Goal: Task Accomplishment & Management: Manage account settings

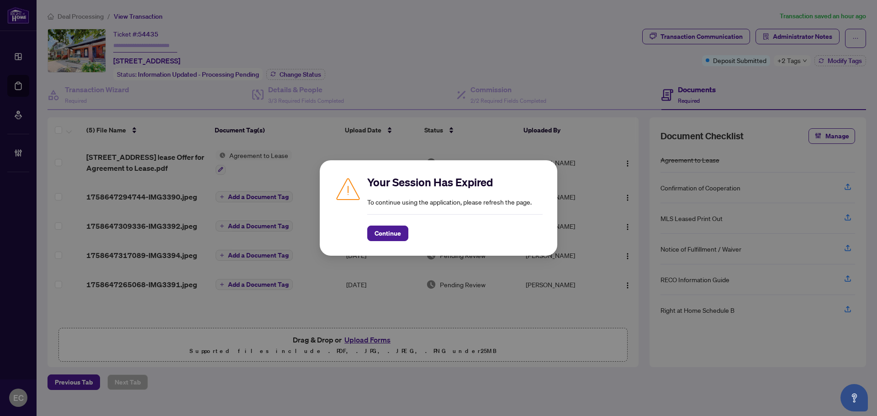
click at [376, 220] on div "Continue" at bounding box center [454, 227] width 175 height 27
drag, startPoint x: 391, startPoint y: 243, endPoint x: 384, endPoint y: 249, distance: 8.7
click at [391, 244] on div "Your Session Has Expired To continue using the application, please refresh the …" at bounding box center [438, 207] width 237 height 95
click at [352, 240] on div "Your Session Has Expired To continue using the application, please refresh the …" at bounding box center [438, 208] width 208 height 66
click at [397, 229] on span "Continue" at bounding box center [387, 233] width 26 height 15
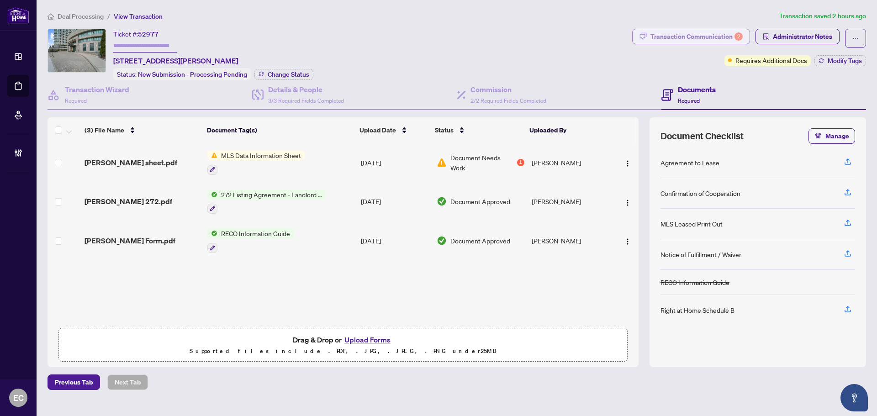
click at [688, 29] on button "Transaction Communication 2" at bounding box center [691, 37] width 118 height 16
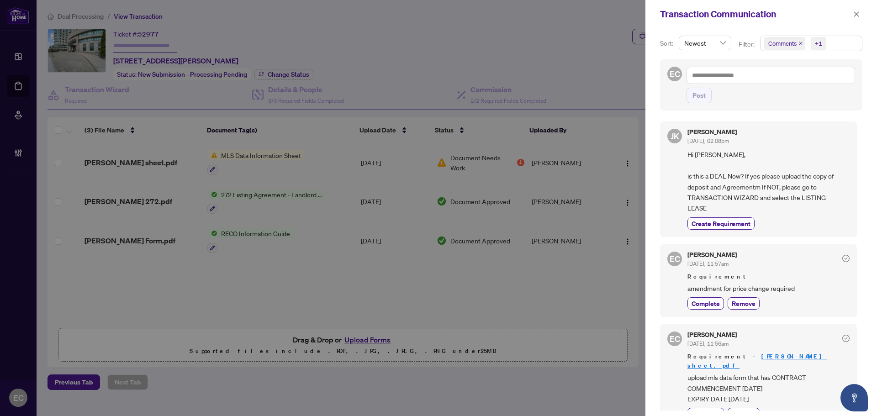
click at [870, 10] on div "Transaction Communication" at bounding box center [761, 14] width 232 height 28
drag, startPoint x: 858, startPoint y: 11, endPoint x: 642, endPoint y: 71, distance: 223.9
click at [858, 11] on span "button" at bounding box center [856, 14] width 6 height 15
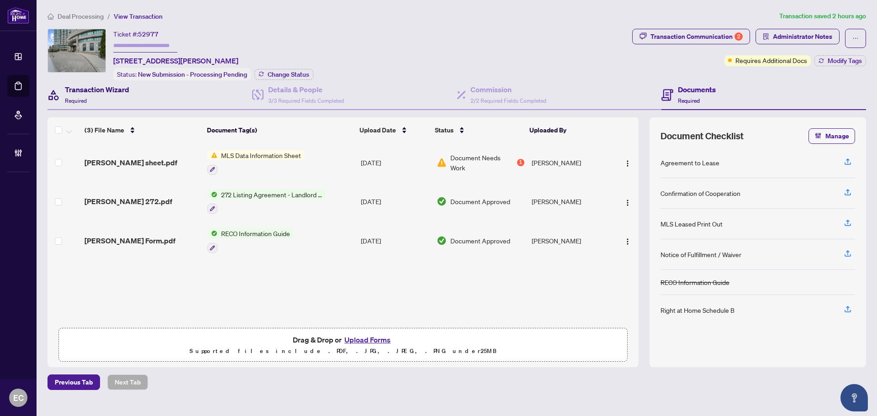
click at [90, 84] on h4 "Transaction Wizard" at bounding box center [97, 89] width 64 height 11
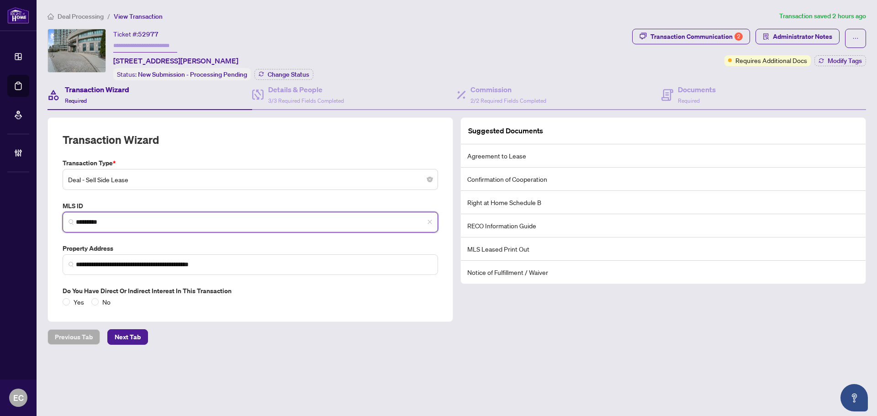
drag, startPoint x: 115, startPoint y: 225, endPoint x: 63, endPoint y: 224, distance: 52.1
click at [63, 224] on span "*********" at bounding box center [250, 222] width 375 height 21
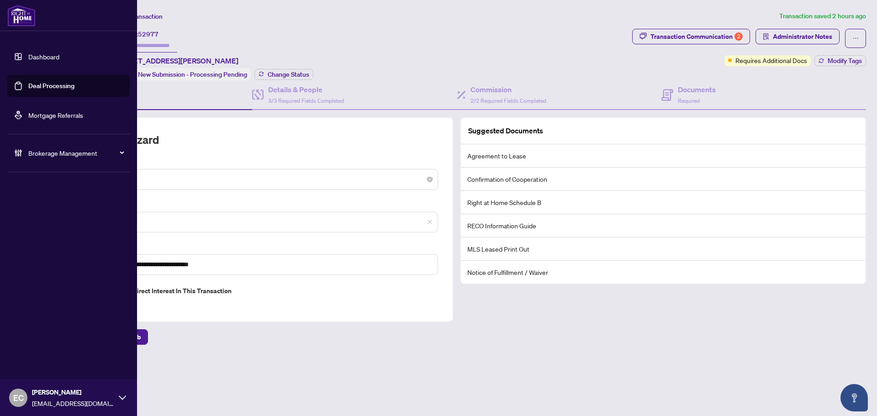
drag, startPoint x: 42, startPoint y: 89, endPoint x: 81, endPoint y: 83, distance: 39.8
click at [42, 89] on link "Deal Processing" at bounding box center [51, 86] width 46 height 8
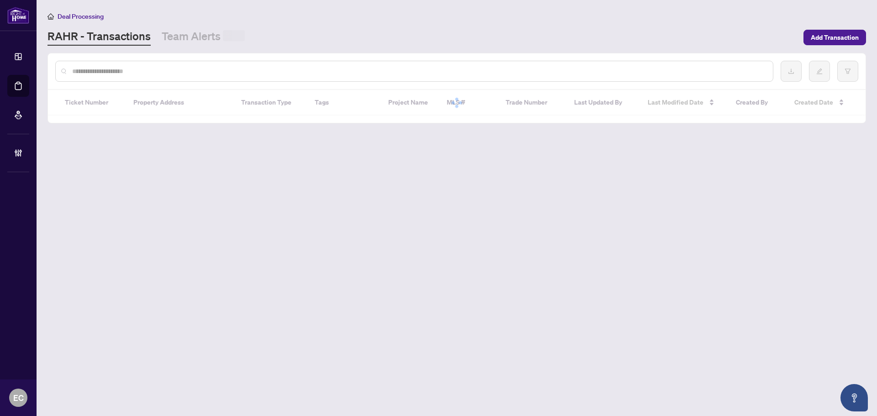
paste input "*********"
click at [188, 74] on input "text" at bounding box center [418, 71] width 693 height 10
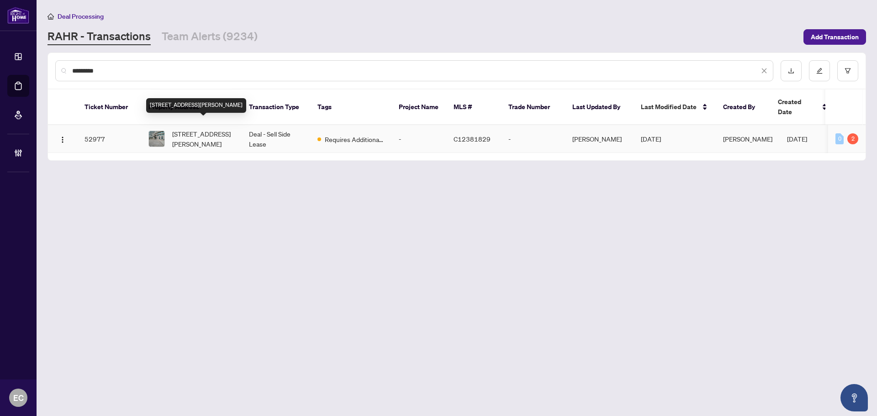
type input "*********"
copy span "503 Beecroft"
drag, startPoint x: 185, startPoint y: 123, endPoint x: 233, endPoint y: 126, distance: 47.6
click at [233, 129] on span "[STREET_ADDRESS][PERSON_NAME]" at bounding box center [203, 139] width 62 height 20
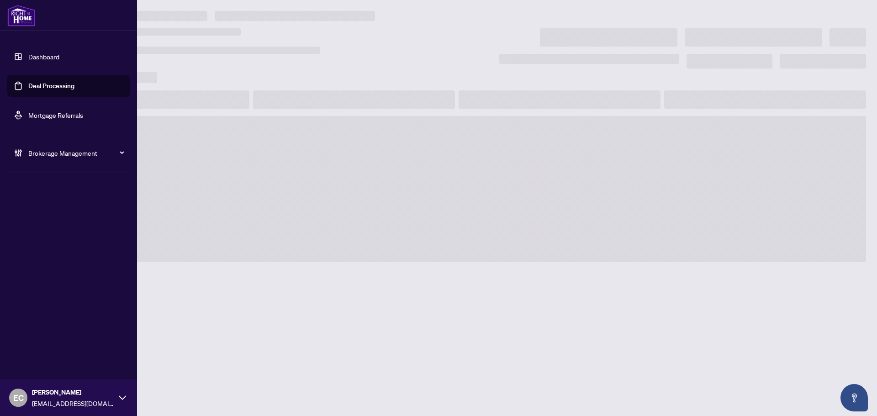
click at [35, 90] on link "Deal Processing" at bounding box center [51, 86] width 46 height 8
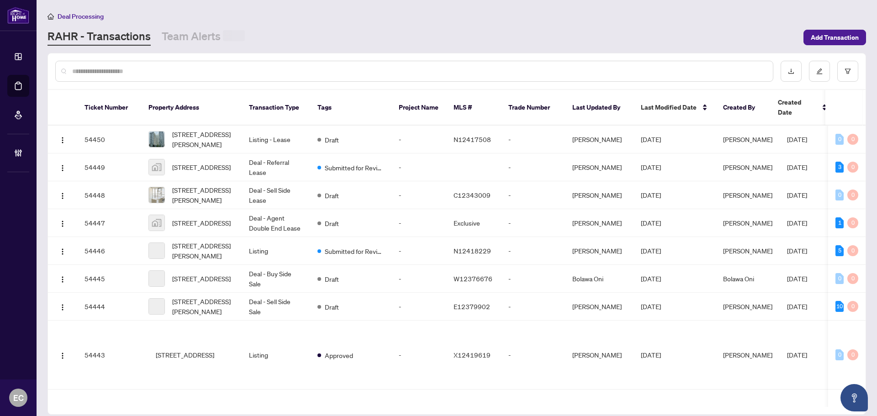
drag, startPoint x: 183, startPoint y: 79, endPoint x: 173, endPoint y: 73, distance: 12.3
click at [182, 79] on div at bounding box center [414, 71] width 718 height 21
click at [166, 70] on input "text" at bounding box center [418, 71] width 693 height 10
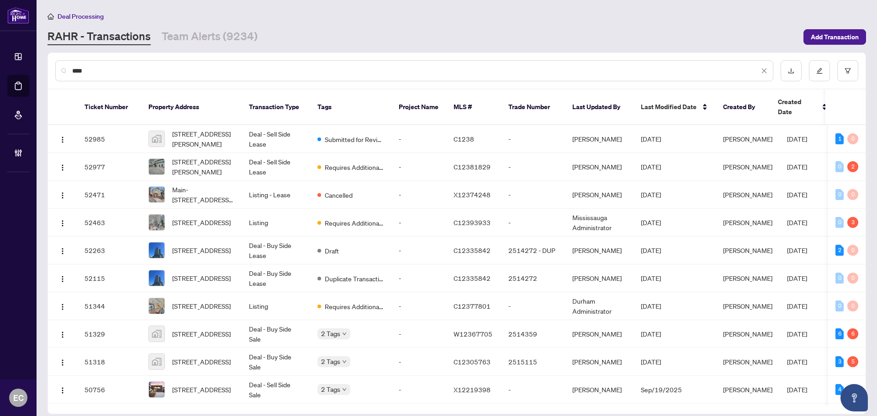
type input "****"
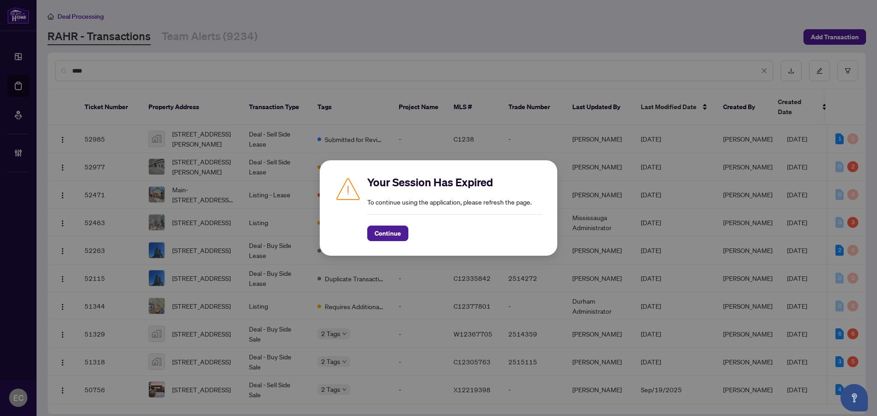
drag, startPoint x: 376, startPoint y: 232, endPoint x: 181, endPoint y: 86, distance: 243.9
click at [364, 227] on div "Your Session Has Expired To continue using the application, please refresh the …" at bounding box center [438, 208] width 208 height 66
click at [365, 234] on div "Your Session Has Expired To continue using the application, please refresh the …" at bounding box center [438, 208] width 208 height 66
click at [384, 224] on div "Continue" at bounding box center [454, 227] width 175 height 27
click at [384, 230] on span "Continue" at bounding box center [387, 233] width 26 height 15
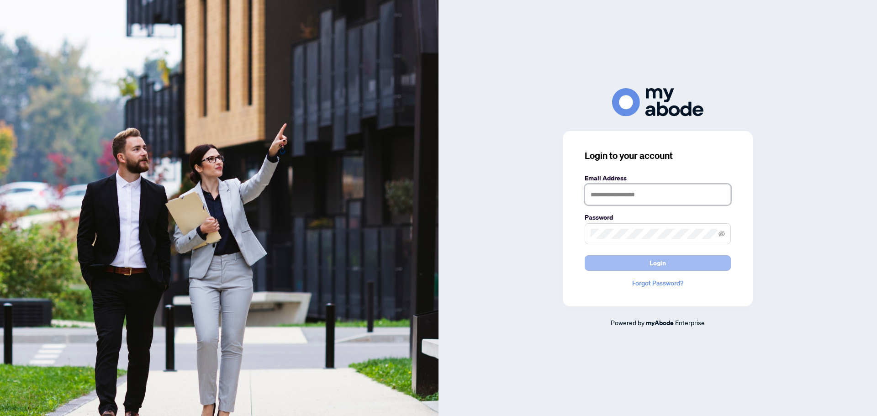
type input "**********"
drag, startPoint x: 614, startPoint y: 261, endPoint x: 609, endPoint y: 267, distance: 7.8
click at [613, 262] on button "Login" at bounding box center [657, 263] width 146 height 16
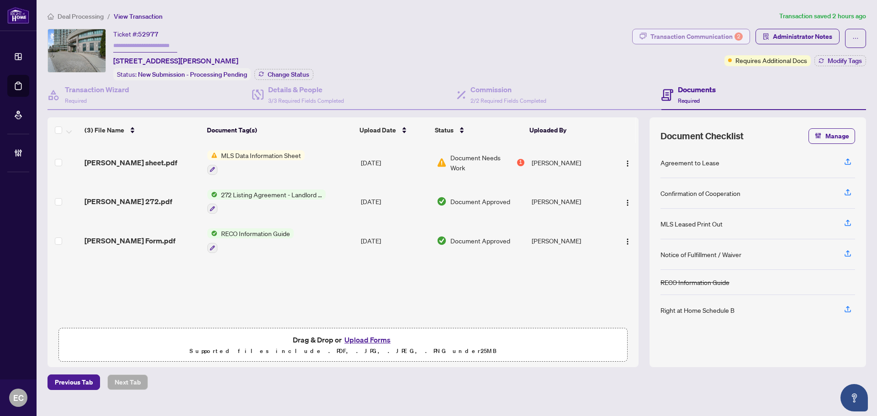
click at [735, 35] on div "2" at bounding box center [738, 36] width 8 height 8
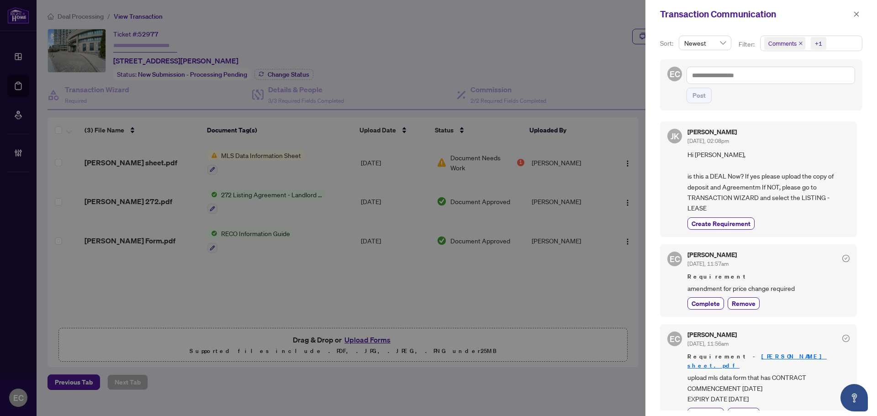
click at [799, 43] on icon "close" at bounding box center [800, 43] width 5 height 5
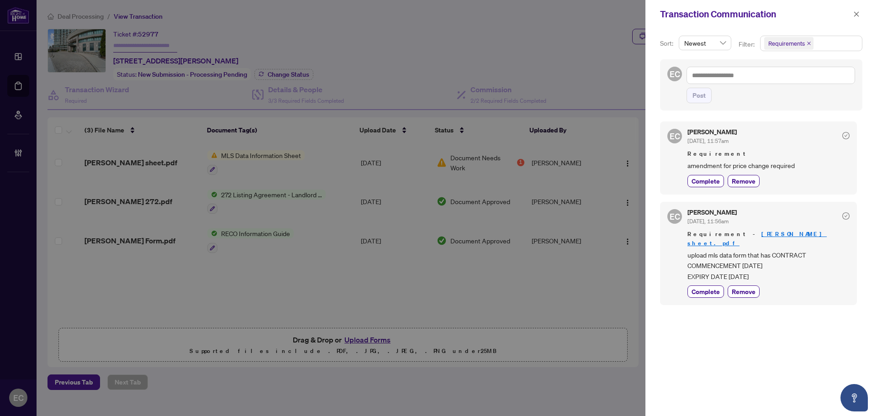
click at [806, 43] on icon "close" at bounding box center [808, 43] width 5 height 5
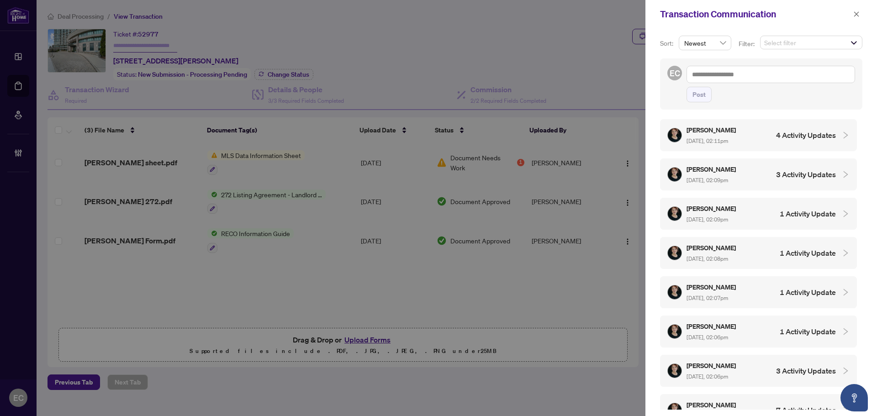
scroll to position [551, 0]
click at [813, 404] on h4 "7 Activity Updates" at bounding box center [806, 409] width 60 height 11
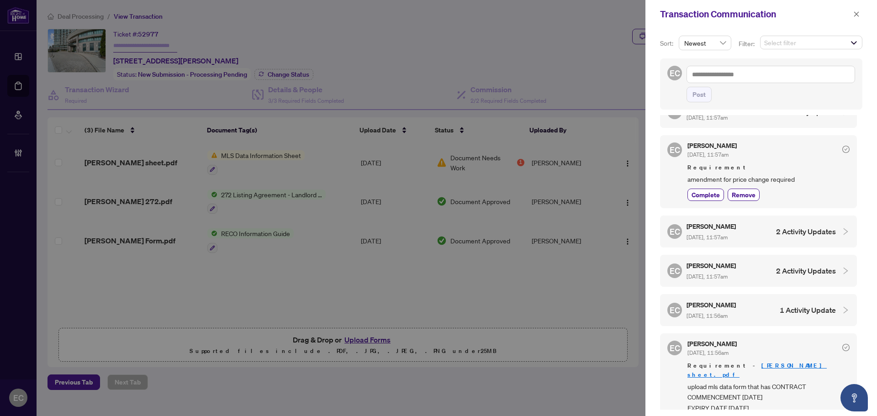
scroll to position [0, 0]
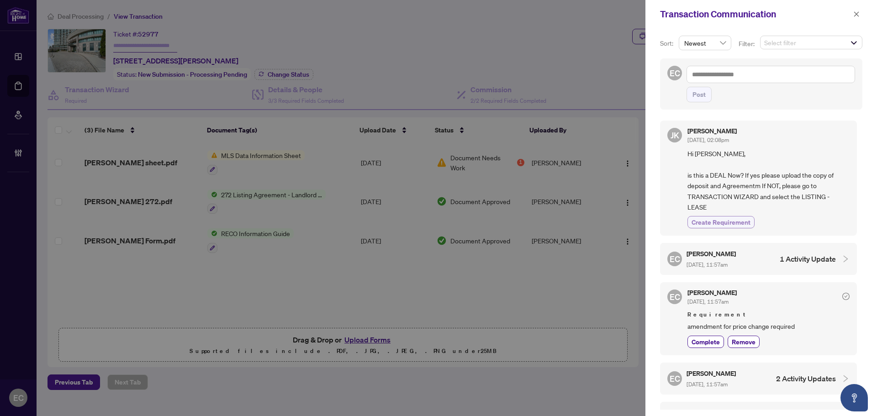
click at [743, 227] on span "Create Requirement" at bounding box center [720, 222] width 59 height 10
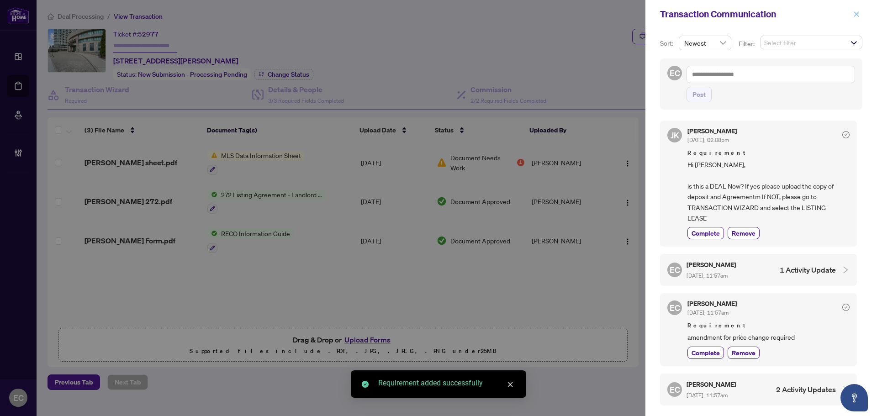
click at [858, 15] on icon "close" at bounding box center [856, 14] width 6 height 6
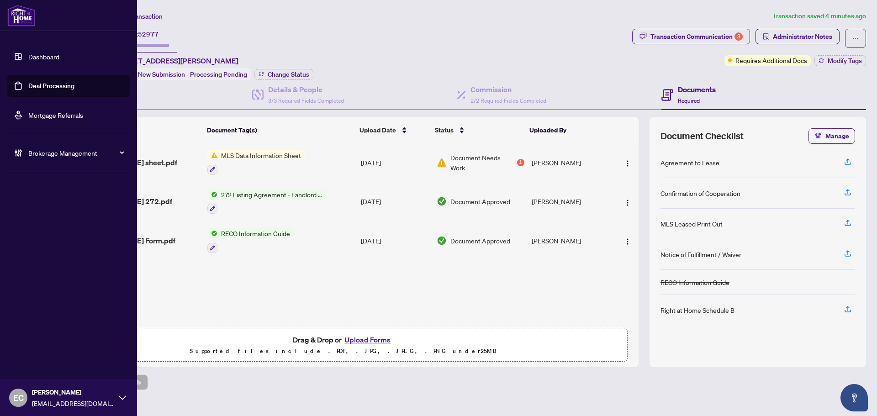
click at [44, 90] on link "Deal Processing" at bounding box center [51, 86] width 46 height 8
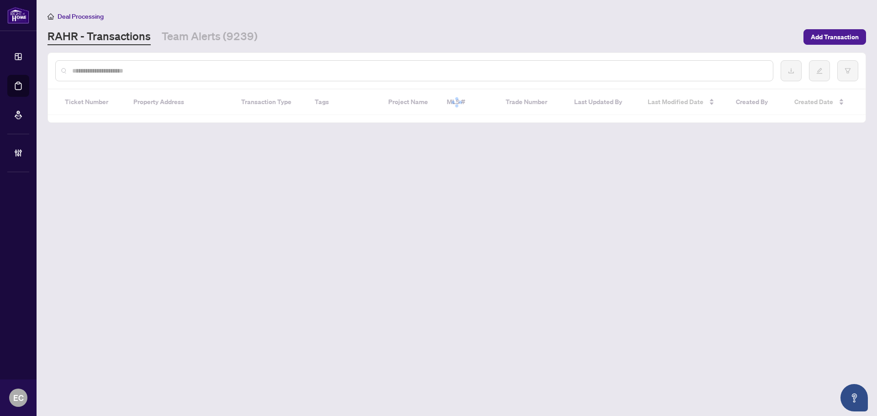
click at [184, 25] on div "Deal Processing RAHR - Transactions Team Alerts (9239) Add Transaction" at bounding box center [456, 28] width 818 height 34
click at [194, 44] on main "Deal Processing RAHR - Transactions Team Alerts (9239) Add Transaction Ticket N…" at bounding box center [457, 208] width 840 height 416
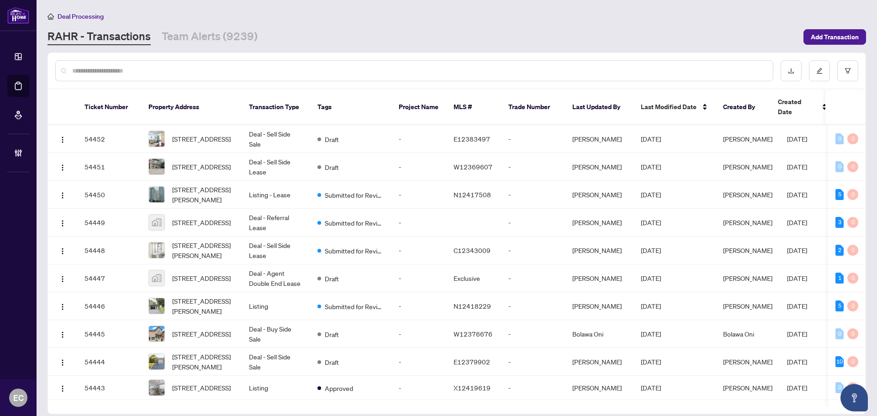
click at [193, 14] on div "Deal Processing" at bounding box center [456, 16] width 818 height 11
click at [201, 29] on link "Team Alerts (9239)" at bounding box center [210, 37] width 96 height 16
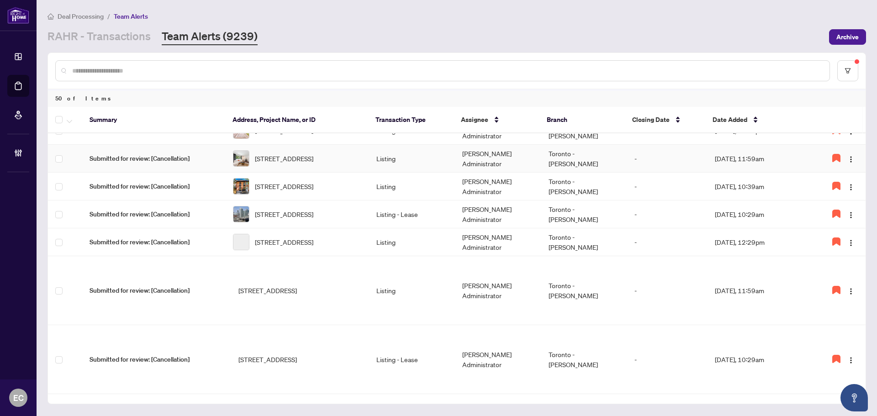
scroll to position [274, 0]
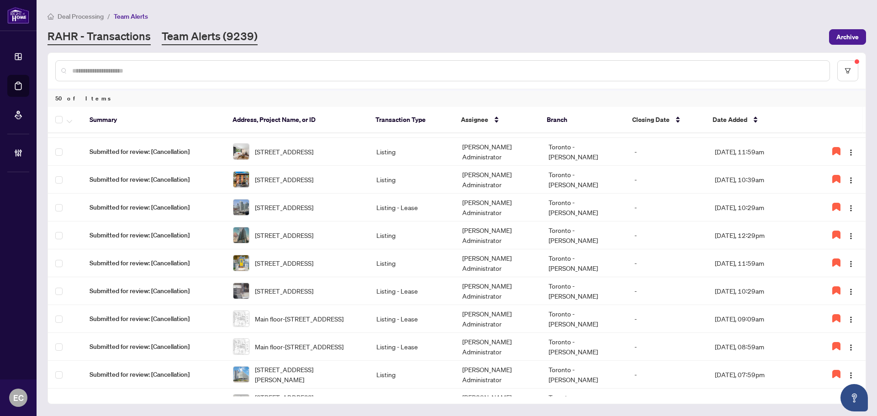
click at [123, 32] on link "RAHR - Transactions" at bounding box center [98, 37] width 103 height 16
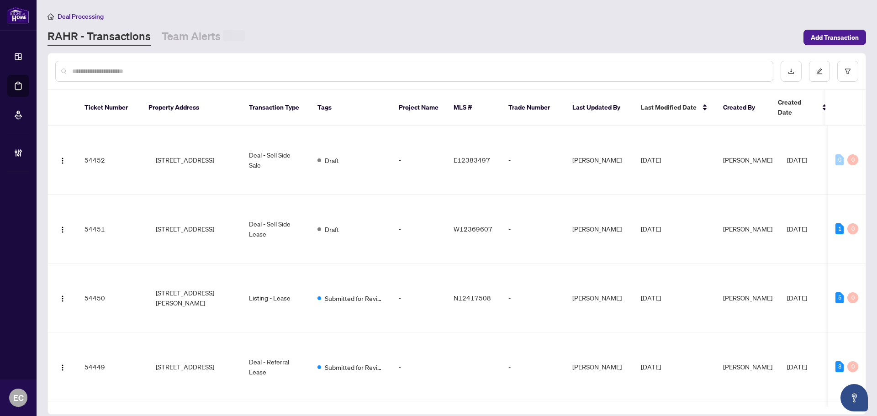
click at [131, 68] on input "text" at bounding box center [418, 71] width 693 height 10
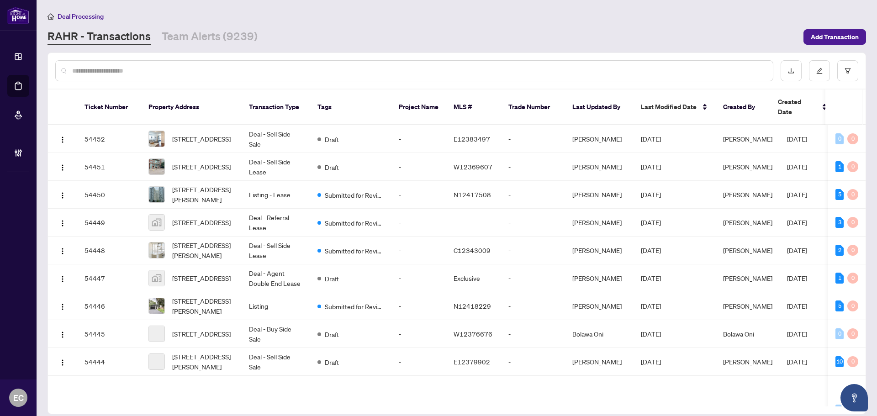
paste input "*********"
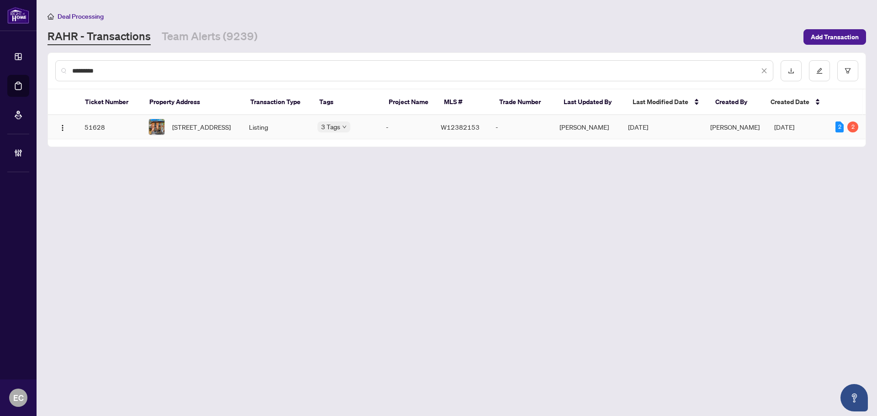
type input "*********"
click at [335, 125] on div "Requires Additional Docs Submitted for Review Cancellation Requested" at bounding box center [364, 148] width 91 height 52
copy tr "51628 57 Gwynne Ave, Toronto, Ontario M6K 2C5, Canada"
drag, startPoint x: 79, startPoint y: 125, endPoint x: 246, endPoint y: 139, distance: 167.8
click at [246, 139] on tr "51628 57 Gwynne Ave, Toronto, Ontario M6K 2C5, Canada Listing 3 Tags - W1238215…" at bounding box center [458, 127] width 820 height 24
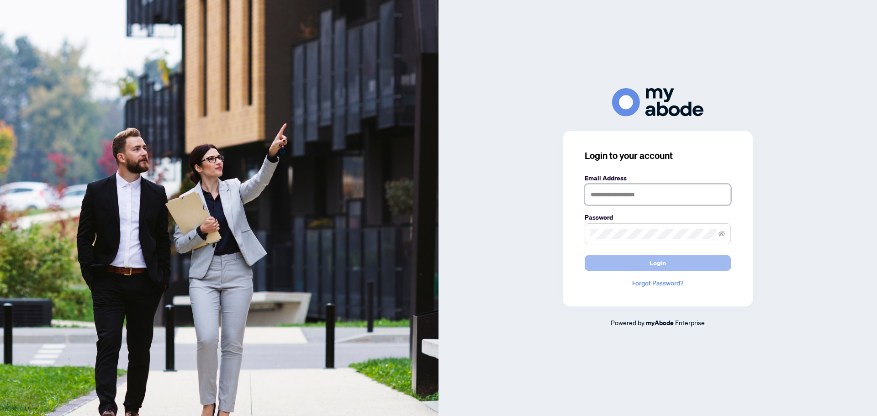
type input "**********"
drag, startPoint x: 633, startPoint y: 262, endPoint x: 568, endPoint y: 262, distance: 65.3
click at [633, 262] on button "Login" at bounding box center [657, 263] width 146 height 16
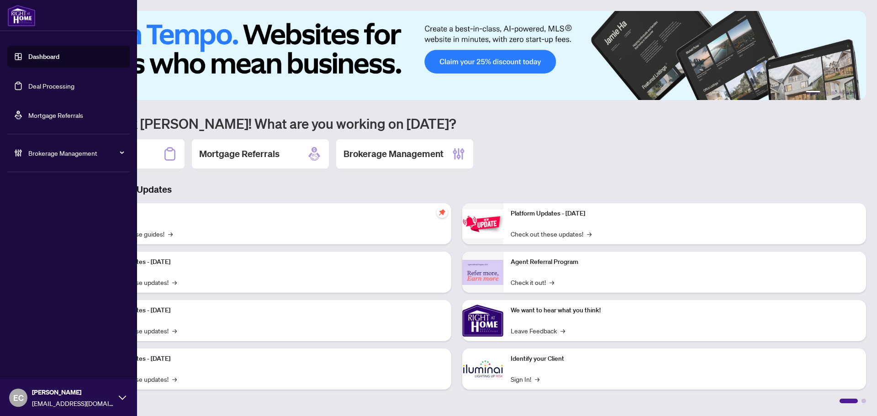
drag, startPoint x: 49, startPoint y: 149, endPoint x: 49, endPoint y: 165, distance: 16.0
click at [49, 149] on span "Brokerage Management" at bounding box center [75, 153] width 95 height 10
click at [41, 217] on link "Manage Agents" at bounding box center [41, 219] width 45 height 8
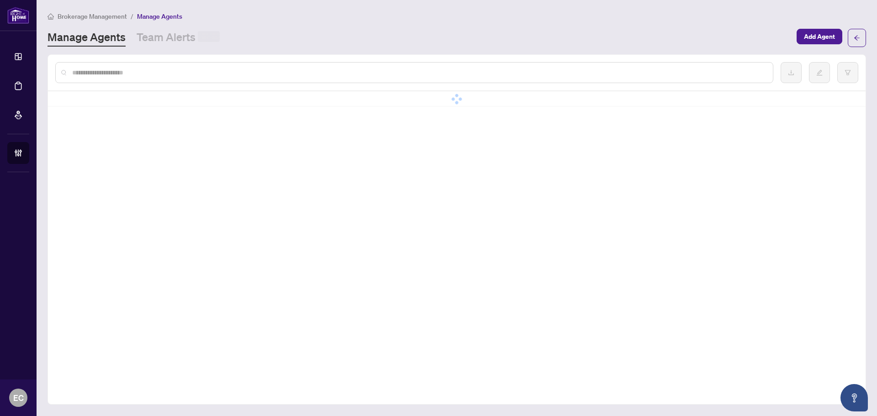
click at [174, 65] on div at bounding box center [414, 72] width 718 height 21
click at [171, 78] on div at bounding box center [414, 72] width 718 height 21
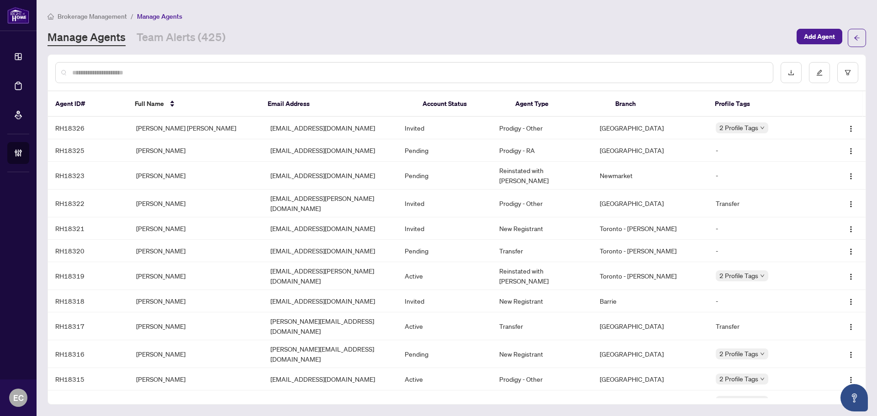
click at [227, 71] on input "text" at bounding box center [418, 73] width 693 height 10
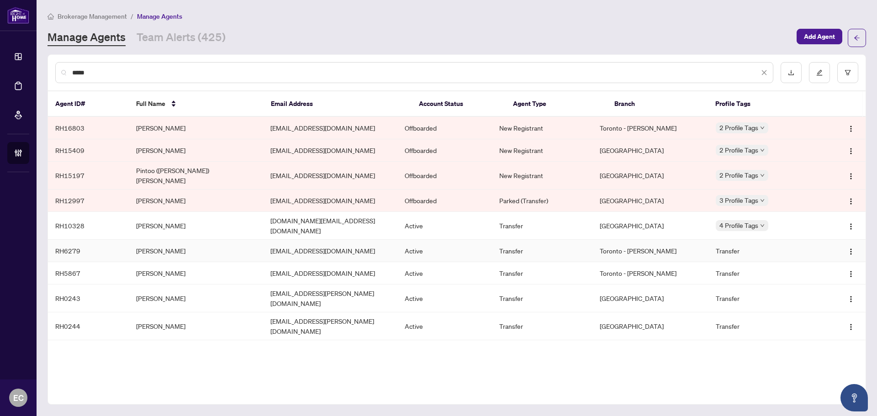
type input "*****"
click at [172, 244] on td "Karen Pinto" at bounding box center [196, 251] width 134 height 22
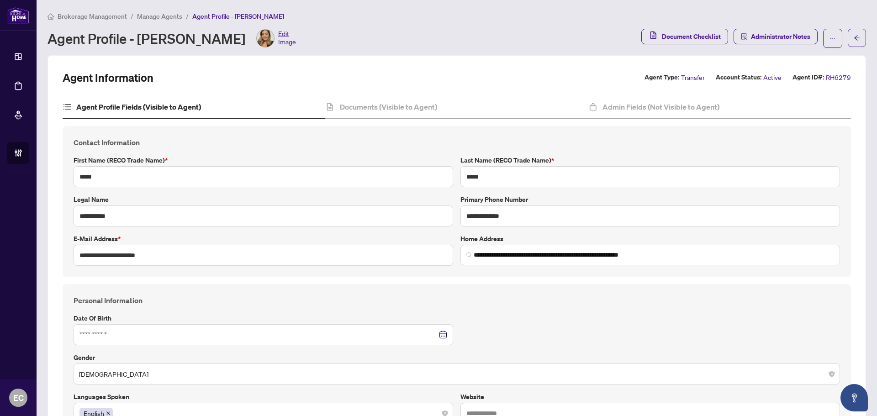
type input "**********"
type input "****"
type input "**********"
click at [257, 35] on img at bounding box center [265, 38] width 17 height 17
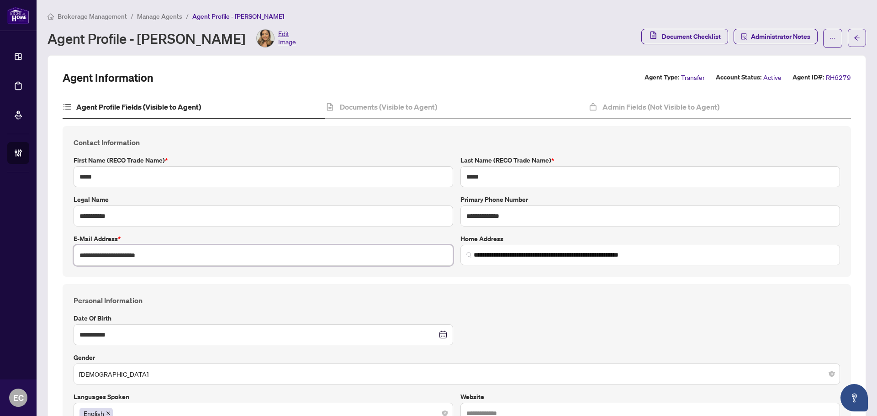
drag, startPoint x: 158, startPoint y: 258, endPoint x: 38, endPoint y: 250, distance: 120.0
click at [39, 250] on main "**********" at bounding box center [457, 208] width 840 height 416
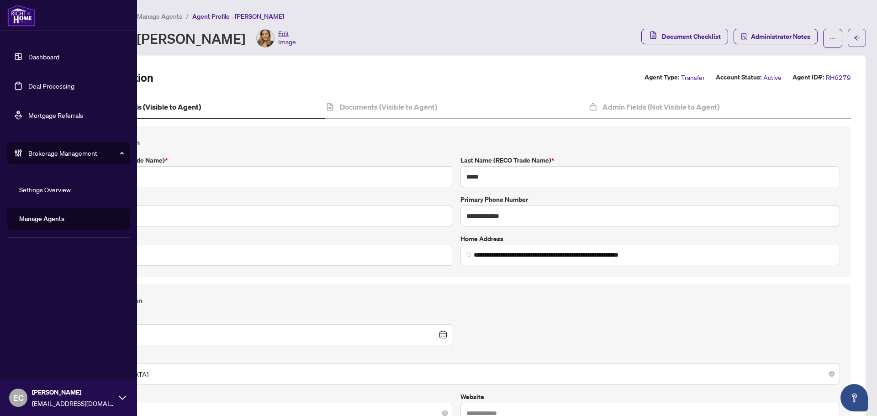
click at [28, 90] on link "Deal Processing" at bounding box center [51, 86] width 46 height 8
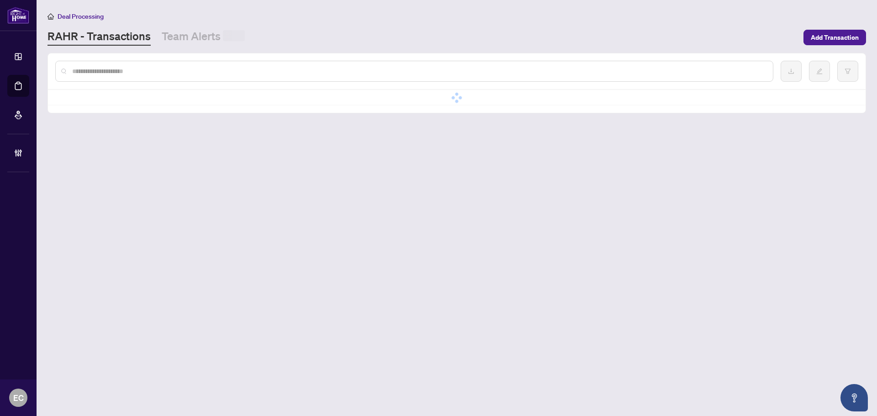
click at [165, 73] on input "text" at bounding box center [418, 71] width 693 height 10
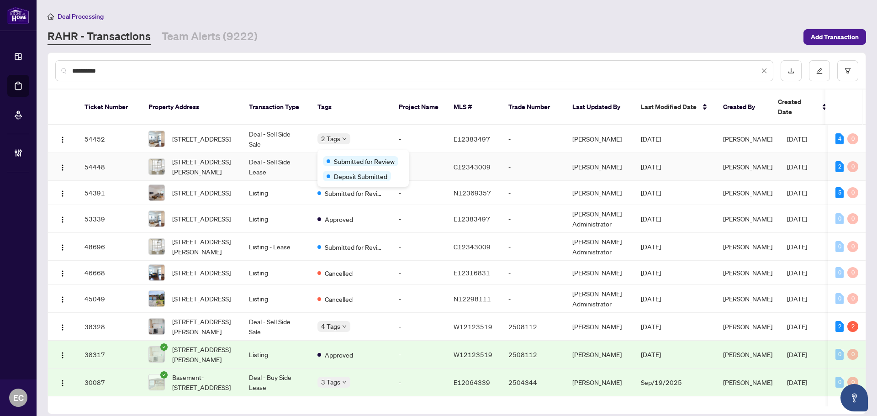
type input "**********"
click at [300, 155] on td "Deal - Sell Side Lease" at bounding box center [276, 167] width 68 height 28
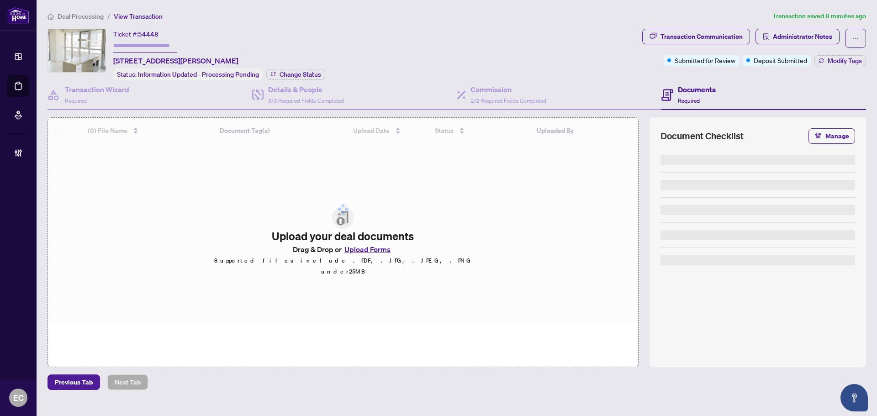
click at [802, 27] on div "Deal Processing / View Transaction Transaction saved 8 minutes ago Ticket #: 54…" at bounding box center [457, 200] width 826 height 379
click at [802, 42] on span "Administrator Notes" at bounding box center [802, 36] width 59 height 15
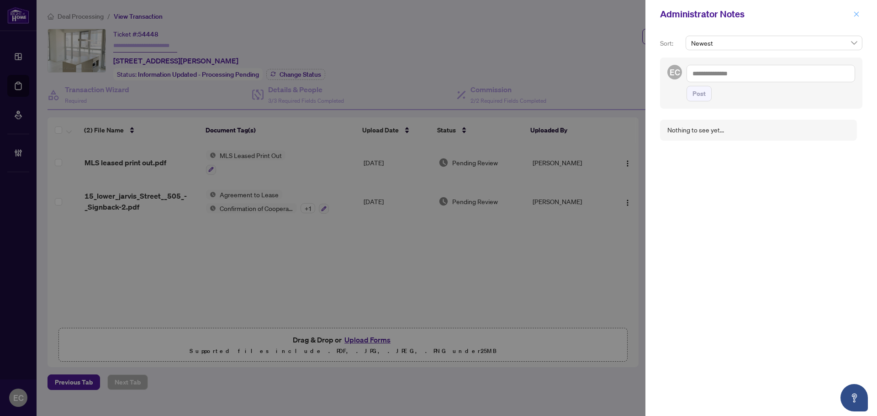
click at [859, 13] on button "button" at bounding box center [856, 14] width 12 height 11
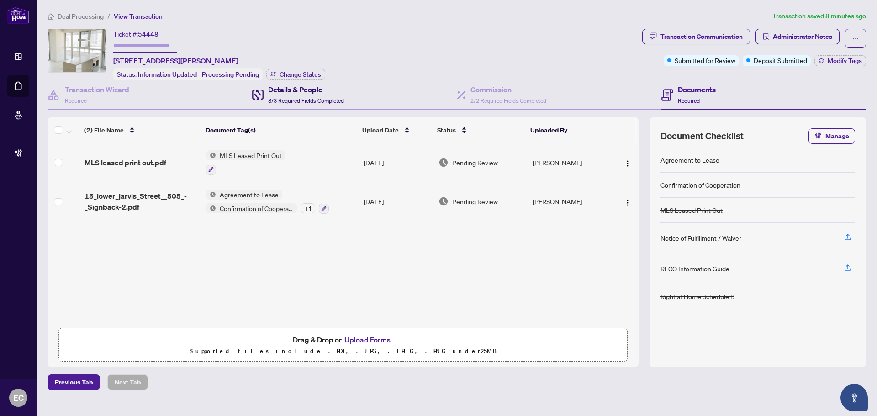
click at [320, 95] on div "Details & People 3/3 Required Fields Completed" at bounding box center [306, 94] width 76 height 21
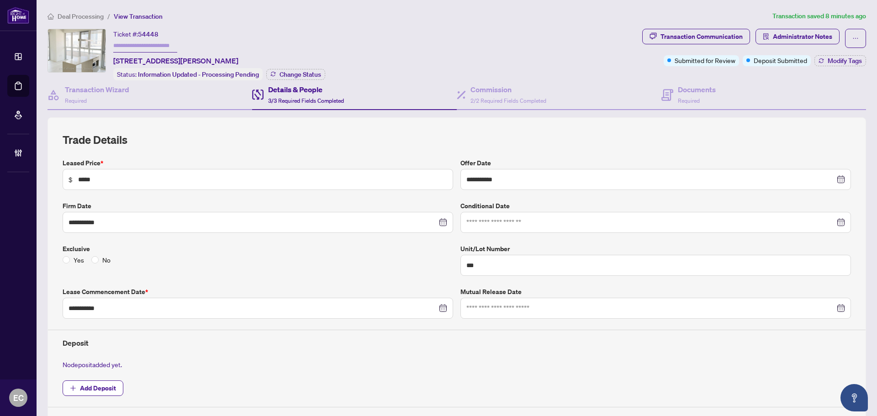
click at [671, 77] on div "Transaction Communication Administrator Notes Submitted for Review Deposit Subm…" at bounding box center [753, 55] width 227 height 52
click at [671, 78] on div "Transaction Communication Administrator Notes Submitted for Review Deposit Subm…" at bounding box center [753, 55] width 227 height 52
click at [671, 81] on div "Documents Required" at bounding box center [763, 95] width 205 height 30
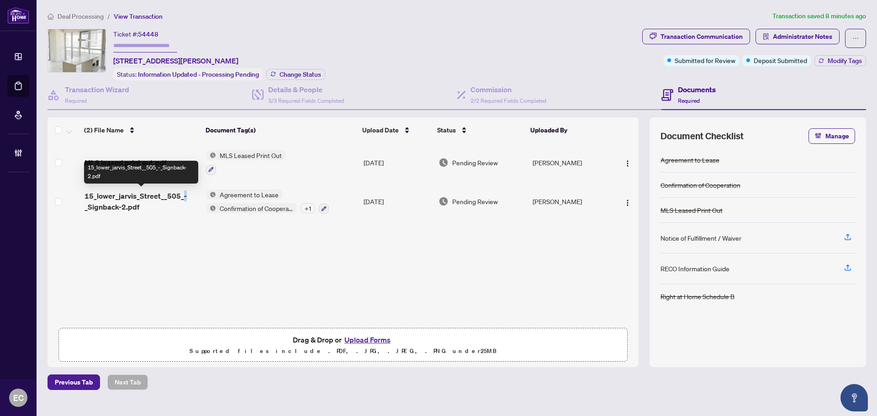
click at [184, 192] on span "15_lower_jarvis_Street__505_-_Signback-2.pdf" at bounding box center [141, 201] width 114 height 22
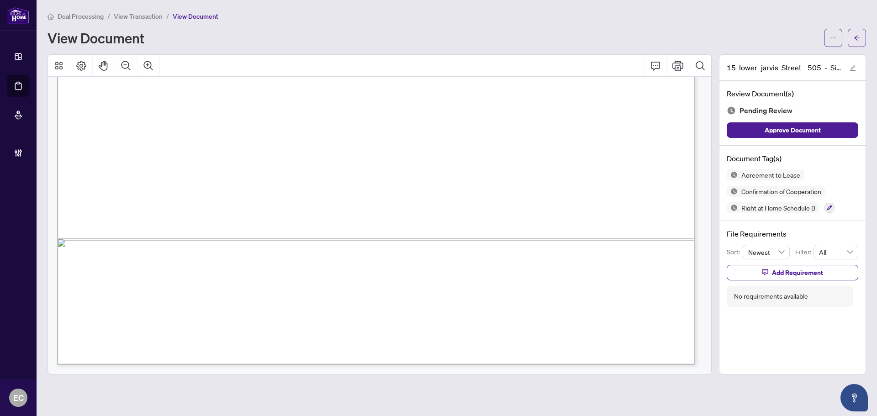
scroll to position [7972, 0]
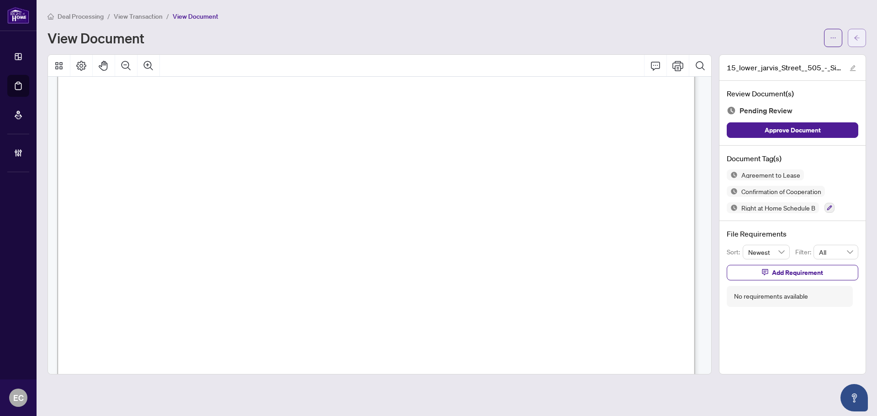
click at [855, 37] on icon "arrow-left" at bounding box center [856, 38] width 6 height 6
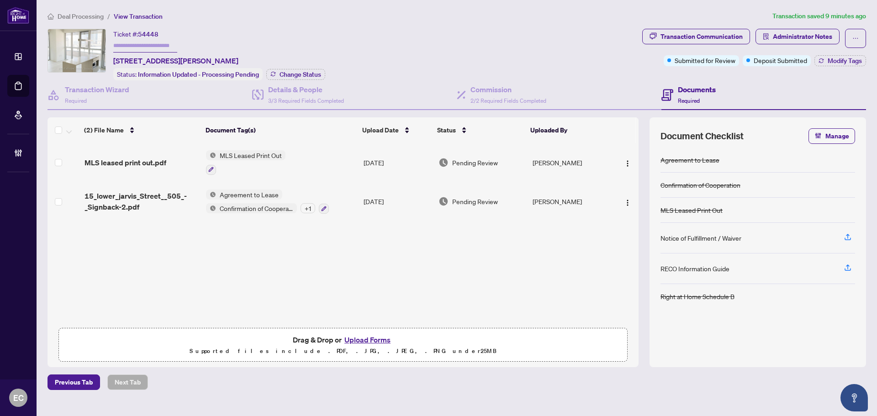
click at [183, 161] on div "MLS leased print out.pdf" at bounding box center [141, 162] width 114 height 11
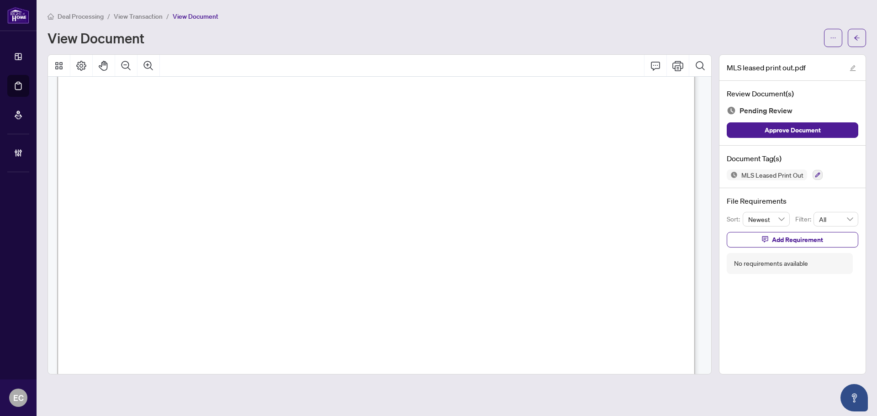
scroll to position [1393, 0]
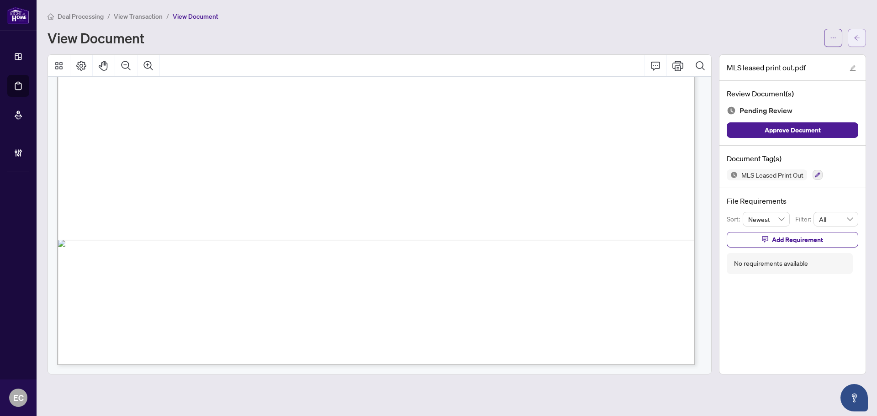
click at [850, 33] on button "button" at bounding box center [857, 38] width 18 height 18
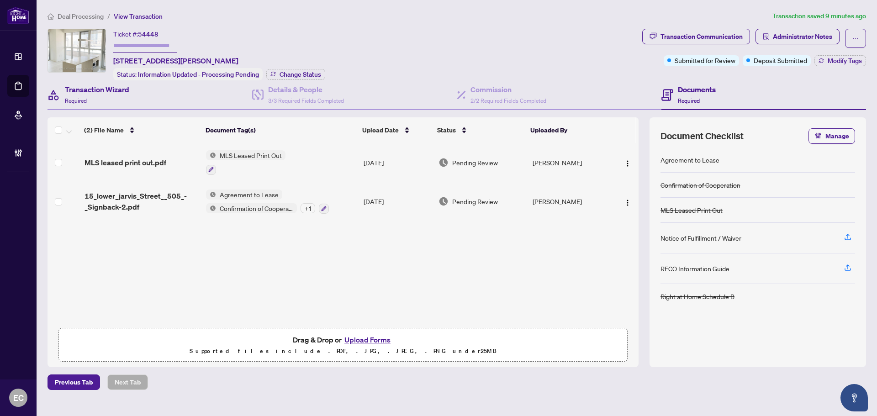
click at [141, 95] on div "Transaction Wizard Required" at bounding box center [149, 95] width 205 height 30
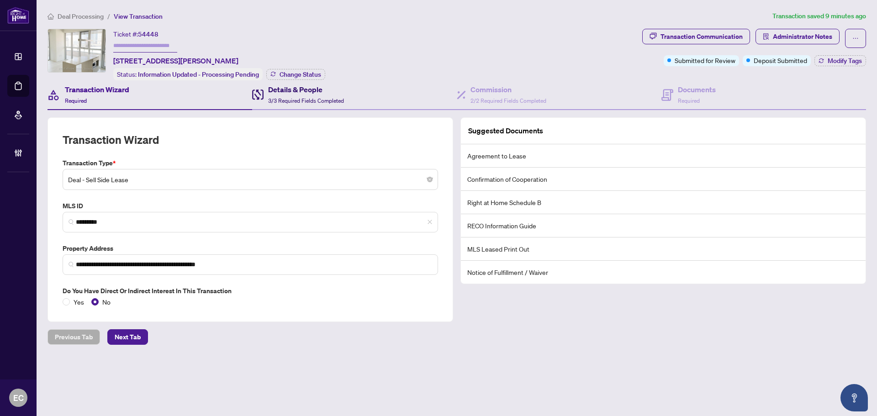
click at [324, 98] on span "3/3 Required Fields Completed" at bounding box center [306, 100] width 76 height 7
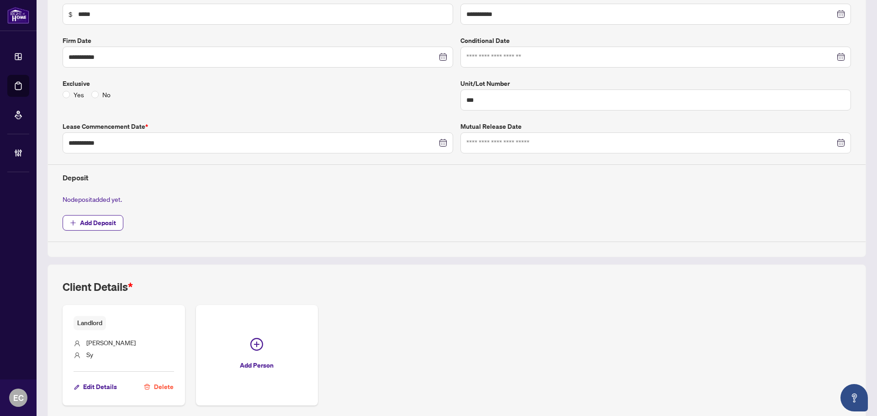
scroll to position [183, 0]
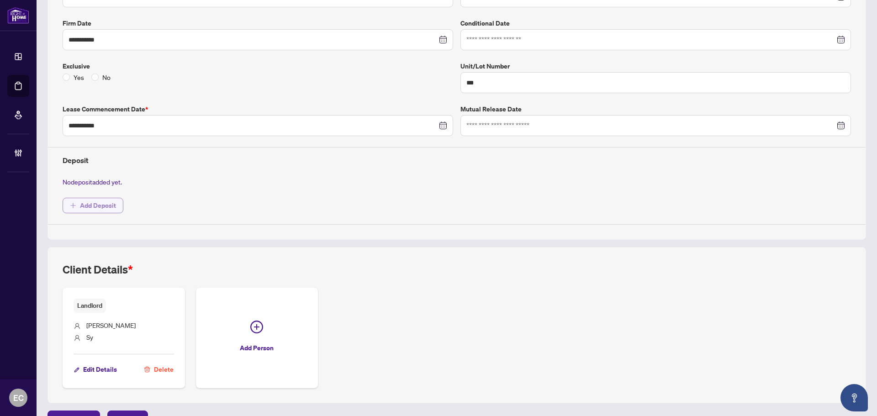
click at [110, 210] on span "Add Deposit" at bounding box center [98, 205] width 36 height 15
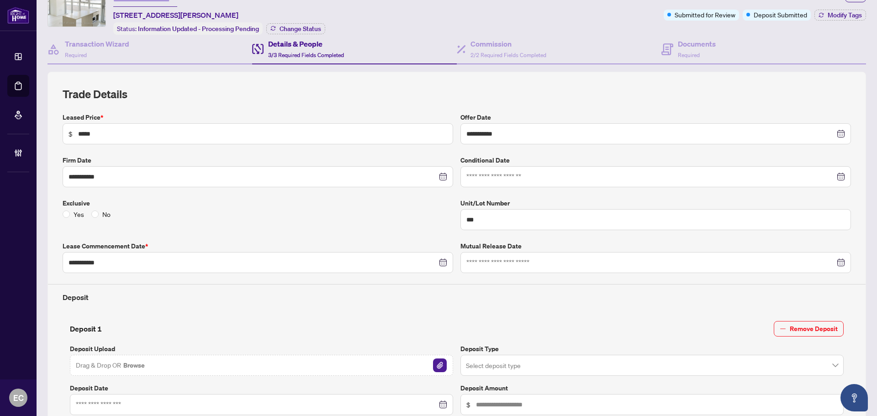
scroll to position [0, 0]
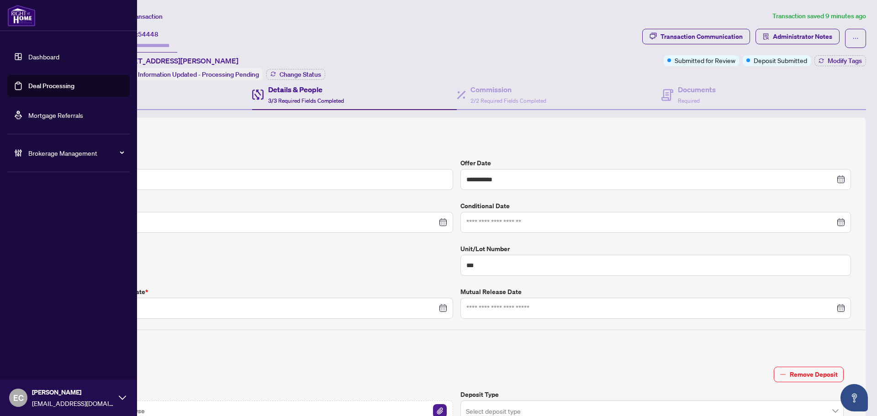
click at [28, 88] on link "Deal Processing" at bounding box center [51, 86] width 46 height 8
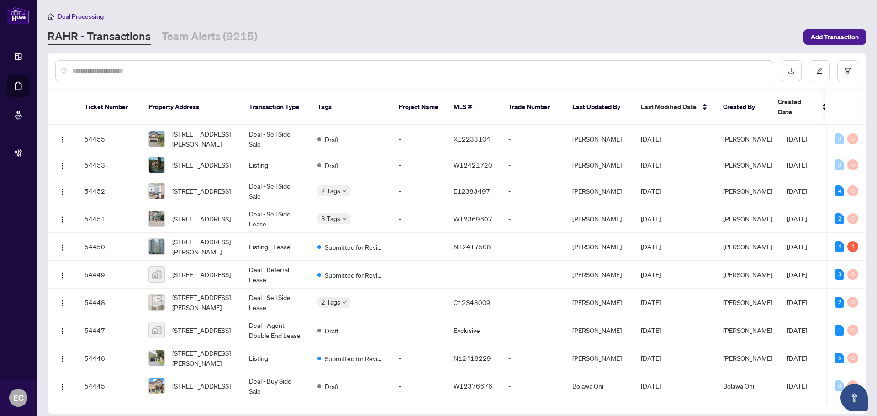
click at [117, 68] on input "text" at bounding box center [418, 71] width 693 height 10
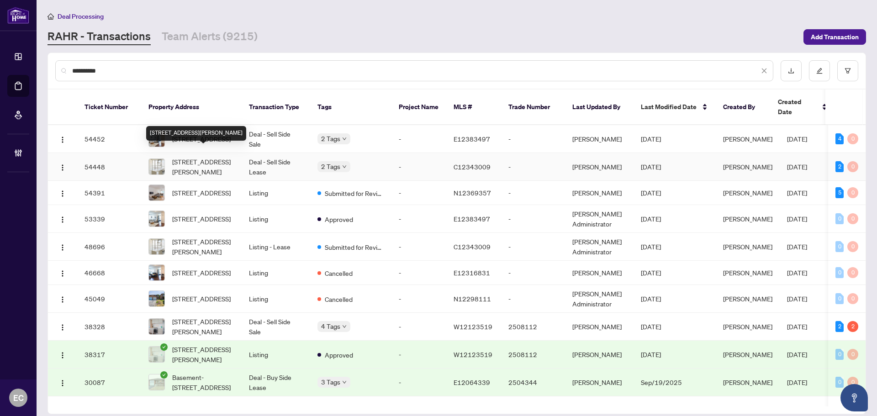
type input "**********"
click at [193, 164] on span "[STREET_ADDRESS][PERSON_NAME]" at bounding box center [203, 167] width 62 height 20
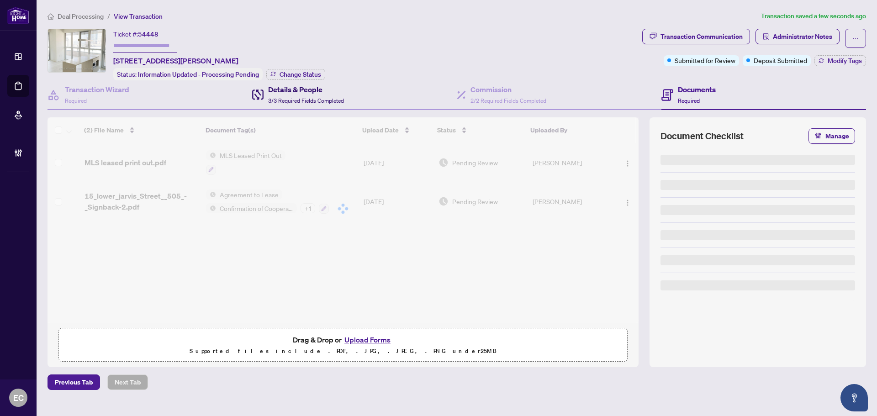
click at [308, 101] on span "3/3 Required Fields Completed" at bounding box center [306, 100] width 76 height 7
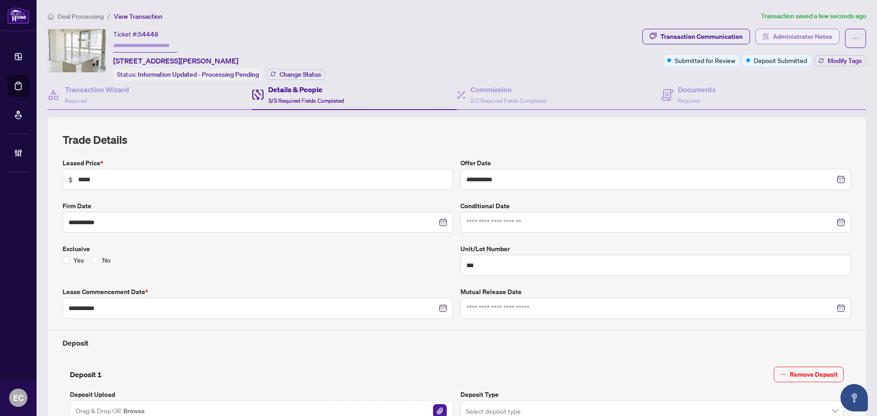
click at [803, 32] on span "Administrator Notes" at bounding box center [802, 36] width 59 height 15
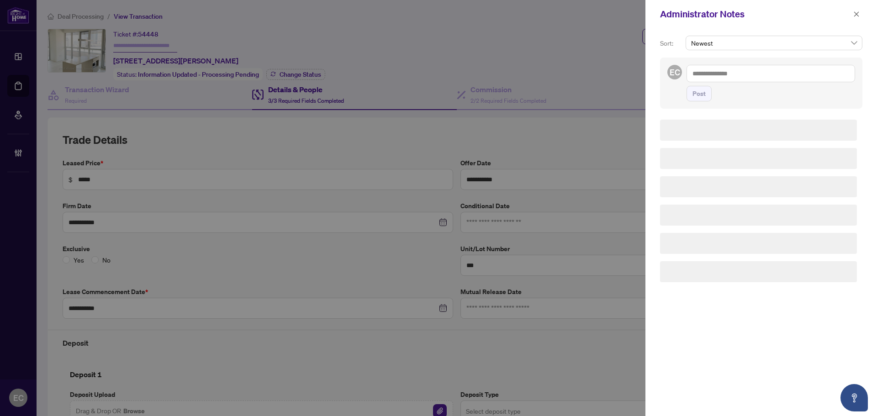
click at [722, 76] on textarea at bounding box center [770, 73] width 169 height 17
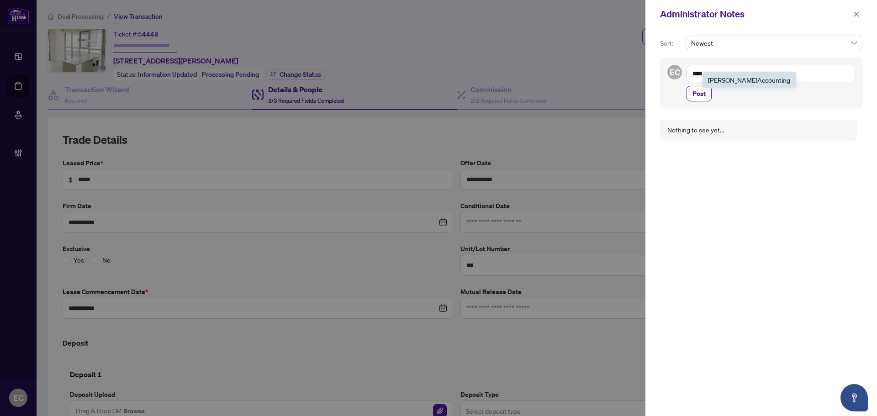
click at [741, 77] on li "RAHR Acc ounting" at bounding box center [748, 80] width 93 height 16
type textarea "**********"
click at [699, 95] on span "Post" at bounding box center [698, 102] width 13 height 15
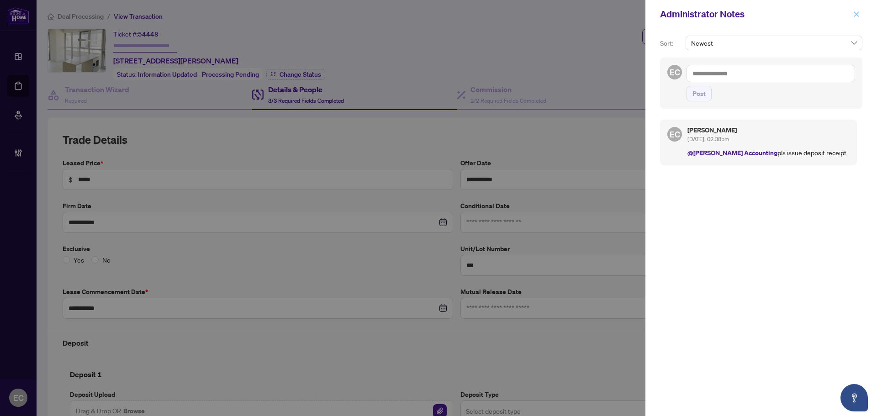
click at [854, 14] on icon "close" at bounding box center [856, 14] width 6 height 6
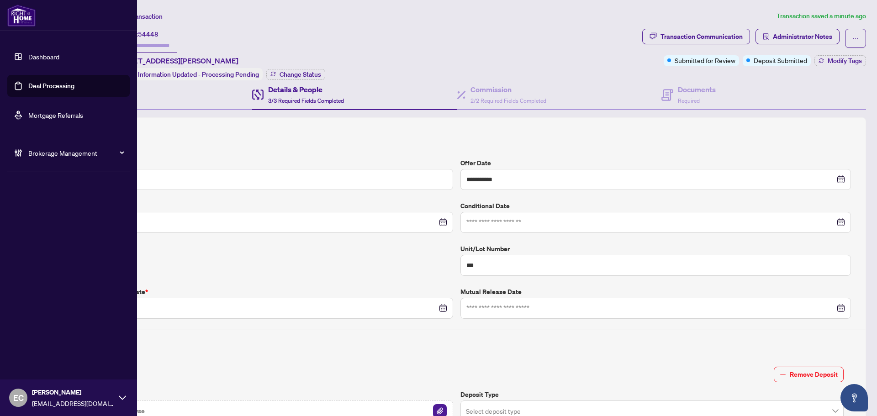
drag, startPoint x: 16, startPoint y: 89, endPoint x: 26, endPoint y: 84, distance: 11.3
click at [28, 89] on link "Deal Processing" at bounding box center [51, 86] width 46 height 8
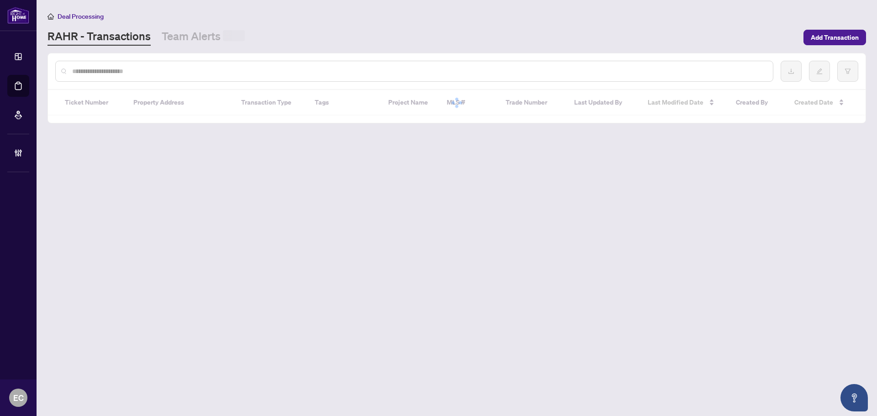
click at [199, 71] on input "text" at bounding box center [418, 71] width 693 height 10
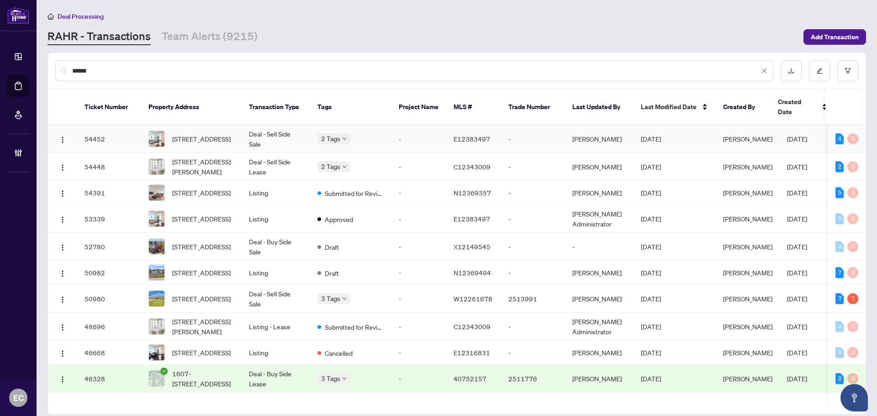
type input "*****"
click at [215, 134] on span "908-151 Village Green Sq, Toronto, Ontario M1S 0K5, Canada" at bounding box center [201, 139] width 58 height 10
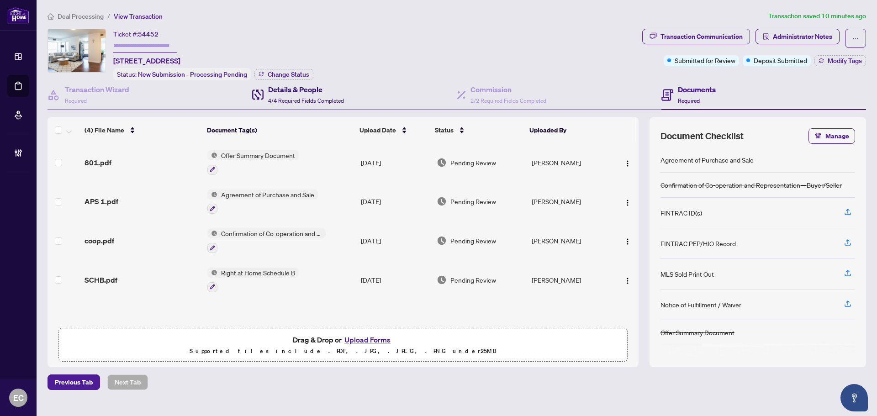
click at [269, 97] on span "4/4 Required Fields Completed" at bounding box center [306, 100] width 76 height 7
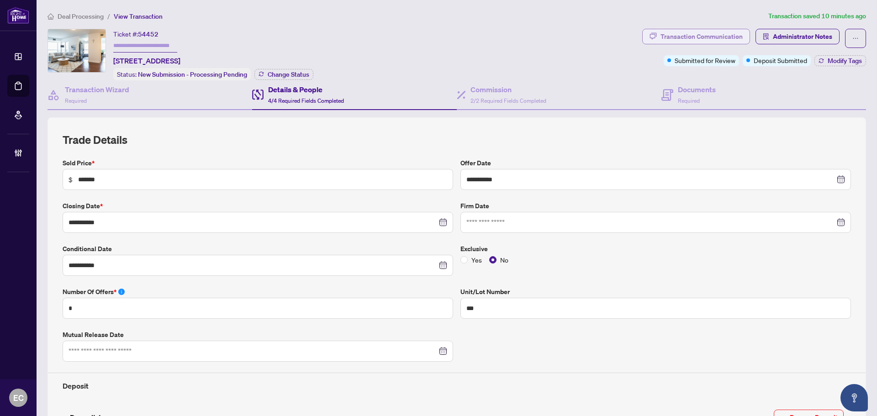
click at [721, 38] on div "Transaction Communication" at bounding box center [701, 36] width 82 height 15
type textarea "**********"
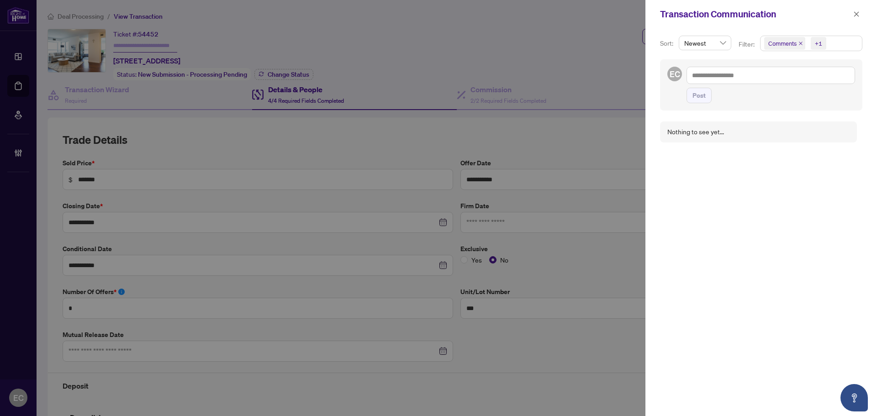
click at [800, 47] on span "Comments" at bounding box center [784, 43] width 41 height 13
click at [799, 47] on span "Comments" at bounding box center [784, 43] width 41 height 13
click at [799, 38] on span "Comments" at bounding box center [784, 43] width 41 height 13
click at [799, 44] on span "Comments" at bounding box center [784, 43] width 41 height 13
click at [799, 44] on icon "close" at bounding box center [800, 43] width 5 height 5
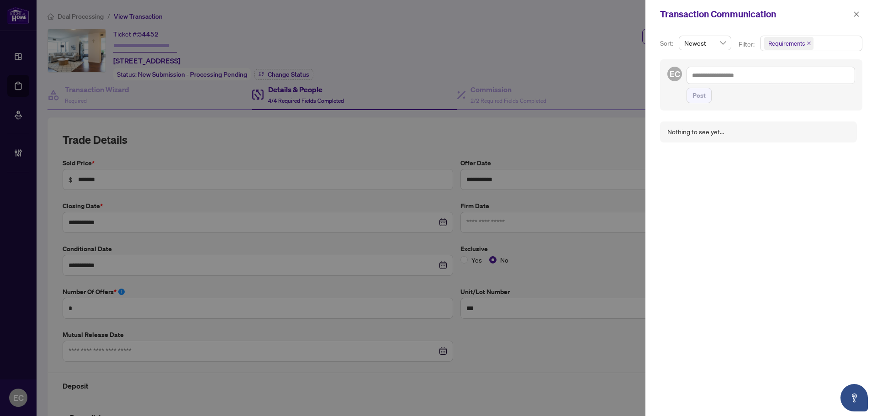
click at [807, 42] on icon "close" at bounding box center [808, 43] width 5 height 5
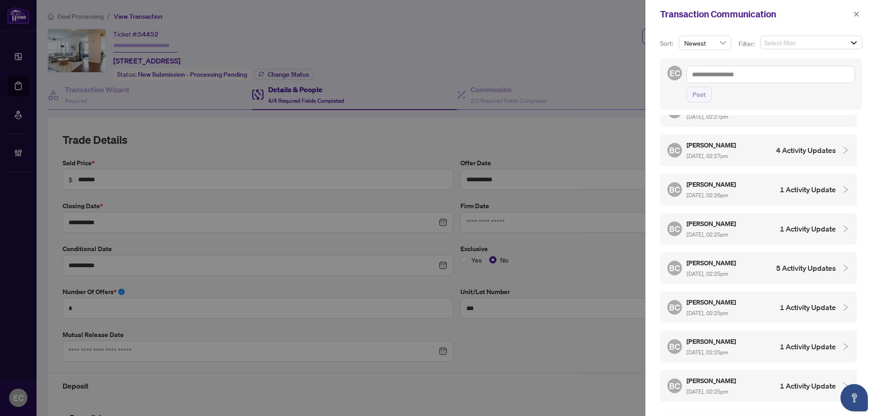
scroll to position [442, 0]
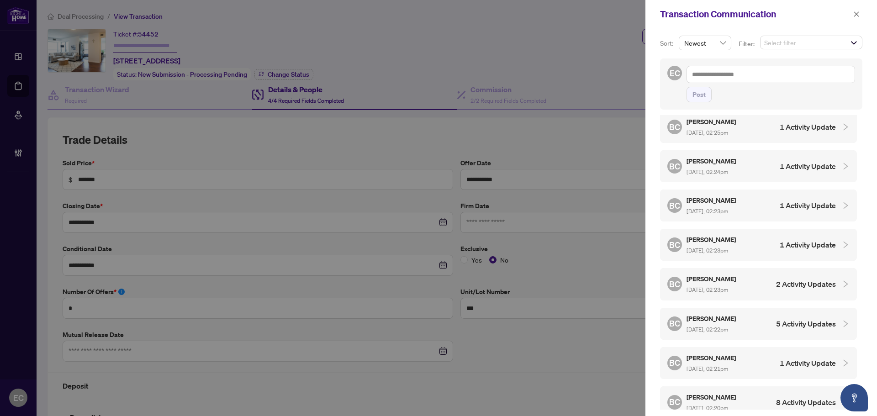
click at [752, 392] on div "BC Bruno Chan Sep/23/2025, 02:20pm 8 Activity Updates" at bounding box center [751, 402] width 169 height 21
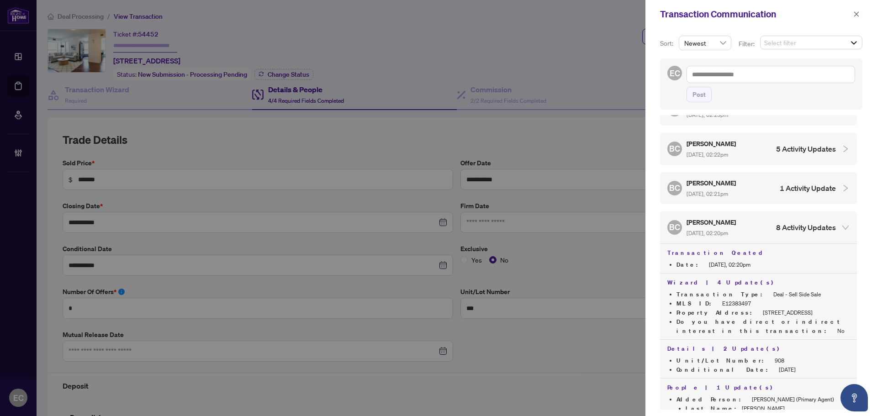
scroll to position [487, 0]
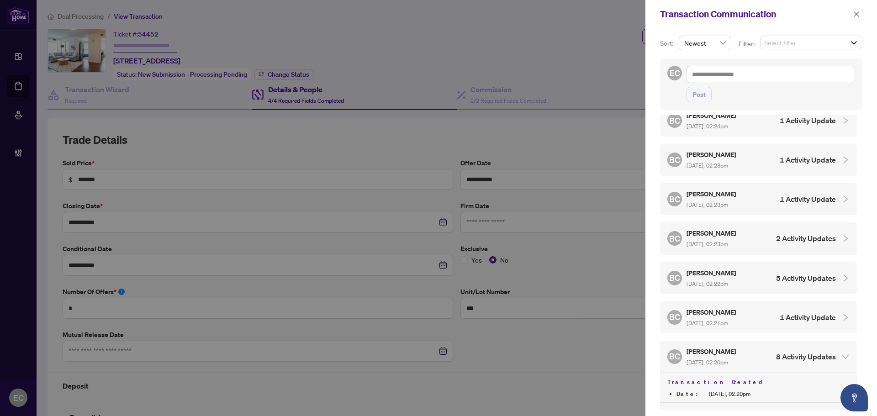
click at [735, 249] on div "BC Bruno Chan Sep/23/2025, 02:28pm 5 Activity Updates BC Bruno Chan Sep/23/2025…" at bounding box center [761, 262] width 202 height 295
click at [736, 228] on h5 "Bruno Chan" at bounding box center [711, 233] width 51 height 11
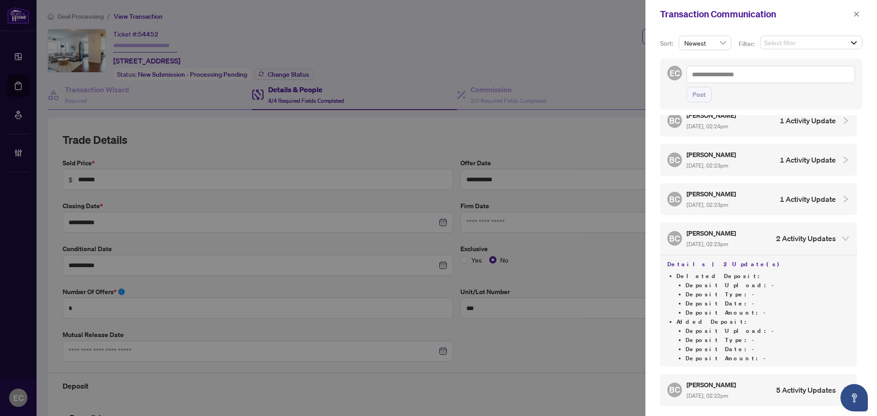
click at [728, 201] on span "Sep/23/2025, 02:23pm" at bounding box center [707, 204] width 42 height 7
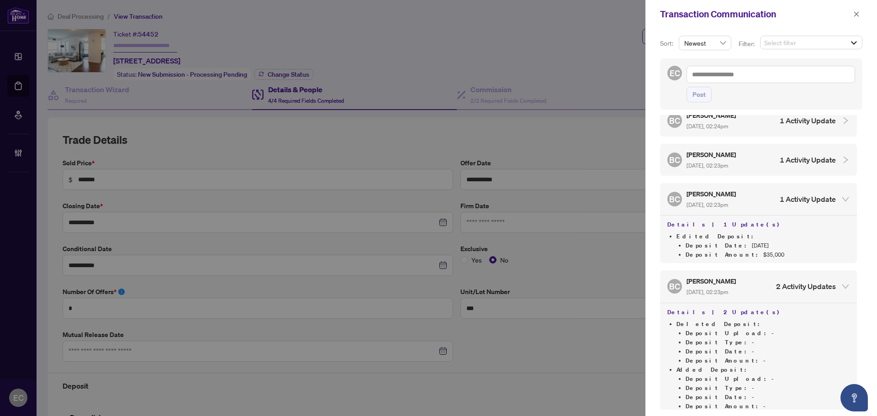
click at [737, 163] on div "Bruno Chan Sep/23/2025, 02:23pm" at bounding box center [711, 159] width 51 height 21
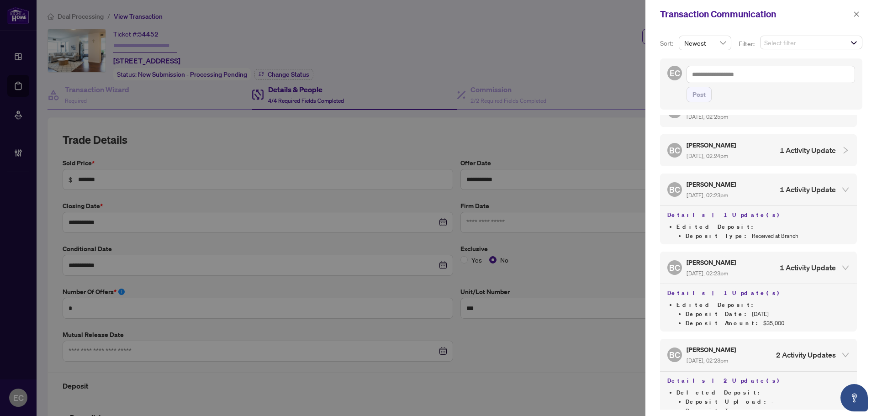
scroll to position [396, 0]
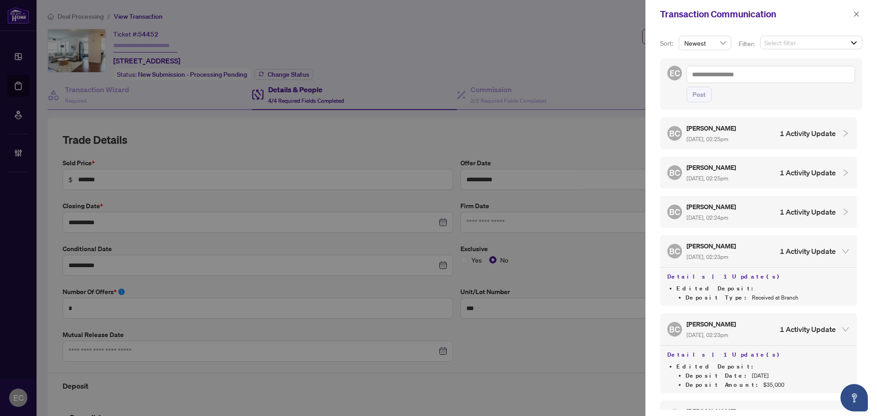
click at [728, 214] on span "Sep/23/2025, 02:24pm" at bounding box center [707, 217] width 42 height 7
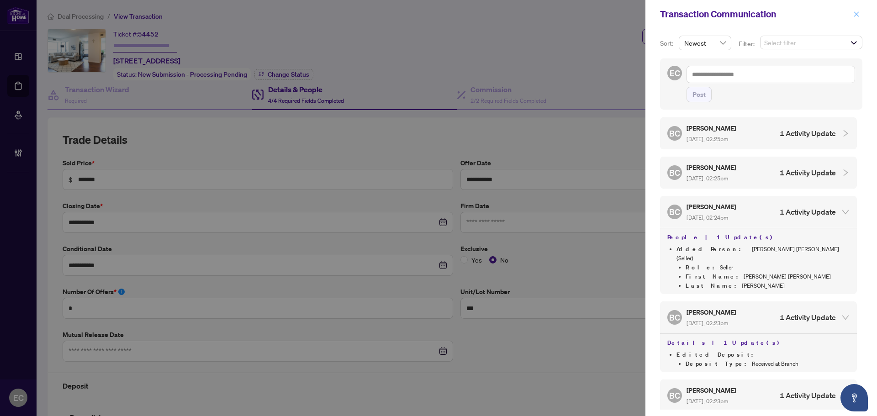
click at [857, 20] on span "button" at bounding box center [856, 14] width 6 height 15
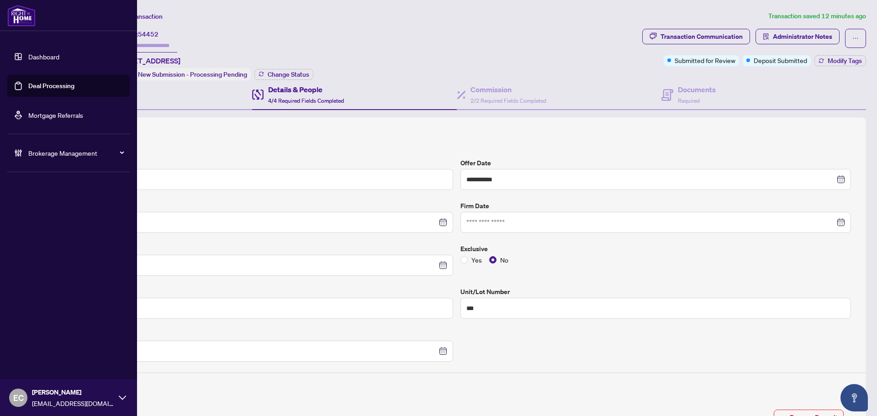
click at [31, 82] on link "Deal Processing" at bounding box center [51, 86] width 46 height 8
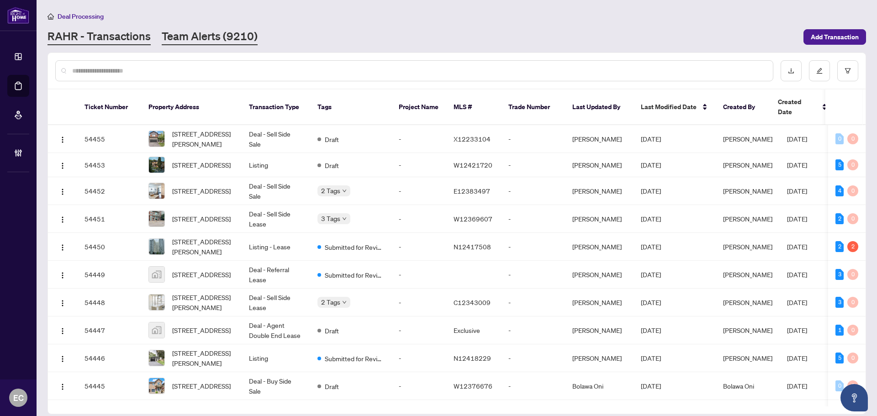
click at [205, 36] on link "Team Alerts (9210)" at bounding box center [210, 37] width 96 height 16
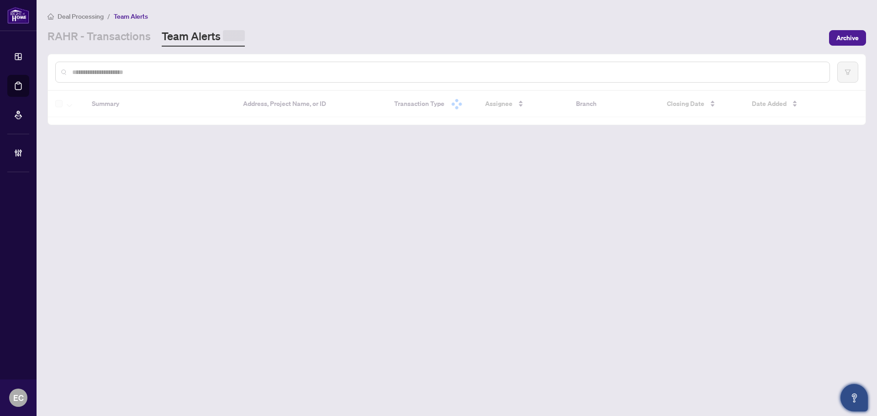
click at [844, 394] on button "Open asap" at bounding box center [853, 397] width 27 height 27
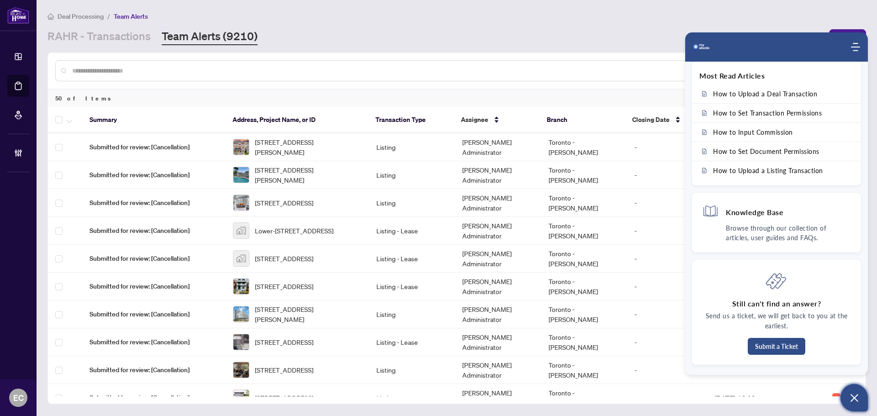
click at [848, 398] on button "Open asap" at bounding box center [853, 397] width 27 height 27
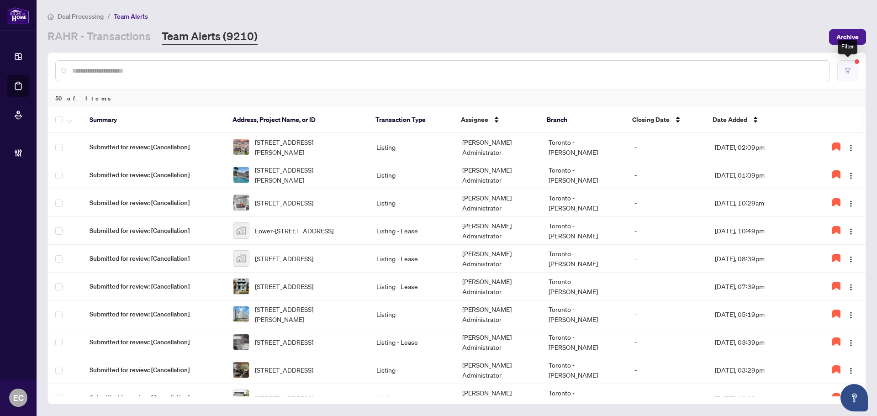
click at [853, 73] on button "button" at bounding box center [847, 70] width 21 height 21
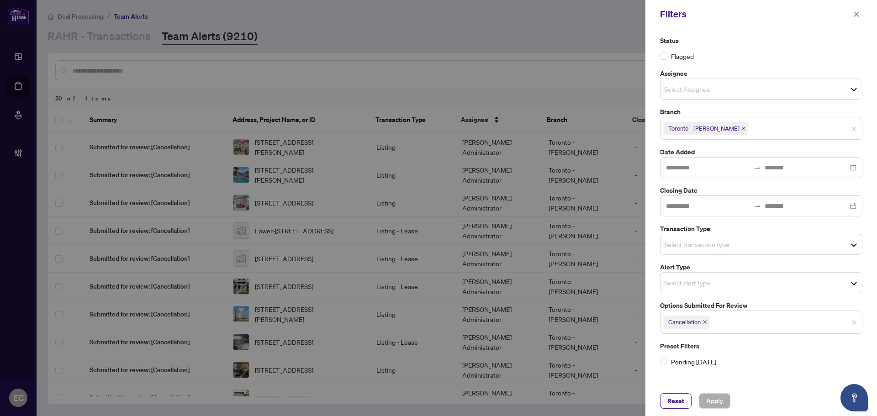
click at [705, 321] on icon "close" at bounding box center [704, 322] width 5 height 5
click at [711, 321] on input "search" at bounding box center [743, 321] width 64 height 11
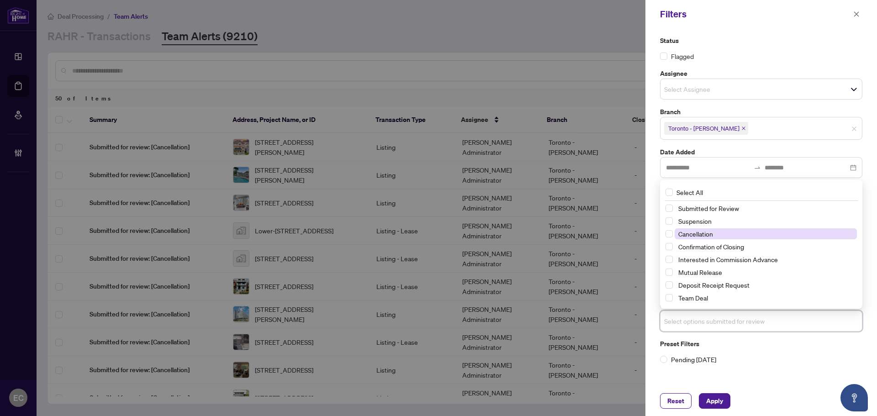
click at [712, 233] on span "Cancellation" at bounding box center [695, 234] width 35 height 8
click at [701, 237] on span "Cancellation" at bounding box center [695, 234] width 35 height 8
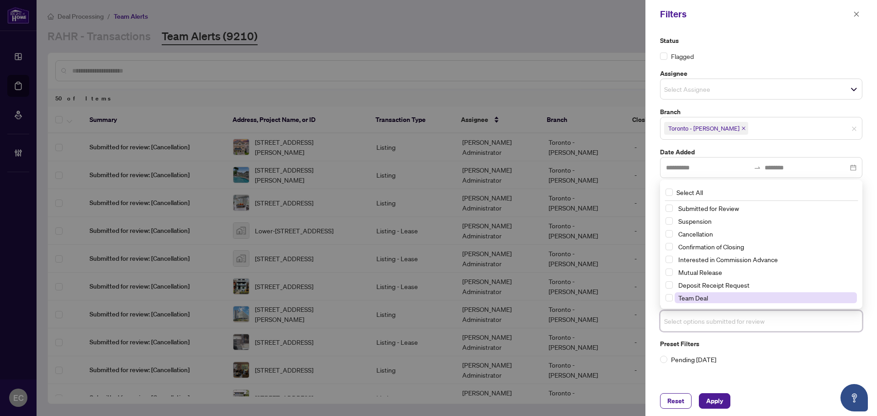
drag, startPoint x: 702, startPoint y: 275, endPoint x: 711, endPoint y: 298, distance: 24.9
click at [702, 275] on span "Mutual Release" at bounding box center [700, 272] width 44 height 8
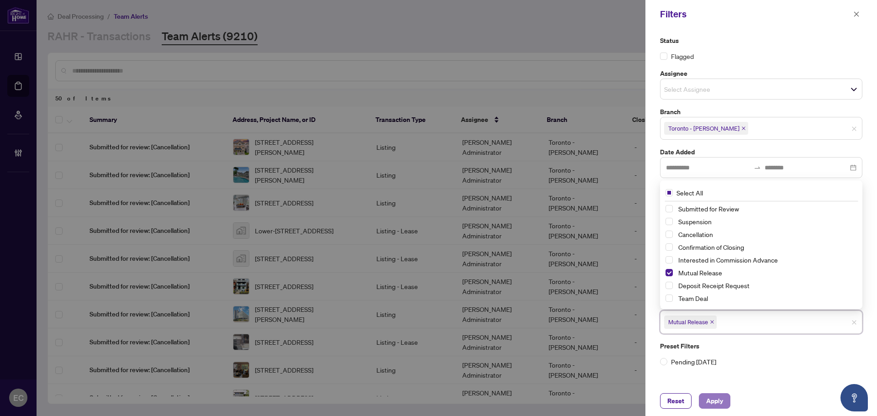
drag, startPoint x: 730, startPoint y: 402, endPoint x: 720, endPoint y: 397, distance: 11.5
click at [725, 400] on button "Apply" at bounding box center [715, 401] width 32 height 16
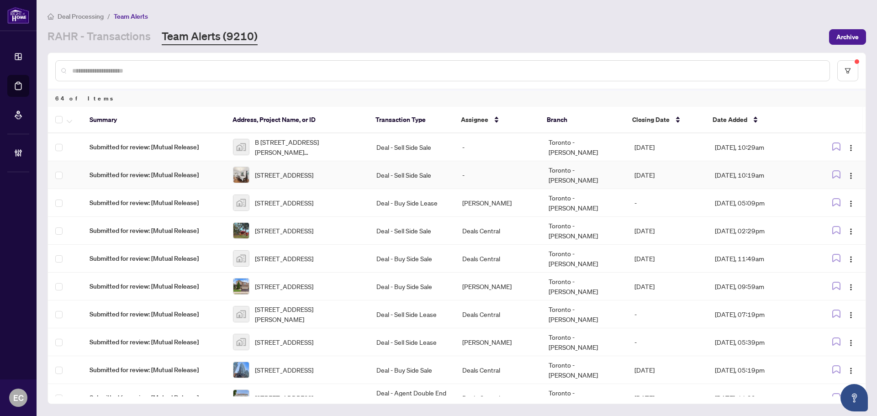
click at [310, 161] on td "[STREET_ADDRESS]" at bounding box center [297, 175] width 143 height 28
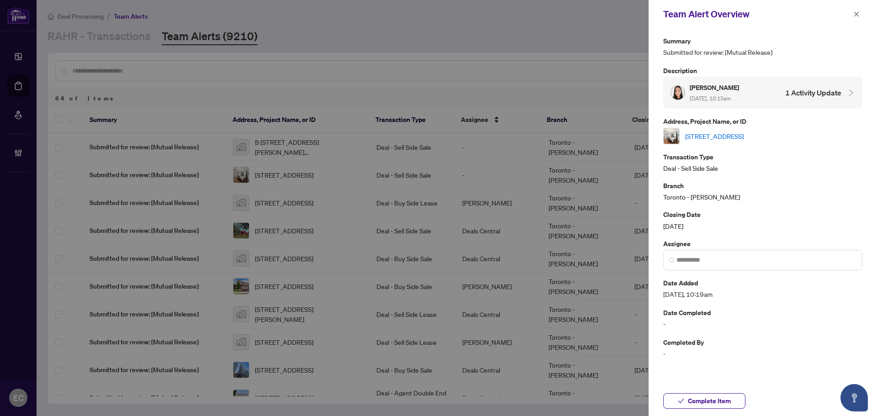
click at [739, 136] on link "[STREET_ADDRESS]" at bounding box center [714, 136] width 58 height 10
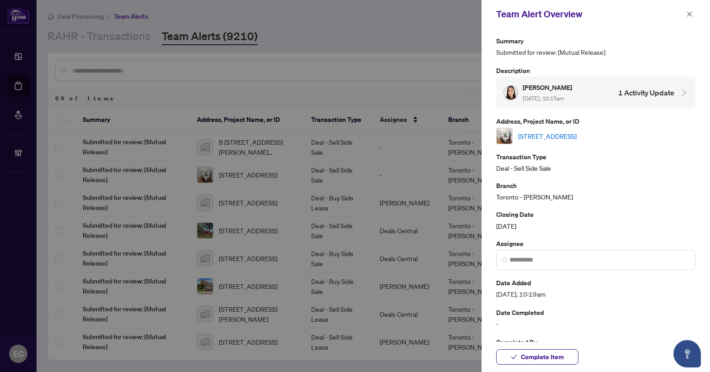
click at [550, 139] on link "[STREET_ADDRESS]" at bounding box center [547, 136] width 58 height 10
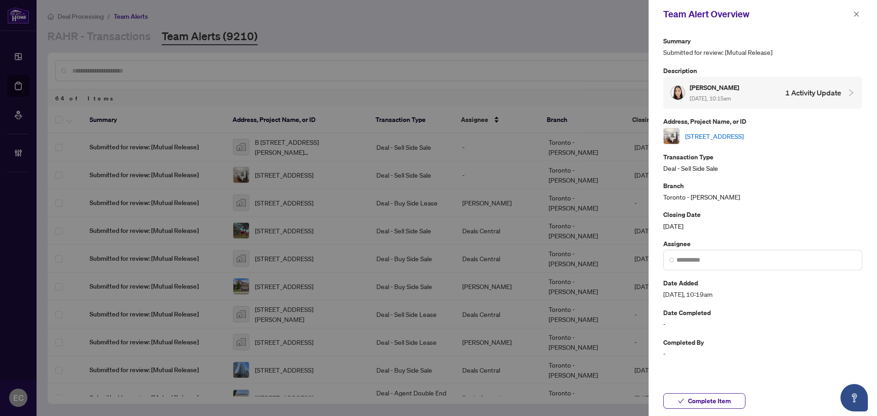
click at [852, 13] on button "button" at bounding box center [856, 14] width 12 height 11
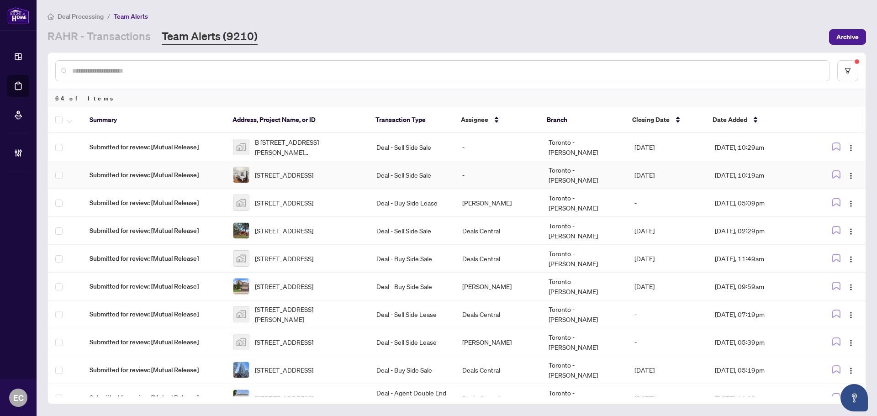
click at [313, 173] on span "[STREET_ADDRESS]" at bounding box center [284, 175] width 58 height 10
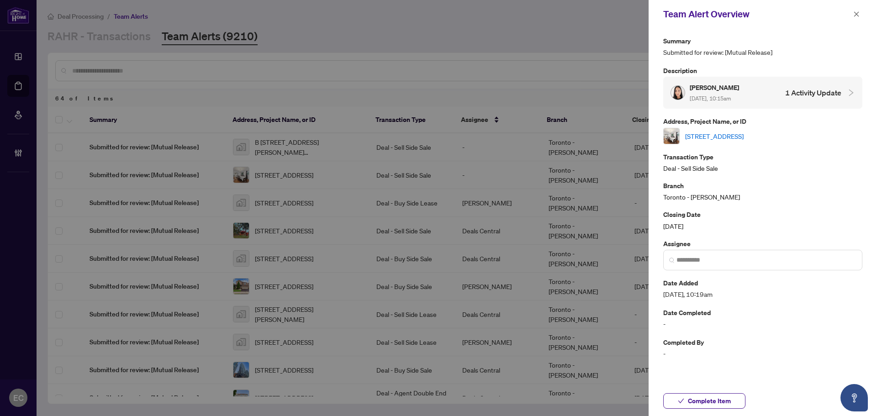
click at [743, 139] on link "[STREET_ADDRESS]" at bounding box center [714, 136] width 58 height 10
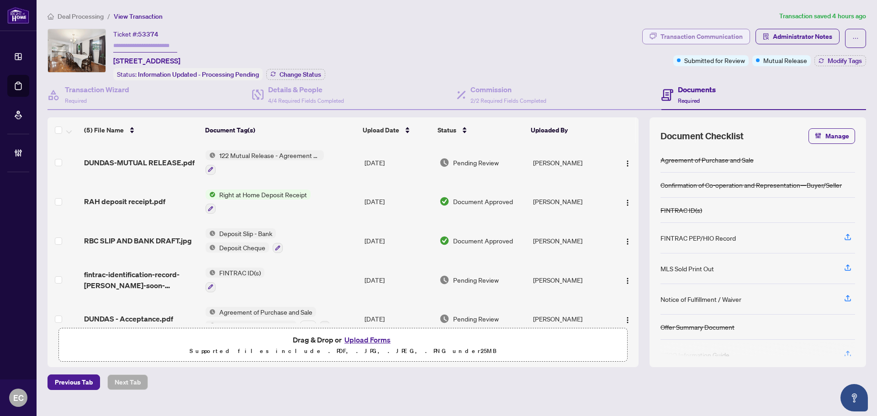
click at [700, 40] on div "Transaction Communication" at bounding box center [701, 36] width 82 height 15
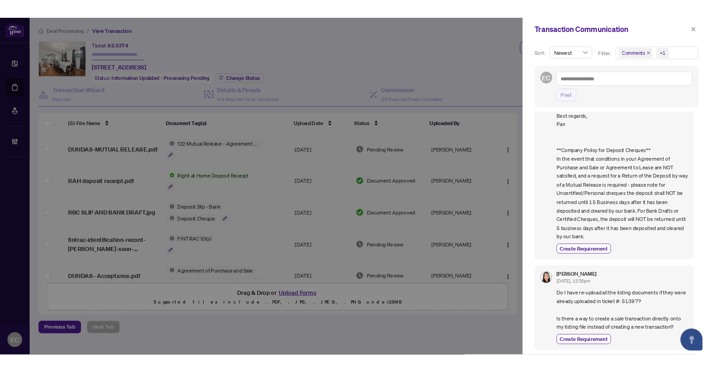
scroll to position [2, 0]
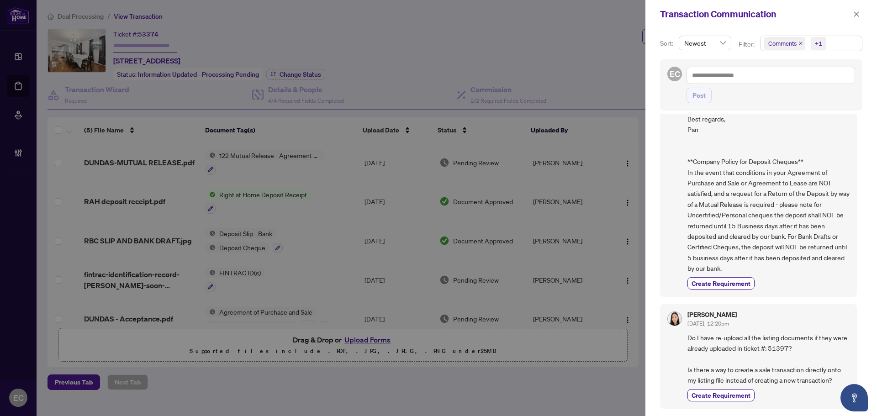
drag, startPoint x: 859, startPoint y: 16, endPoint x: 461, endPoint y: 96, distance: 405.8
click at [858, 16] on icon "close" at bounding box center [856, 14] width 6 height 6
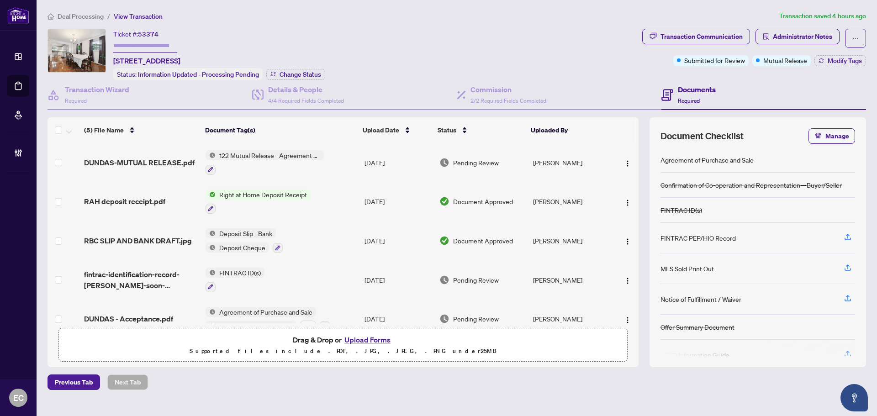
click at [170, 164] on span "DUNDAS-MUTUAL RELEASE.pdf" at bounding box center [139, 162] width 111 height 11
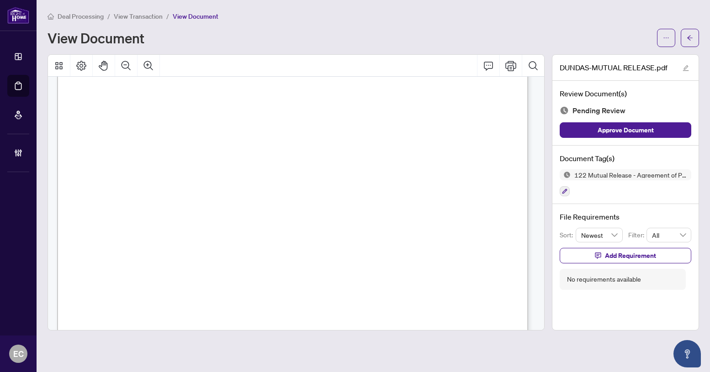
scroll to position [46, 0]
click at [600, 49] on div "Deal Processing / View Transaction / View Document View Document DUNDAS-MUTUAL …" at bounding box center [372, 171] width 651 height 320
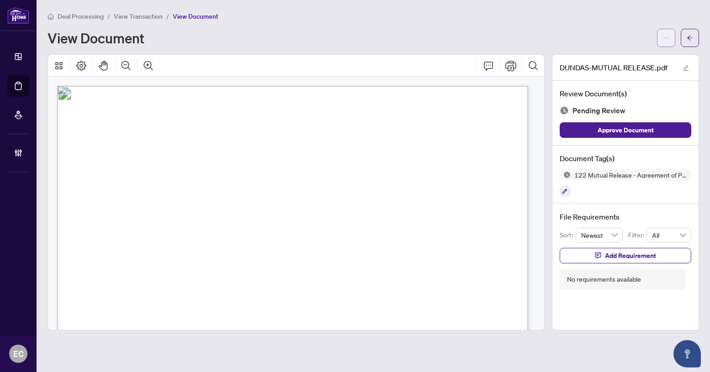
click at [672, 35] on button "button" at bounding box center [666, 38] width 18 height 18
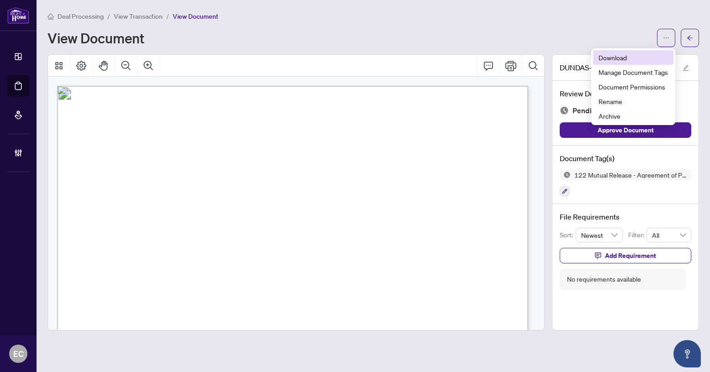
click at [666, 51] on li "Download" at bounding box center [633, 57] width 80 height 15
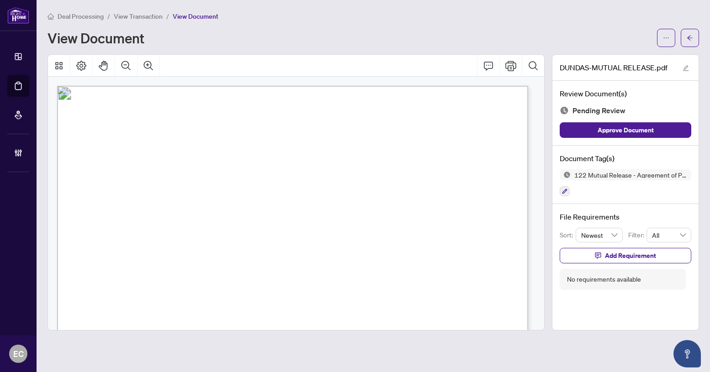
click at [484, 252] on span "...............................................................................…" at bounding box center [293, 249] width 408 height 6
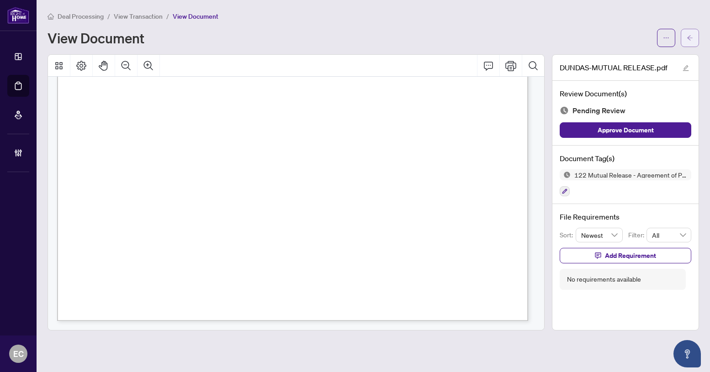
click at [693, 35] on button "button" at bounding box center [689, 38] width 18 height 18
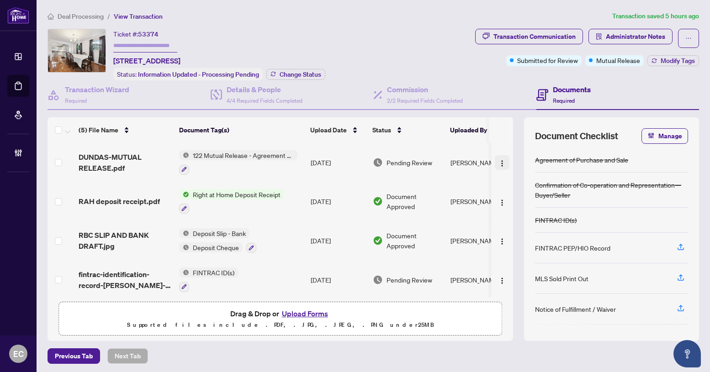
click at [498, 163] on img "button" at bounding box center [501, 163] width 7 height 7
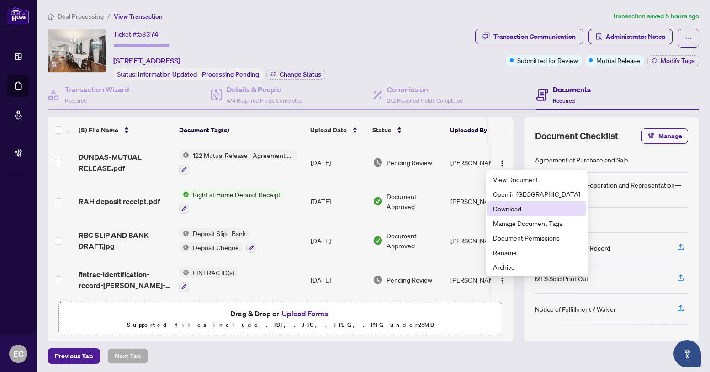
click at [525, 213] on span "Download" at bounding box center [536, 209] width 87 height 10
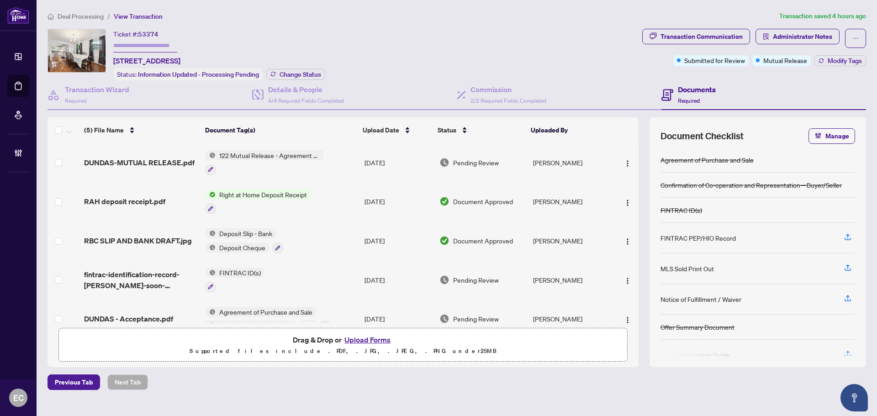
click at [143, 201] on span "RAH deposit receipt.pdf" at bounding box center [124, 201] width 81 height 11
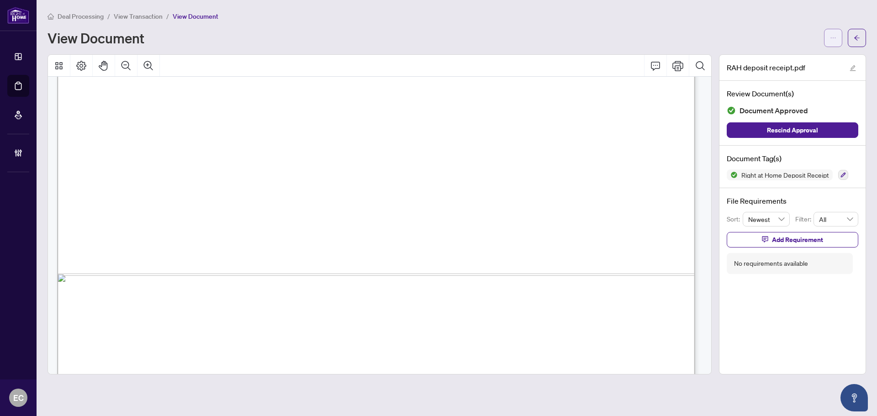
scroll to position [547, 0]
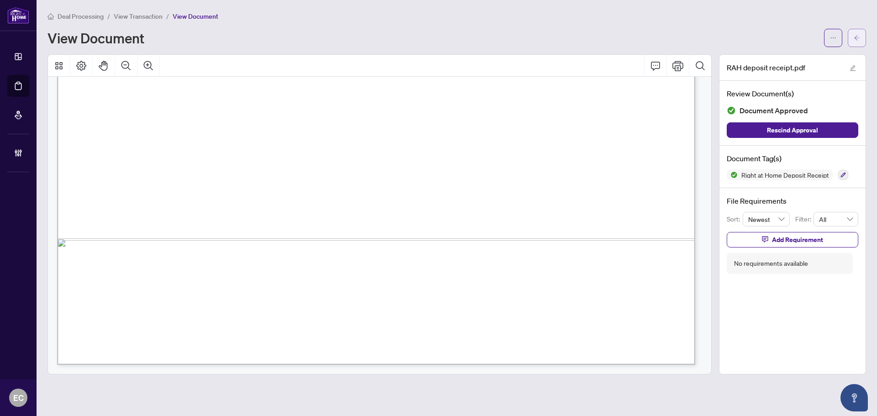
click at [859, 35] on button "button" at bounding box center [857, 38] width 18 height 18
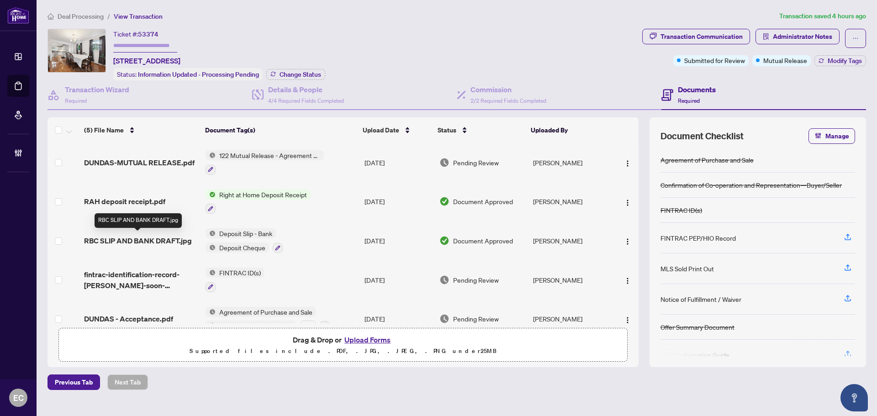
click at [156, 240] on span "RBC SLIP AND BANK DRAFT.jpg" at bounding box center [138, 240] width 108 height 11
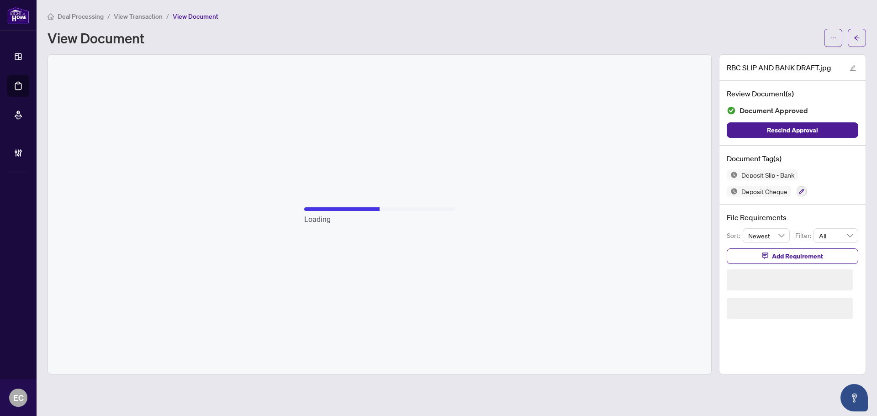
click at [856, 35] on icon "arrow-left" at bounding box center [856, 38] width 6 height 6
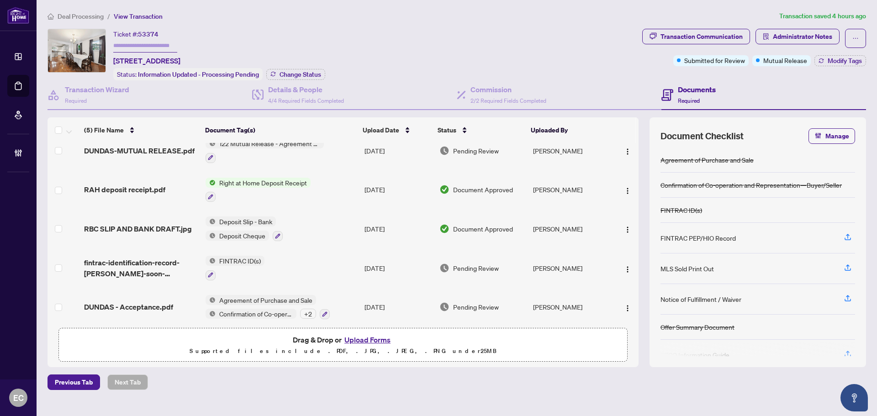
scroll to position [17, 0]
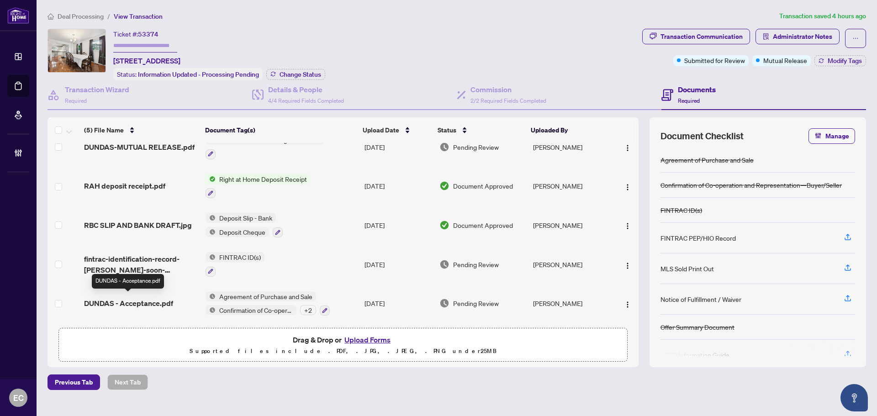
click at [127, 298] on span "DUNDAS - Acceptance.pdf" at bounding box center [128, 303] width 89 height 11
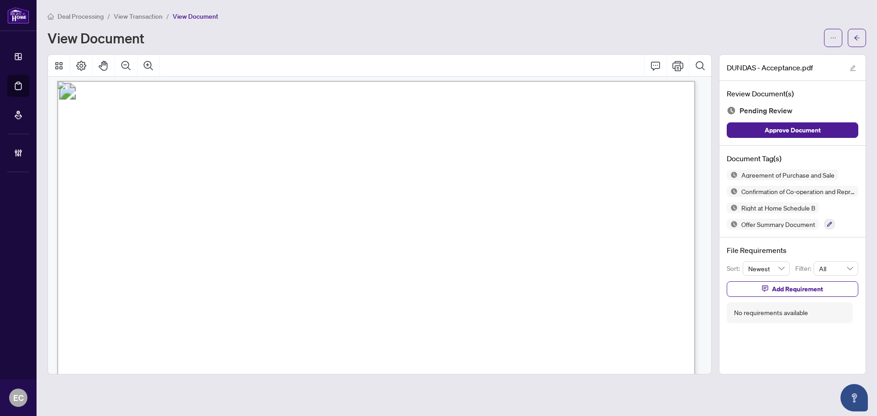
scroll to position [868, 0]
click at [850, 38] on button "button" at bounding box center [857, 38] width 18 height 18
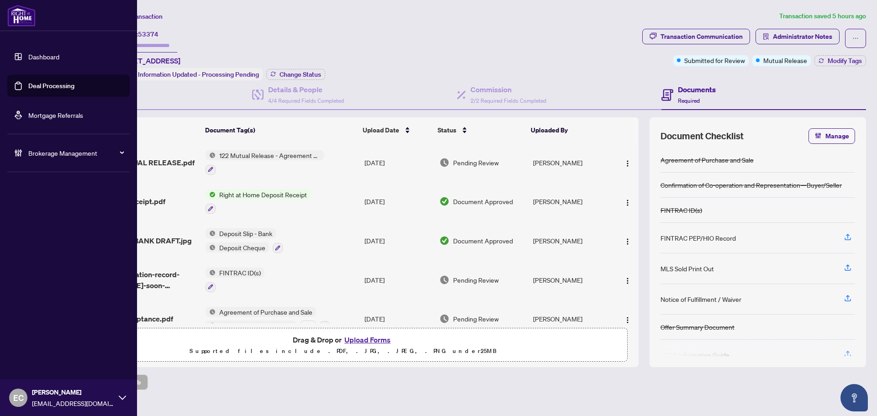
click at [32, 87] on link "Deal Processing" at bounding box center [51, 86] width 46 height 8
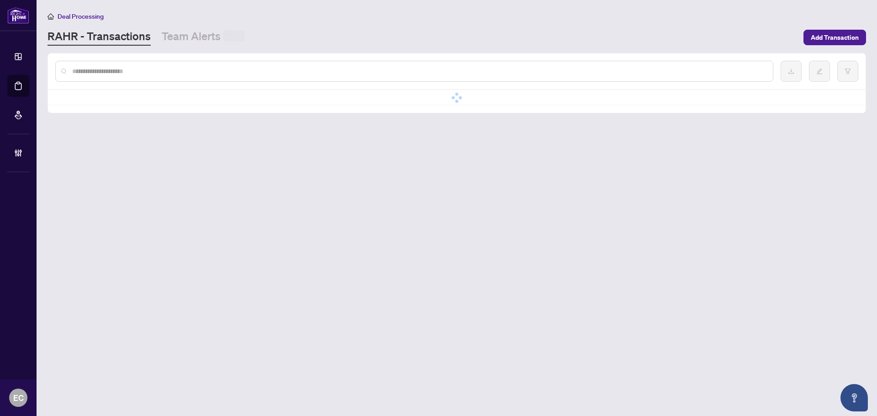
click at [184, 71] on input "text" at bounding box center [418, 71] width 693 height 10
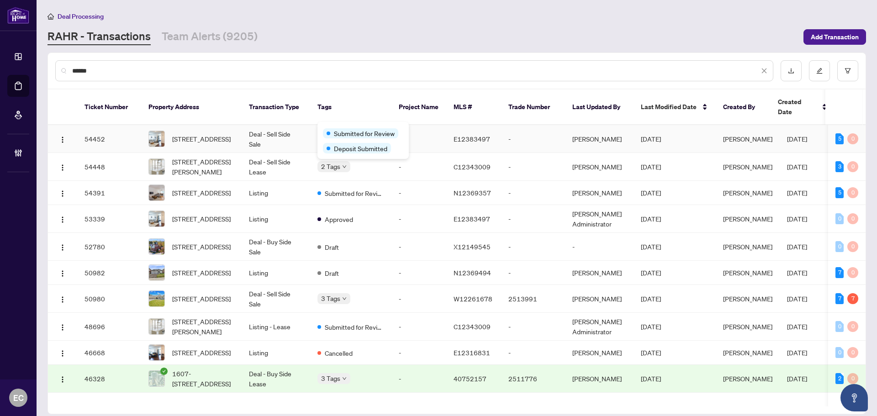
type input "*****"
click at [275, 125] on td "Deal - Sell Side Sale" at bounding box center [276, 139] width 68 height 28
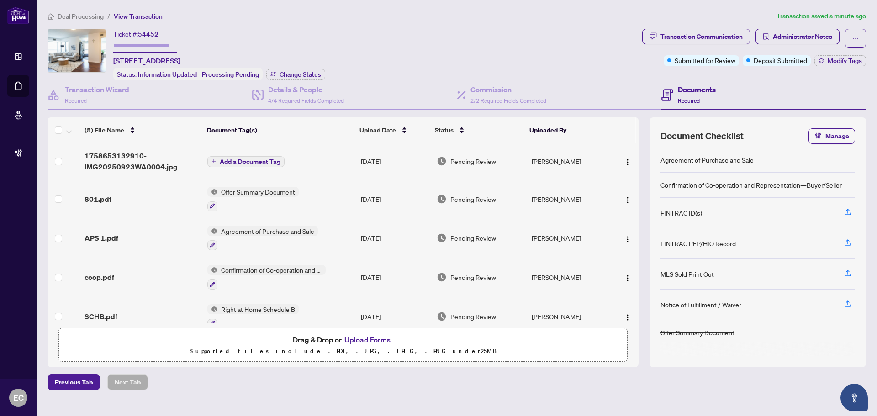
click at [321, 163] on td "Add a Document Tag" at bounding box center [280, 161] width 153 height 37
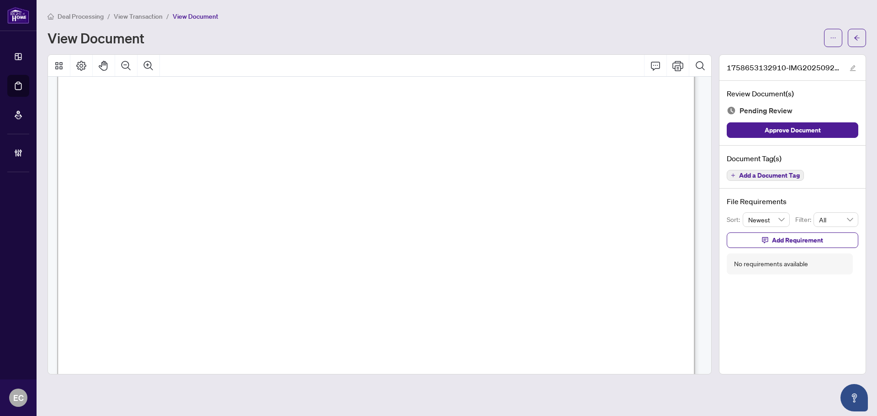
scroll to position [183, 0]
click at [857, 36] on icon "arrow-left" at bounding box center [856, 37] width 5 height 5
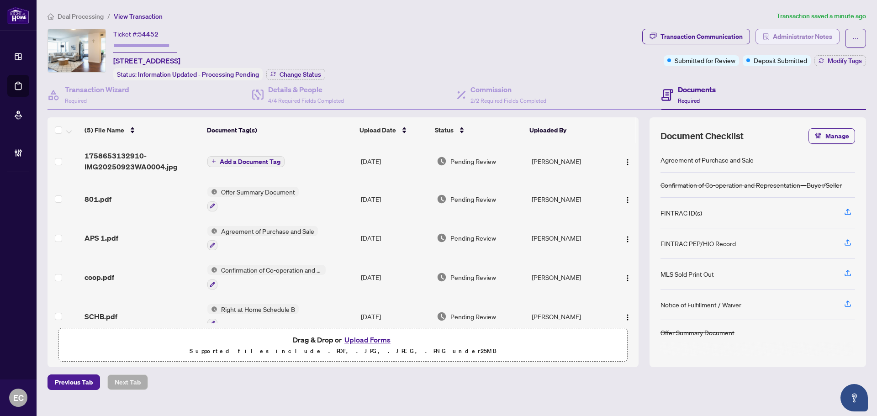
drag, startPoint x: 783, startPoint y: 41, endPoint x: 785, endPoint y: 37, distance: 4.9
click at [785, 37] on span "Administrator Notes" at bounding box center [802, 36] width 59 height 15
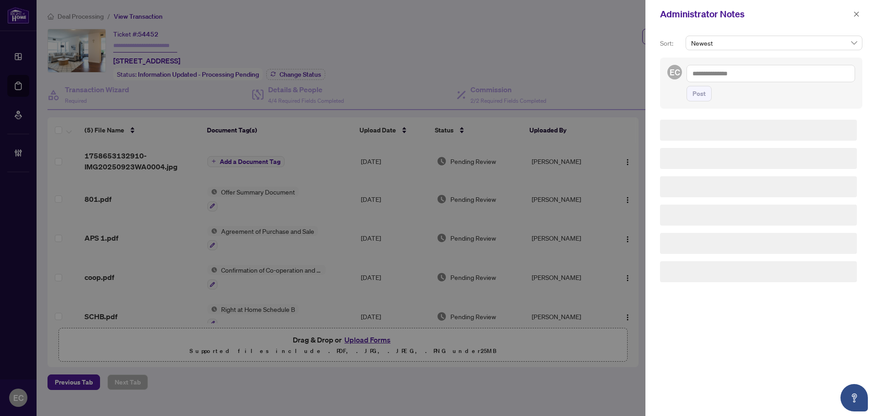
click at [752, 73] on textarea at bounding box center [770, 73] width 169 height 17
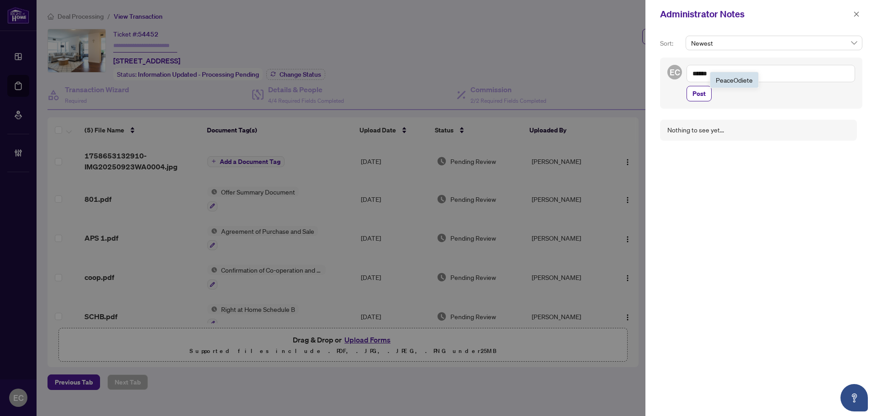
click at [734, 75] on li "Peace Odiete" at bounding box center [734, 80] width 48 height 16
type textarea "**********"
click at [706, 98] on button "Post" at bounding box center [698, 103] width 25 height 16
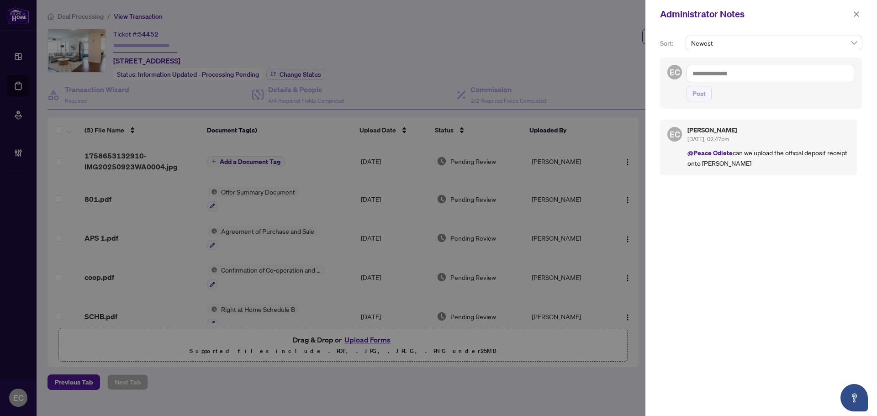
drag, startPoint x: 855, startPoint y: 13, endPoint x: 822, endPoint y: 19, distance: 33.0
click at [856, 10] on span "button" at bounding box center [856, 14] width 6 height 15
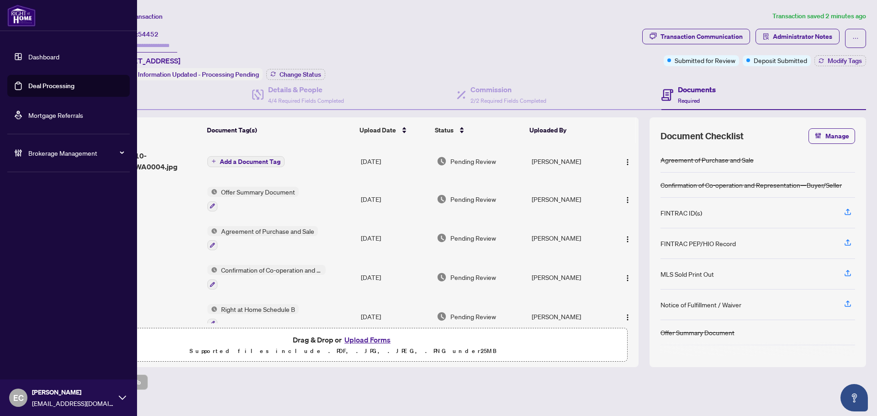
click at [32, 84] on link "Deal Processing" at bounding box center [51, 86] width 46 height 8
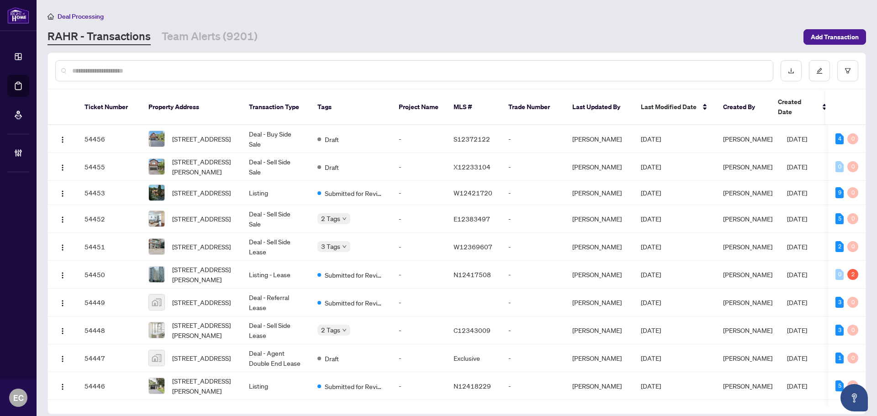
click at [181, 75] on input "text" at bounding box center [418, 71] width 693 height 10
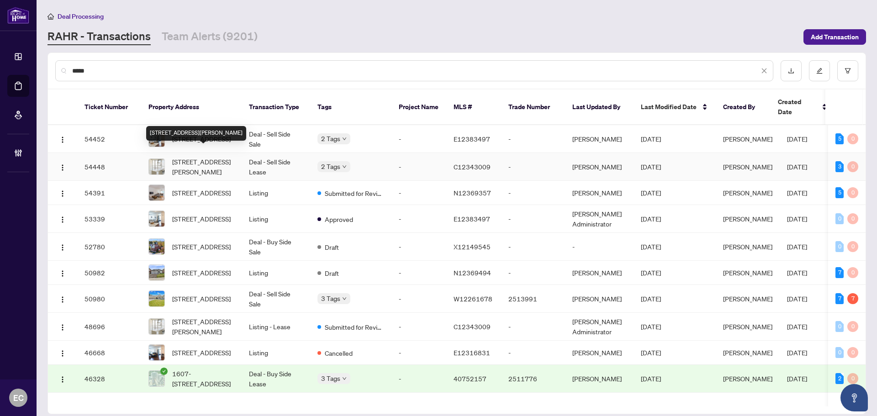
type input "*****"
click at [213, 157] on span "505-15 lower jarvis St, Toronto, Ontario M5E 0C4, Canada" at bounding box center [203, 167] width 62 height 20
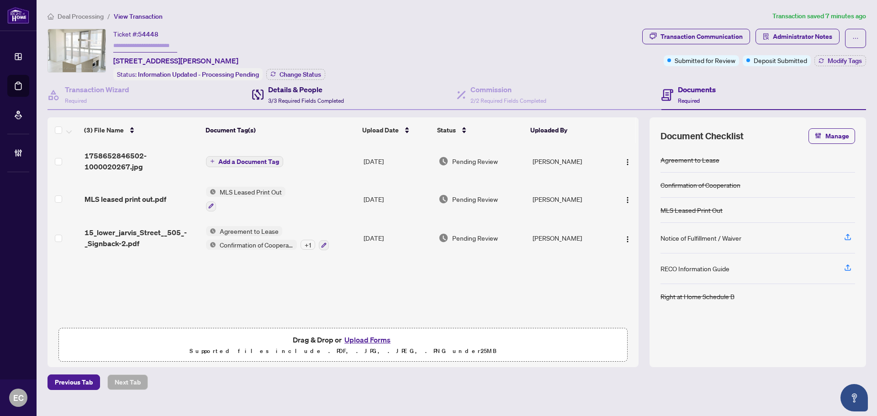
click at [315, 104] on div "Details & People 3/3 Required Fields Completed" at bounding box center [306, 94] width 76 height 21
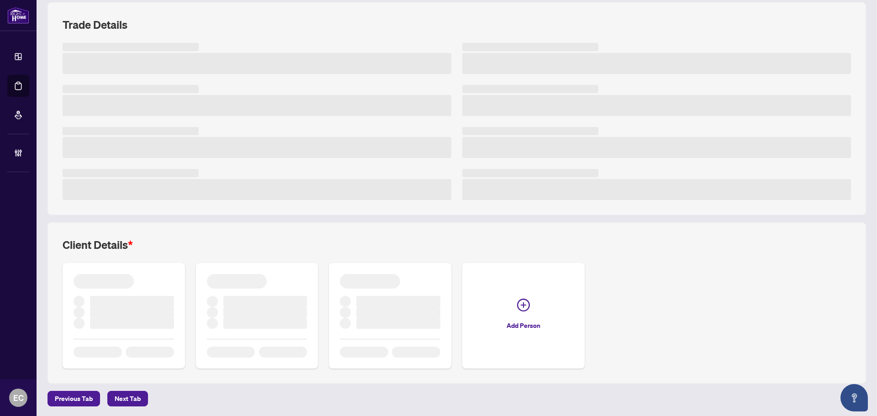
scroll to position [110, 0]
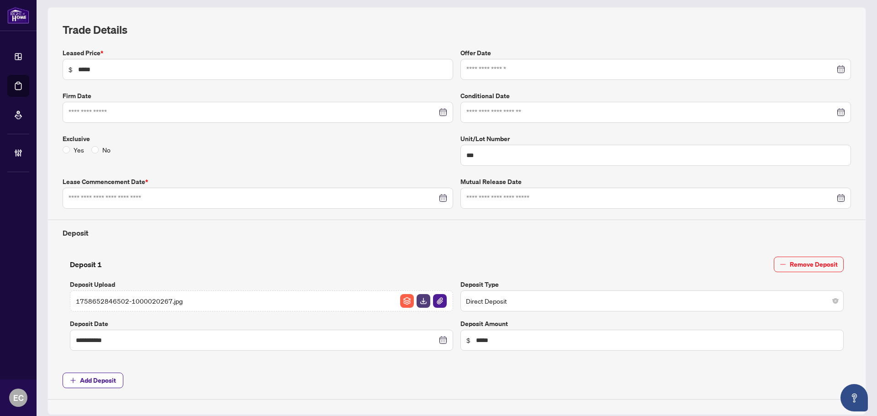
type input "**********"
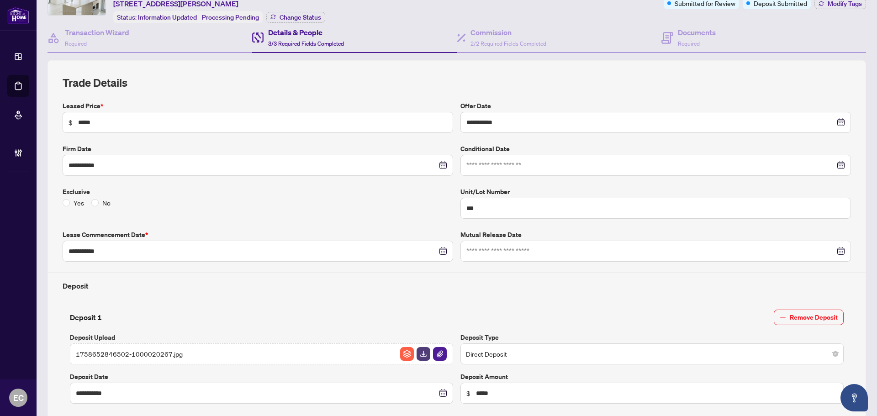
scroll to position [0, 0]
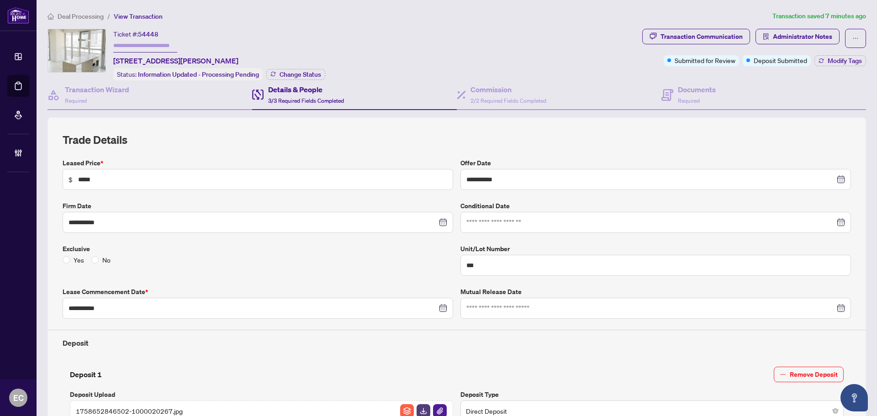
click at [792, 47] on span "Administrator Notes" at bounding box center [797, 38] width 84 height 19
click at [792, 44] on span "Administrator Notes" at bounding box center [797, 38] width 84 height 19
click at [793, 41] on span "Administrator Notes" at bounding box center [802, 36] width 59 height 15
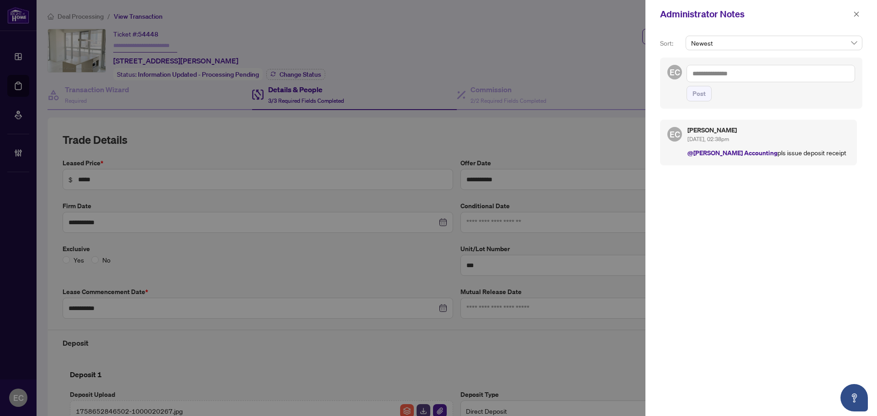
drag, startPoint x: 857, startPoint y: 13, endPoint x: 727, endPoint y: 121, distance: 168.9
click at [853, 18] on span "button" at bounding box center [856, 14] width 6 height 15
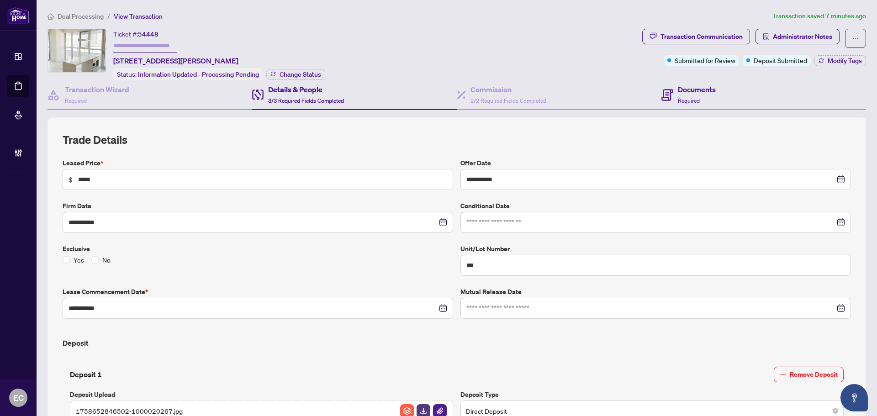
click at [725, 108] on div "Documents Required" at bounding box center [763, 95] width 205 height 30
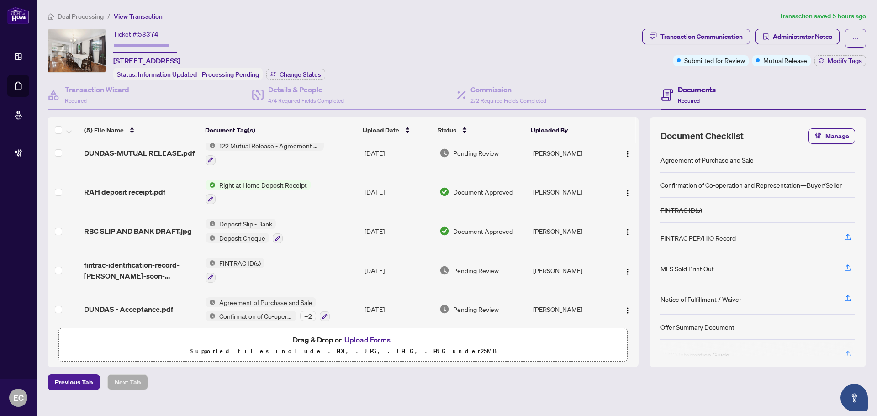
scroll to position [17, 0]
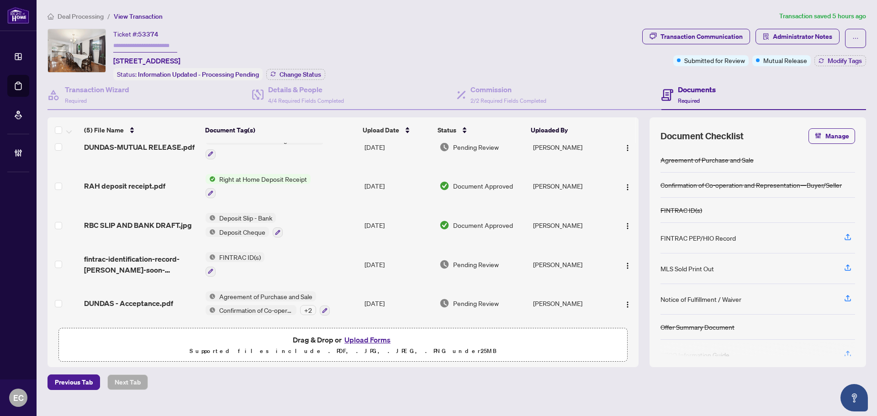
click at [158, 303] on span "DUNDAS - Acceptance.pdf" at bounding box center [128, 303] width 89 height 11
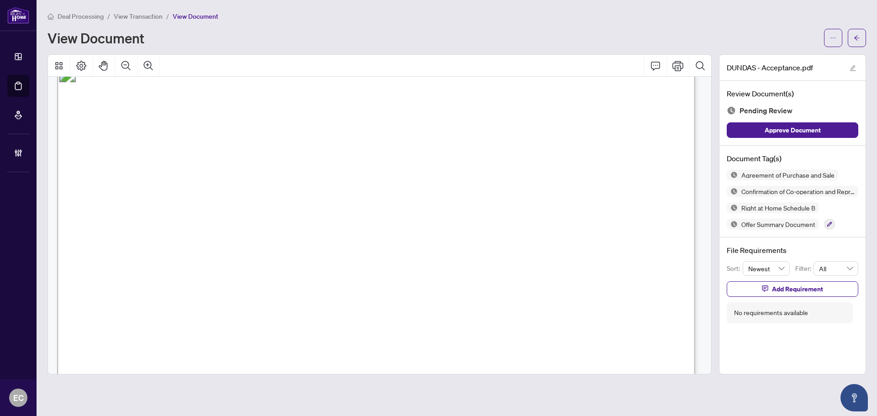
scroll to position [9309, 0]
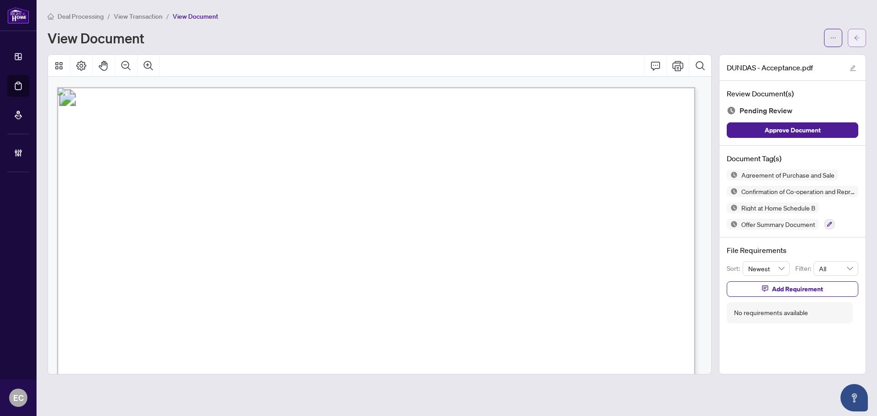
click at [853, 32] on button "button" at bounding box center [857, 38] width 18 height 18
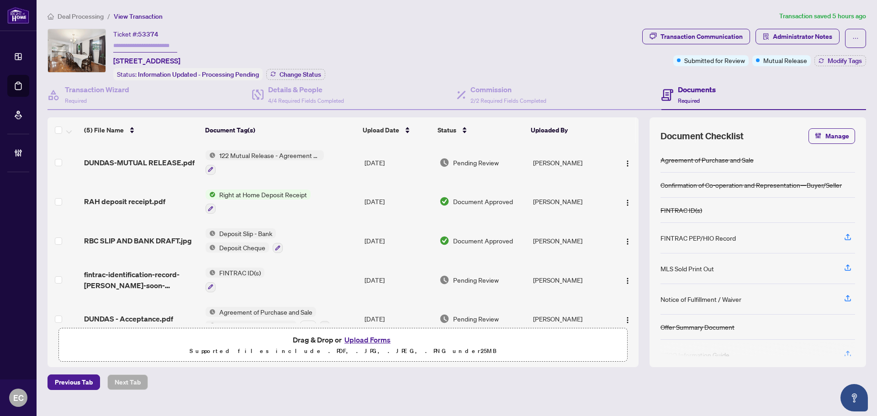
scroll to position [17, 0]
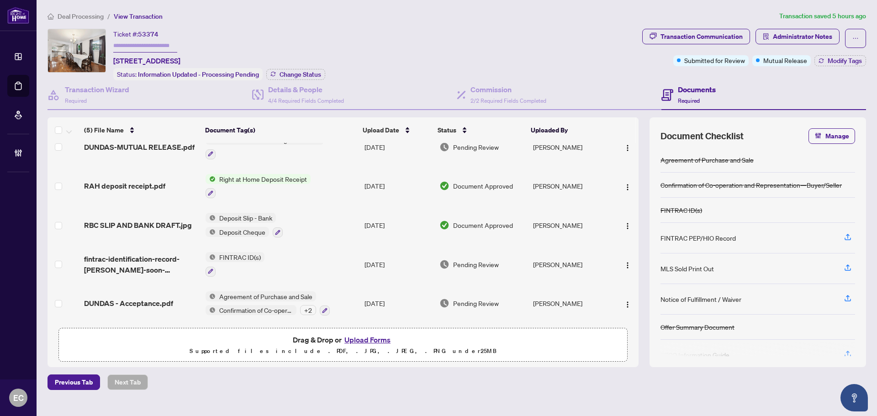
click at [179, 298] on div "DUNDAS - Acceptance.pdf" at bounding box center [141, 303] width 114 height 11
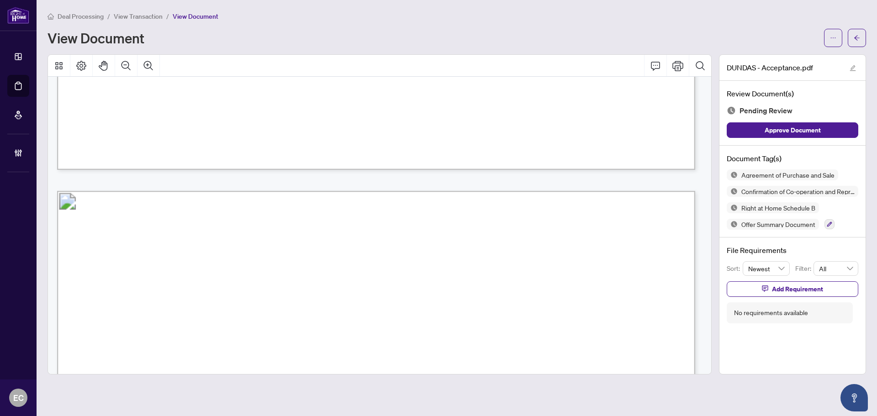
scroll to position [7430, 0]
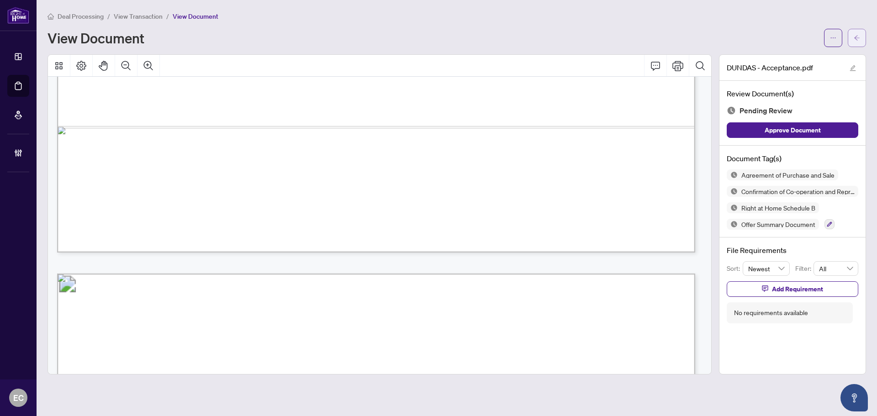
click at [849, 39] on button "button" at bounding box center [857, 38] width 18 height 18
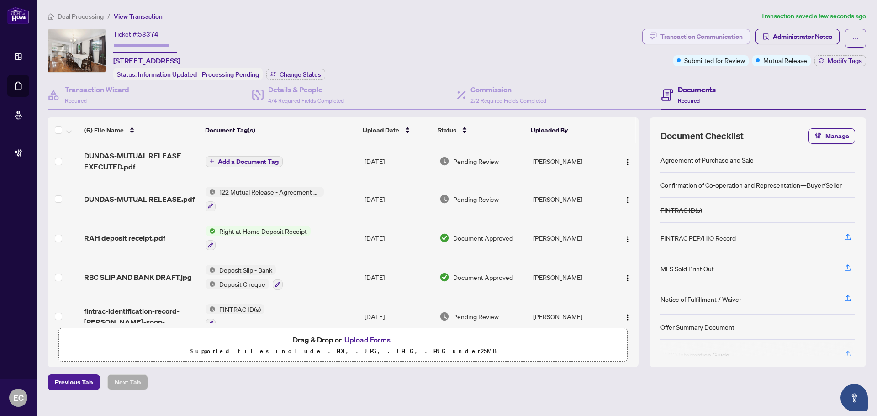
click at [672, 29] on button "Transaction Communication" at bounding box center [696, 37] width 108 height 16
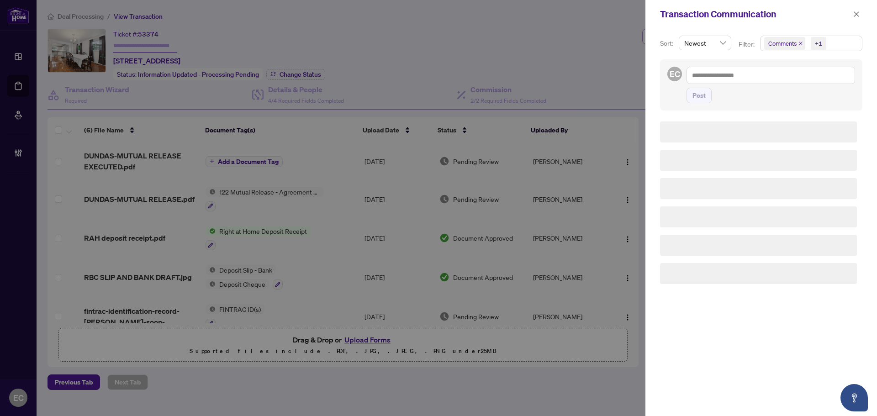
click at [672, 28] on div "Transaction Communication Sort: Newest Filter: Comments +1 EC Post" at bounding box center [438, 208] width 877 height 416
click at [745, 70] on textarea at bounding box center [770, 75] width 169 height 17
paste textarea "**********"
type textarea "**********"
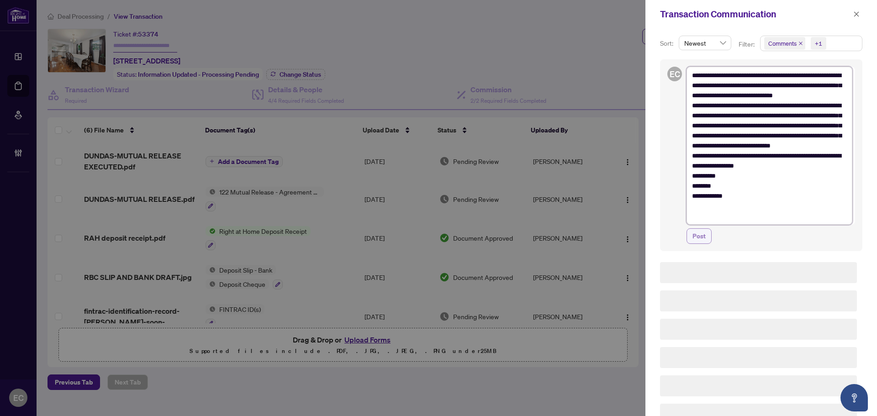
type textarea "**********"
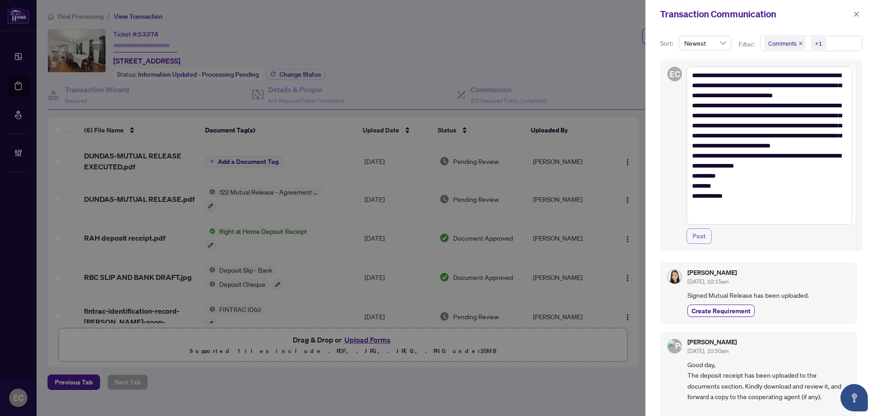
click at [703, 241] on span "Post" at bounding box center [698, 236] width 13 height 15
type textarea "**********"
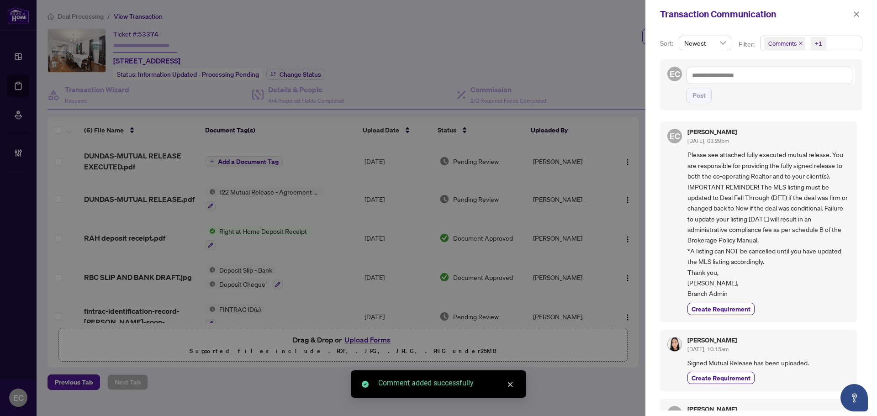
click at [848, 12] on div "Transaction Communication" at bounding box center [755, 14] width 190 height 14
click at [853, 16] on icon "close" at bounding box center [856, 14] width 6 height 6
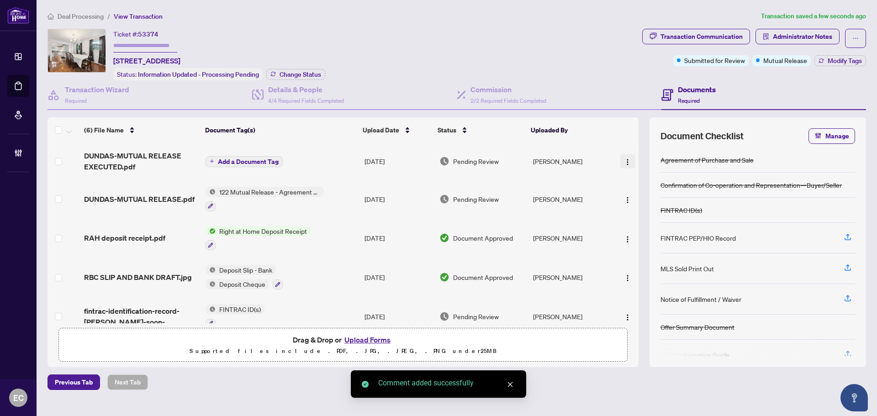
click at [620, 158] on button "button" at bounding box center [627, 161] width 15 height 15
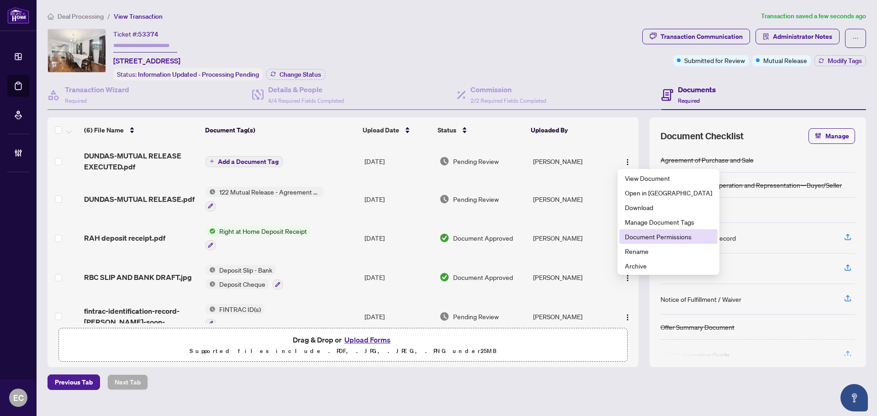
click at [646, 236] on span "Document Permissions" at bounding box center [668, 237] width 87 height 10
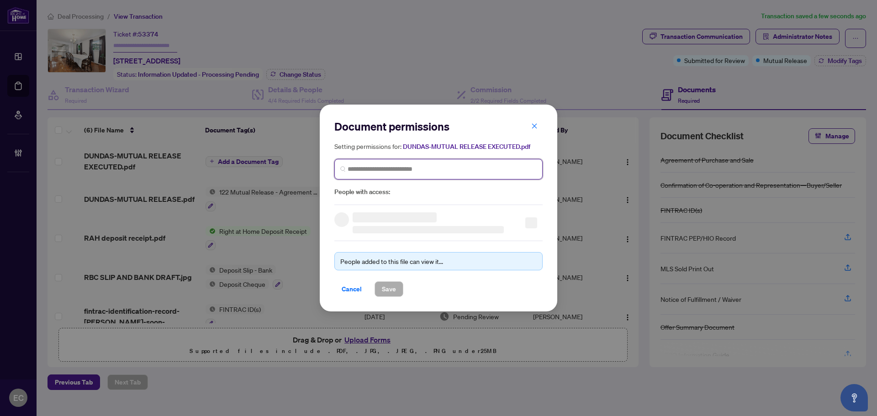
click at [429, 168] on input "search" at bounding box center [442, 169] width 189 height 10
type input "**********"
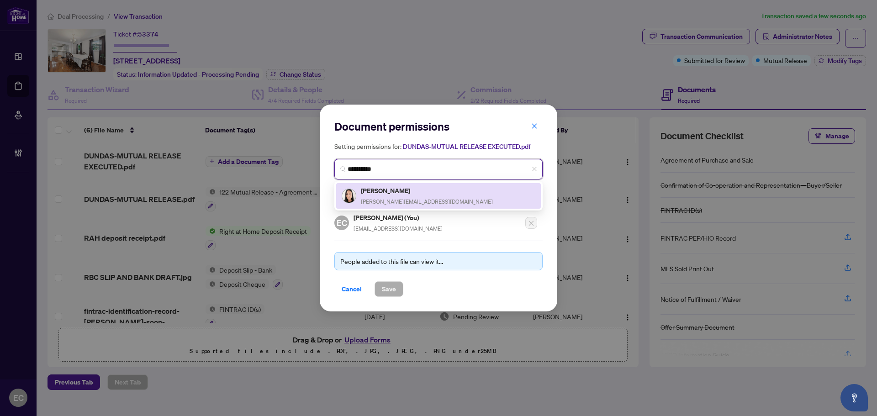
click at [382, 198] on span "vivian@jvrealestate.co" at bounding box center [427, 201] width 132 height 7
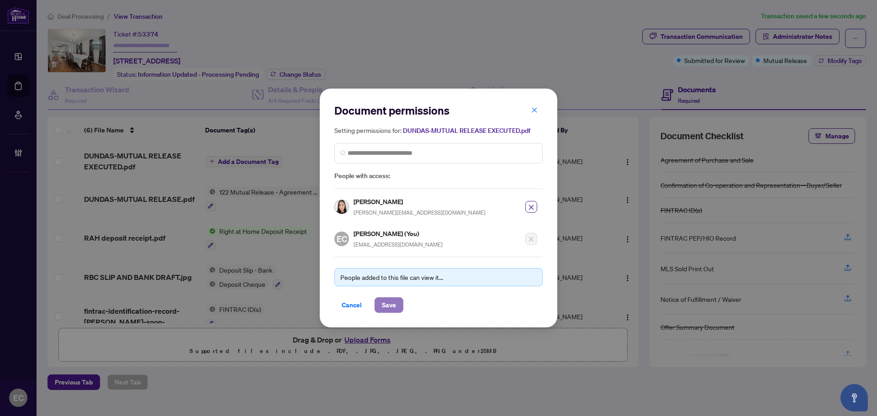
click at [397, 304] on button "Save" at bounding box center [388, 305] width 29 height 16
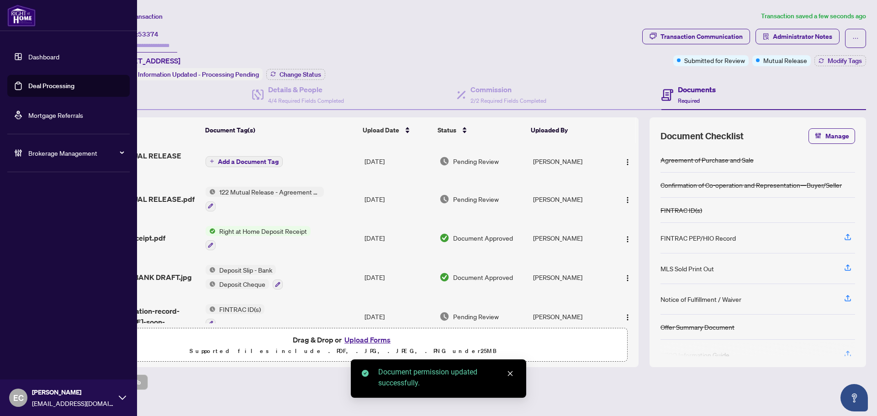
click at [63, 84] on link "Deal Processing" at bounding box center [51, 86] width 46 height 8
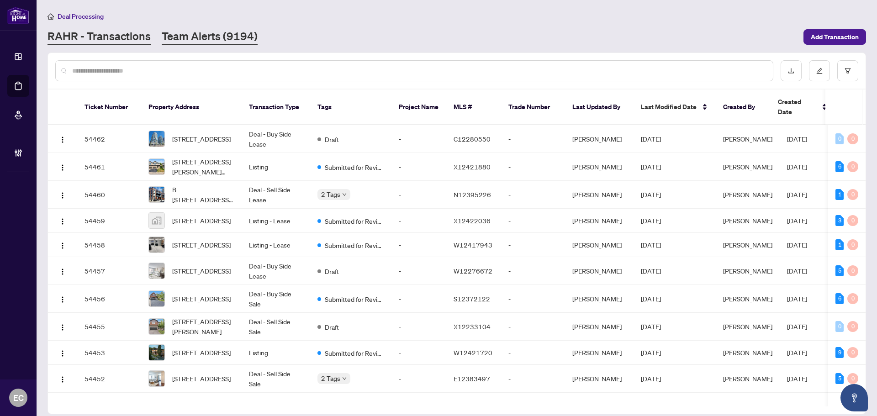
click at [224, 34] on link "Team Alerts (9194)" at bounding box center [210, 37] width 96 height 16
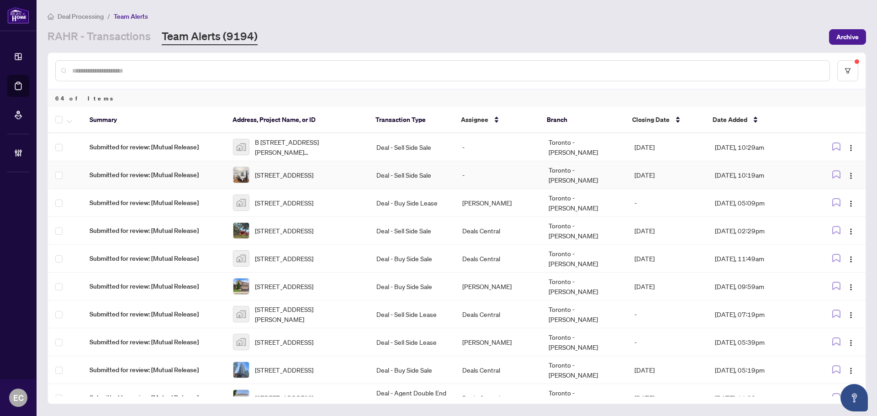
click at [409, 175] on td "Deal - Sell Side Sale" at bounding box center [412, 175] width 86 height 28
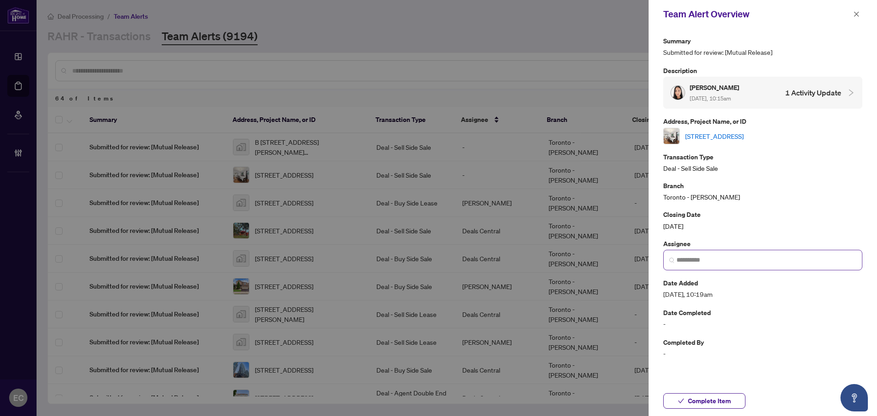
drag, startPoint x: 743, startPoint y: 253, endPoint x: 721, endPoint y: 254, distance: 21.5
click at [721, 254] on span at bounding box center [762, 260] width 199 height 21
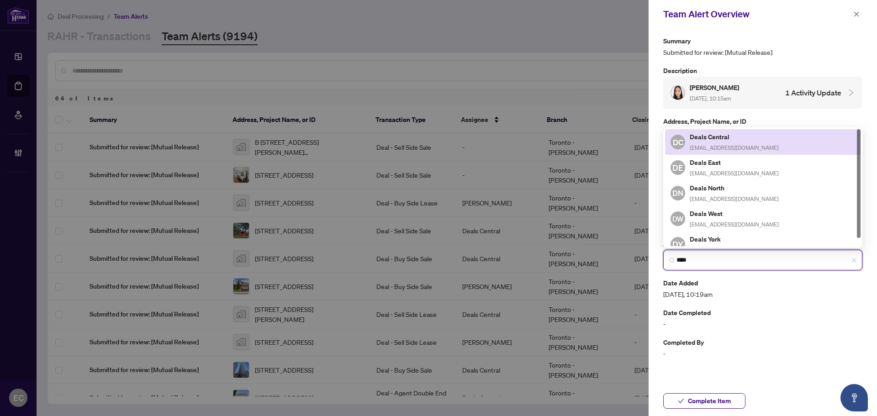
drag, startPoint x: 748, startPoint y: 139, endPoint x: 872, endPoint y: 94, distance: 131.5
click at [748, 139] on h5 "Deals Central" at bounding box center [734, 137] width 89 height 11
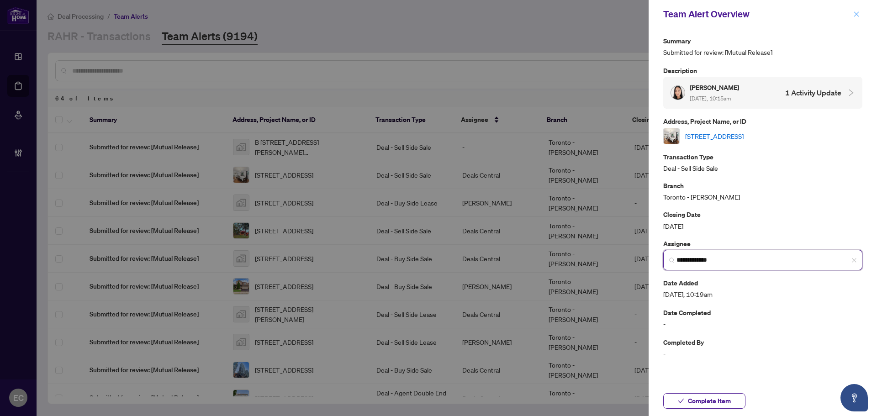
type input "**********"
click at [858, 19] on span "button" at bounding box center [856, 14] width 6 height 15
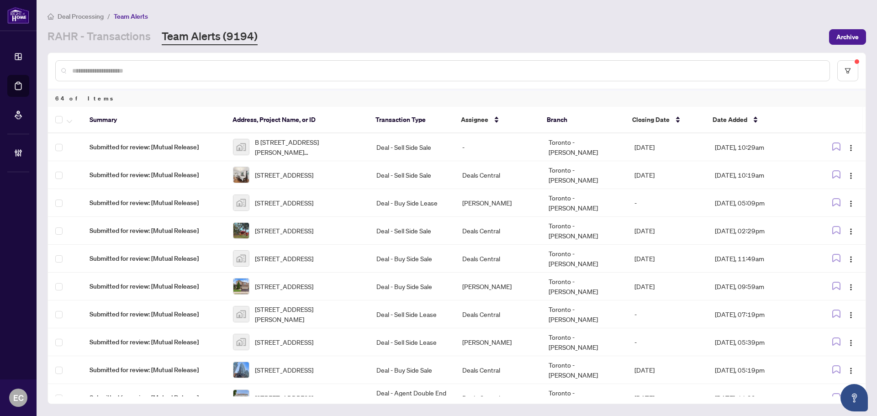
click at [371, 142] on td "Deal - Sell Side Sale" at bounding box center [412, 147] width 86 height 28
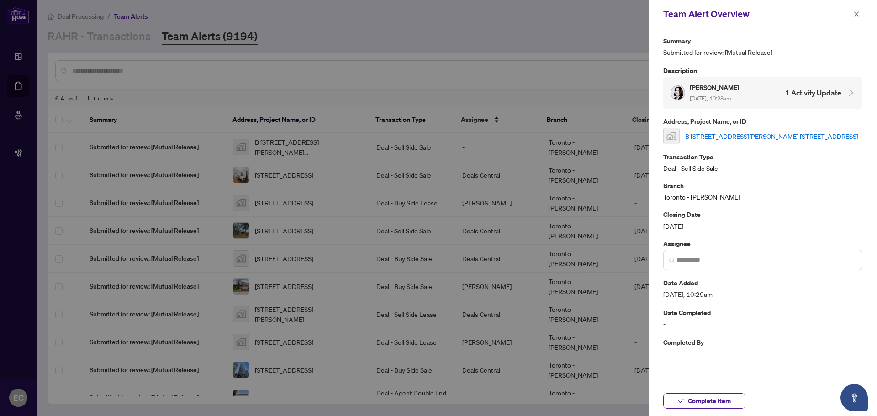
click at [727, 134] on link "B [STREET_ADDRESS][PERSON_NAME] [STREET_ADDRESS]" at bounding box center [771, 136] width 173 height 10
click at [702, 264] on input "search" at bounding box center [766, 260] width 180 height 10
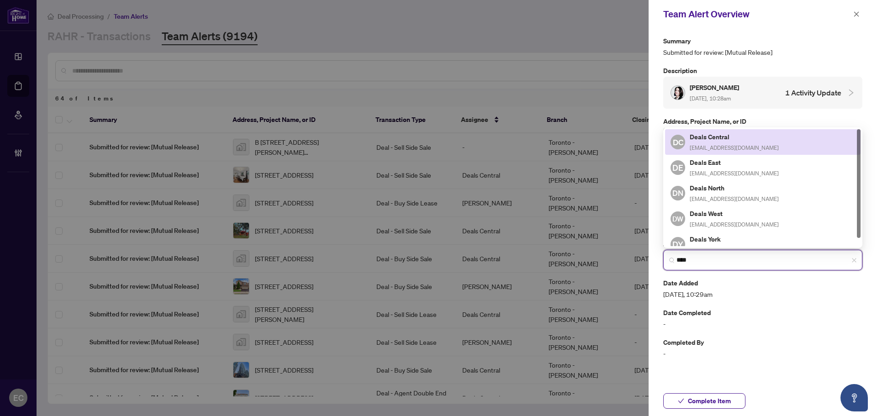
click at [732, 151] on span "deals-tor@rightathomerealty.com" at bounding box center [734, 147] width 89 height 7
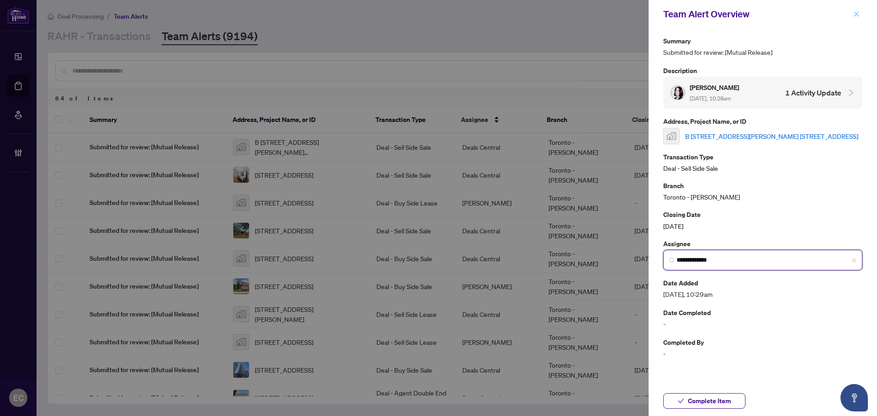
type input "**********"
click at [858, 16] on icon "close" at bounding box center [856, 14] width 6 height 6
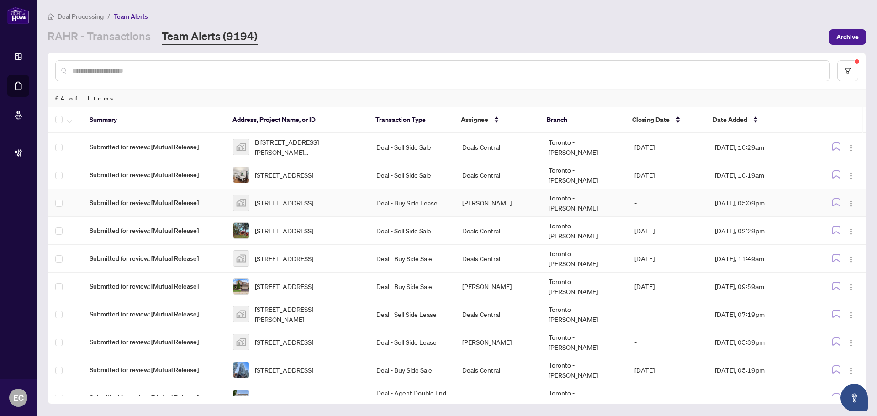
click at [468, 204] on td "[PERSON_NAME]" at bounding box center [498, 203] width 86 height 28
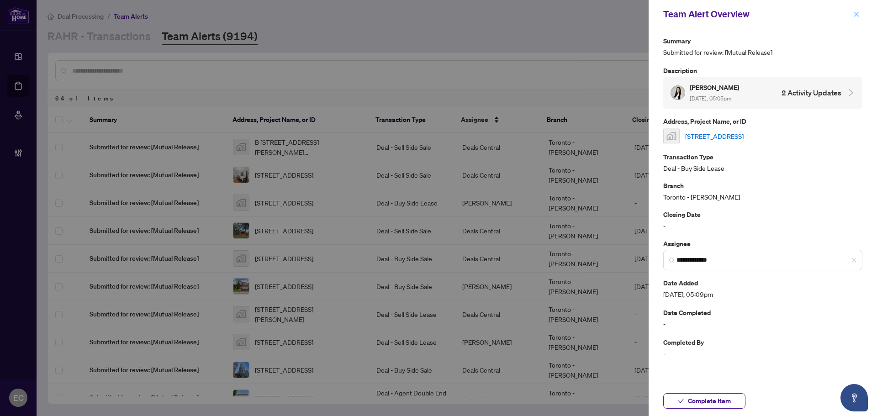
click at [857, 11] on icon "close" at bounding box center [856, 14] width 6 height 6
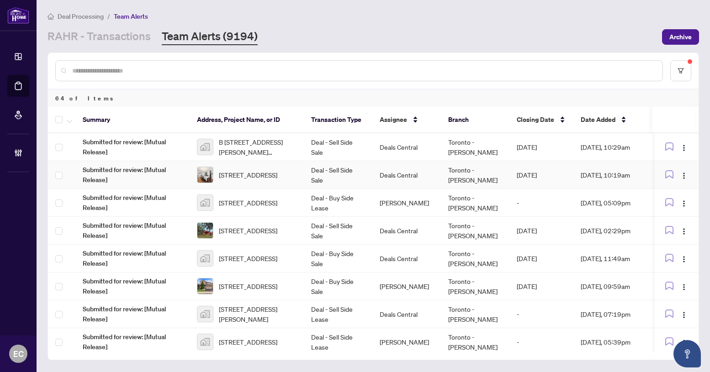
click at [277, 170] on span "186 Dundas St, Quinte West, Ontario K8V 3R2, Canada" at bounding box center [248, 175] width 58 height 10
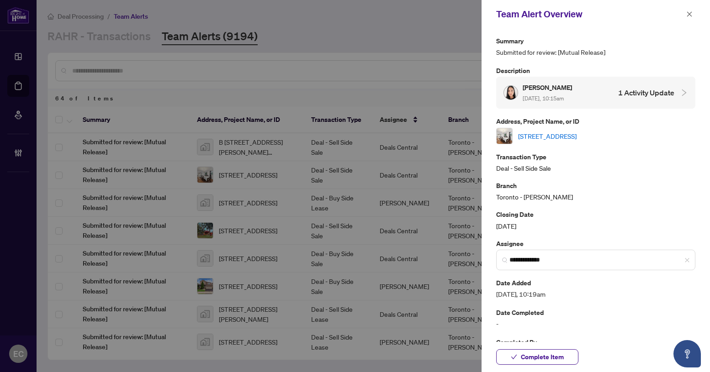
drag, startPoint x: 686, startPoint y: 13, endPoint x: 663, endPoint y: 19, distance: 24.0
click at [685, 13] on button "button" at bounding box center [689, 14] width 12 height 11
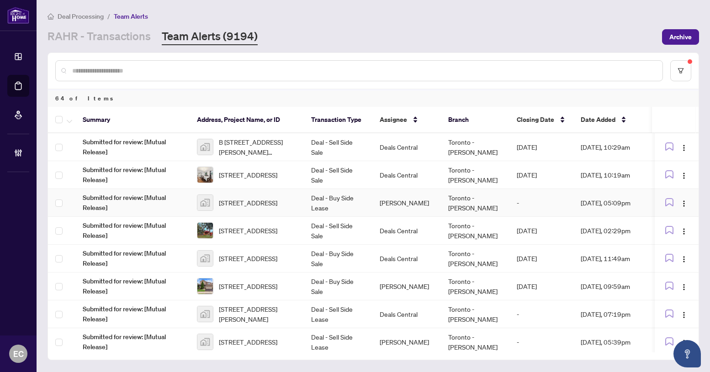
click at [392, 200] on td "[PERSON_NAME]" at bounding box center [406, 203] width 68 height 28
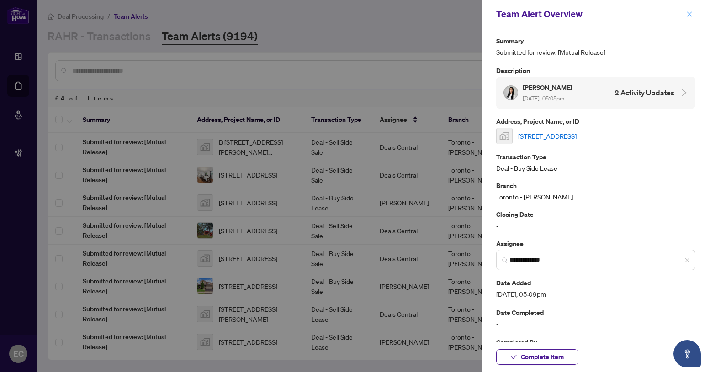
click at [686, 16] on icon "close" at bounding box center [689, 14] width 6 height 6
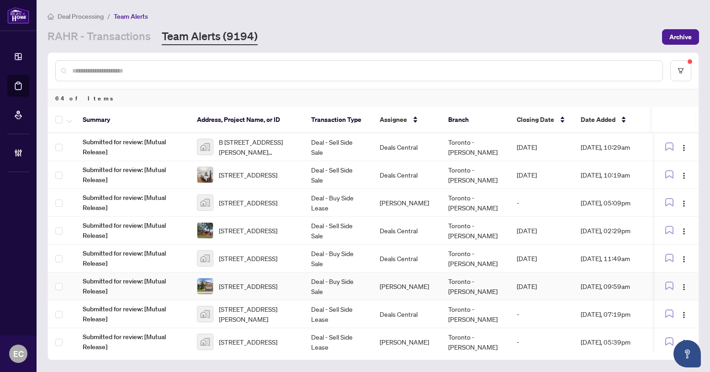
click at [384, 282] on td "[PERSON_NAME]" at bounding box center [406, 287] width 68 height 28
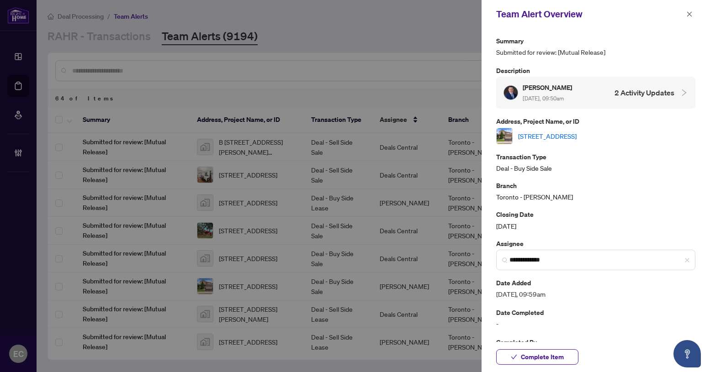
click at [557, 135] on link "5893 Long Valley Rd, Mississauga, Ontario L5M 6J6, Canada" at bounding box center [547, 136] width 58 height 10
click at [576, 136] on link "5893 Long Valley Rd, Mississauga, Ontario L5M 6J6, Canada" at bounding box center [547, 136] width 58 height 10
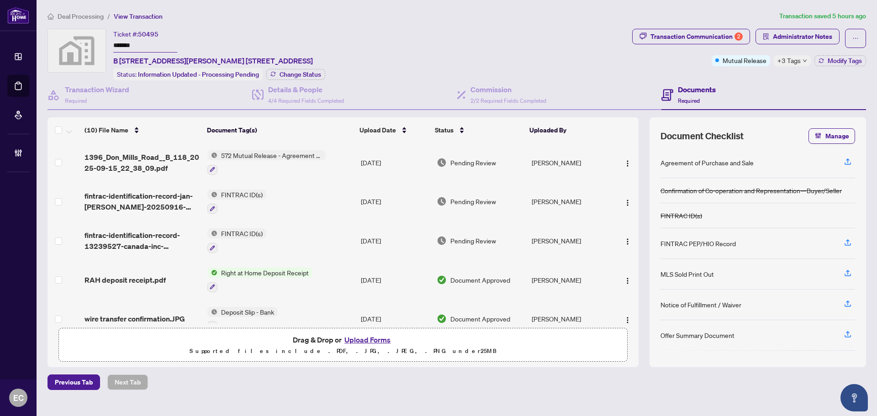
click at [345, 163] on td "572 Mutual Release - Agreement of Purchase and Sale - Commercial" at bounding box center [280, 162] width 153 height 39
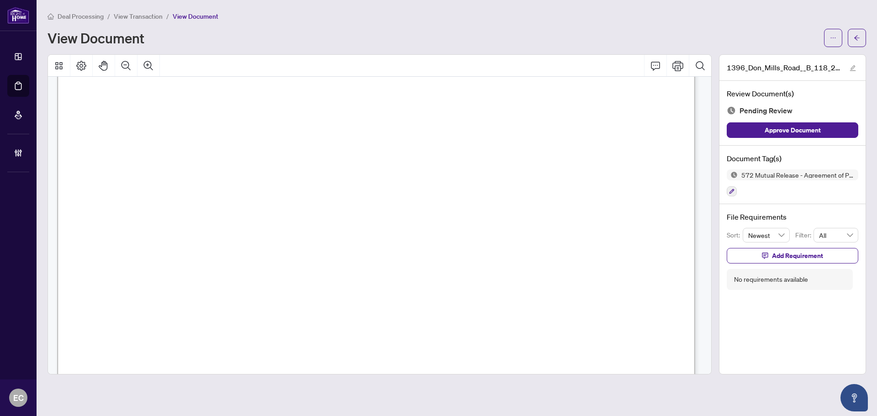
scroll to position [457, 0]
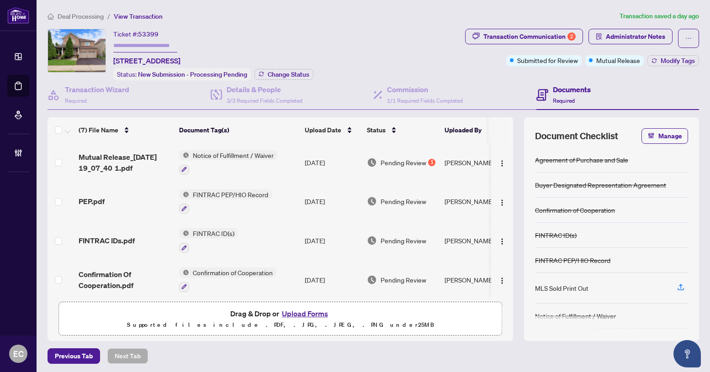
click at [130, 152] on span "Mutual Release_2025-09-18 19_07_40 1.pdf" at bounding box center [125, 163] width 93 height 22
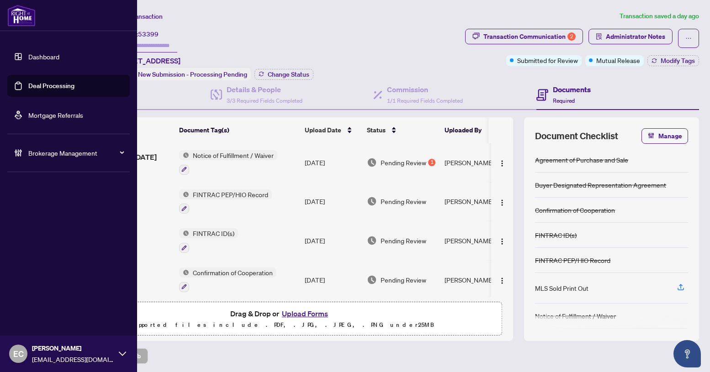
click at [33, 82] on link "Deal Processing" at bounding box center [51, 86] width 46 height 8
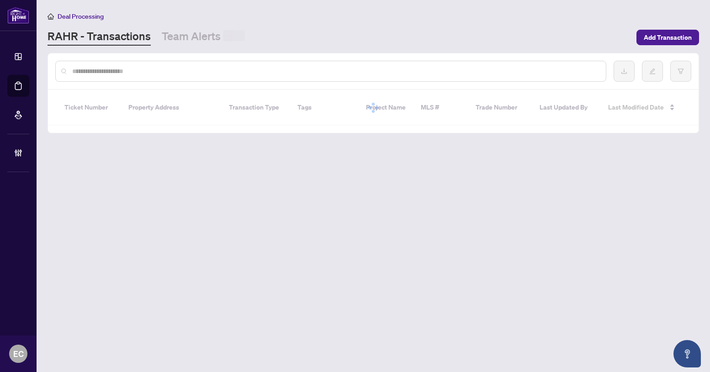
drag, startPoint x: 221, startPoint y: 30, endPoint x: 411, endPoint y: 3, distance: 192.3
click at [223, 30] on div at bounding box center [234, 37] width 22 height 15
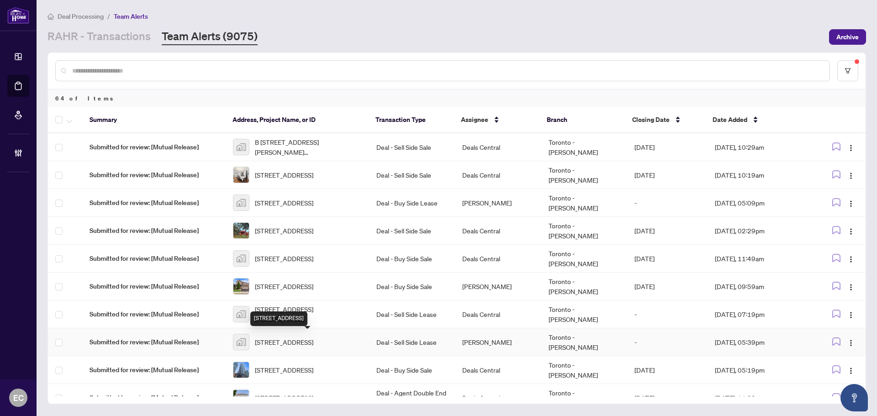
click at [313, 337] on span "[STREET_ADDRESS]" at bounding box center [284, 342] width 58 height 10
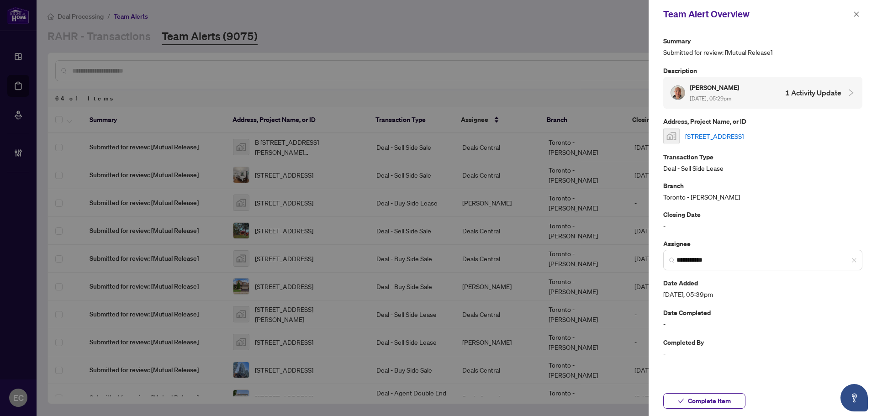
click at [709, 132] on link "[STREET_ADDRESS]" at bounding box center [714, 136] width 58 height 10
click at [709, 16] on button "button" at bounding box center [856, 14] width 12 height 11
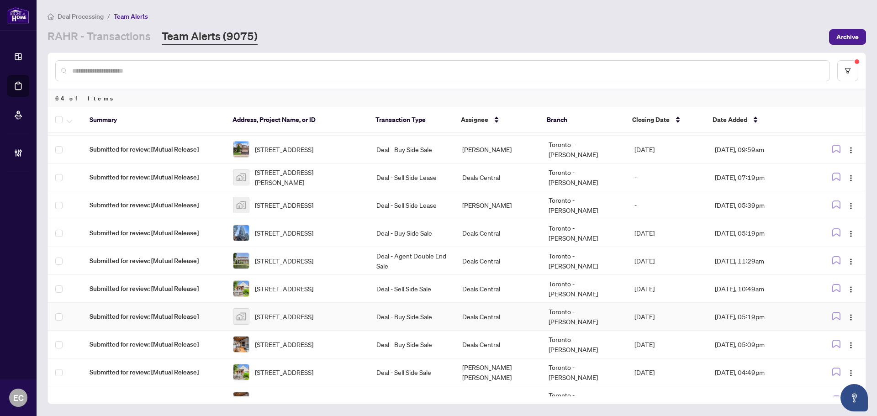
scroll to position [228, 0]
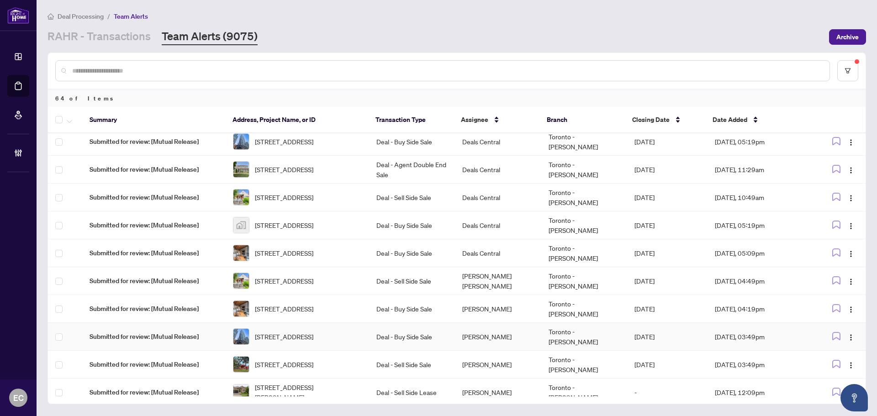
click at [449, 343] on td "Deal - Buy Side Sale" at bounding box center [412, 337] width 86 height 28
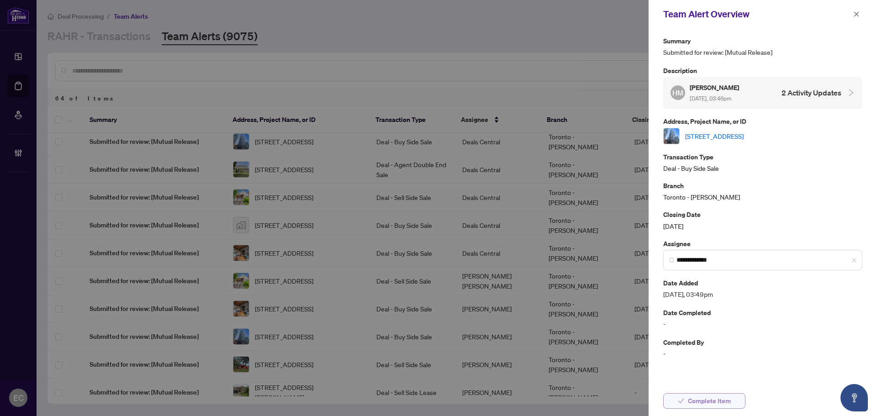
click at [709, 372] on span "Complete Item" at bounding box center [709, 401] width 43 height 15
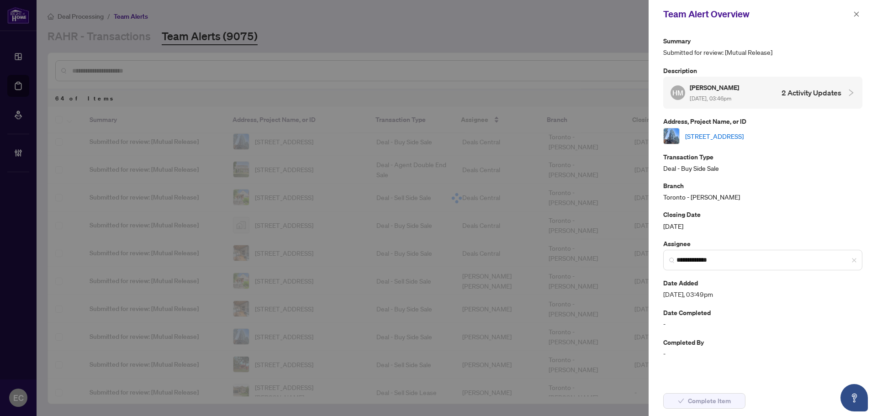
drag, startPoint x: 854, startPoint y: 13, endPoint x: 839, endPoint y: 26, distance: 19.4
click at [709, 14] on icon "close" at bounding box center [856, 14] width 6 height 6
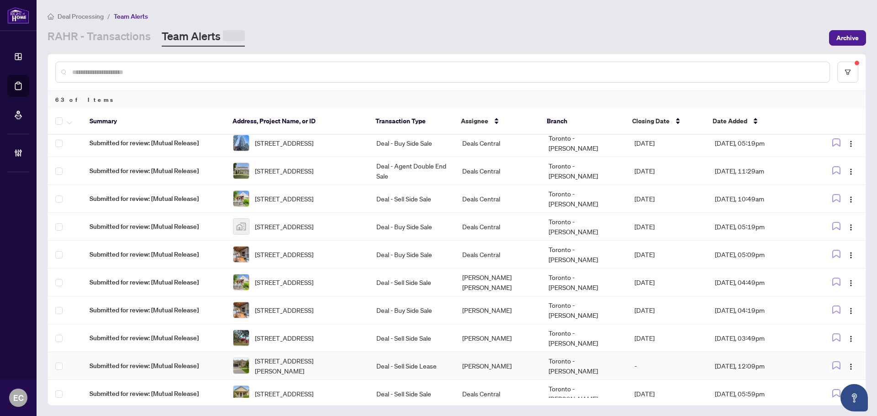
scroll to position [294, 0]
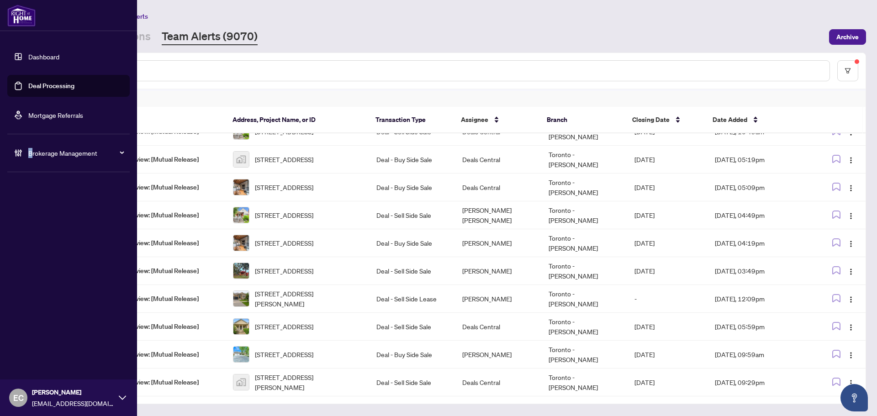
click at [31, 147] on div "Brokerage Management" at bounding box center [68, 153] width 122 height 22
click at [30, 216] on link "Manage Agents" at bounding box center [41, 219] width 45 height 8
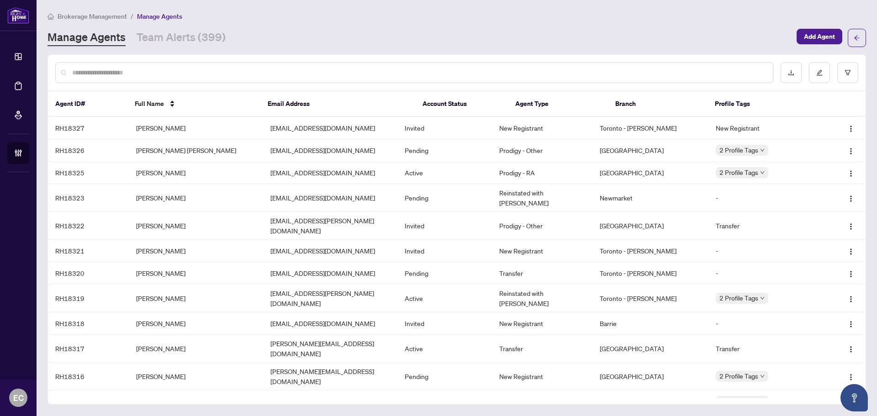
click at [240, 76] on input "text" at bounding box center [418, 73] width 693 height 10
click at [155, 248] on td "[PERSON_NAME]" at bounding box center [196, 251] width 134 height 22
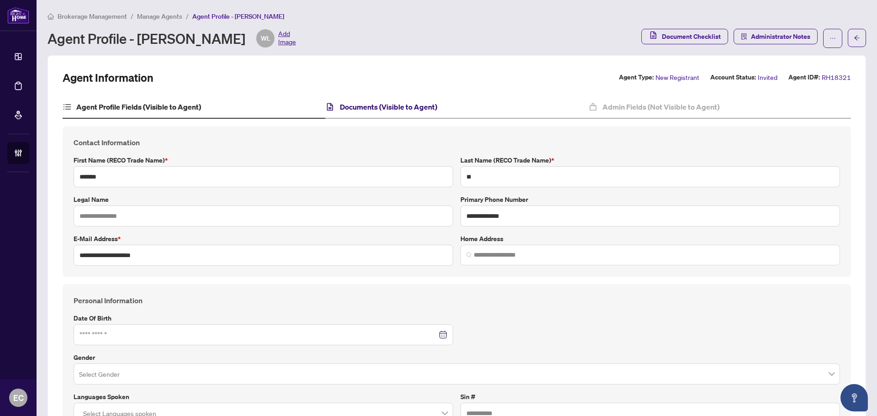
click at [388, 106] on h4 "Documents (Visible to Agent)" at bounding box center [388, 106] width 97 height 11
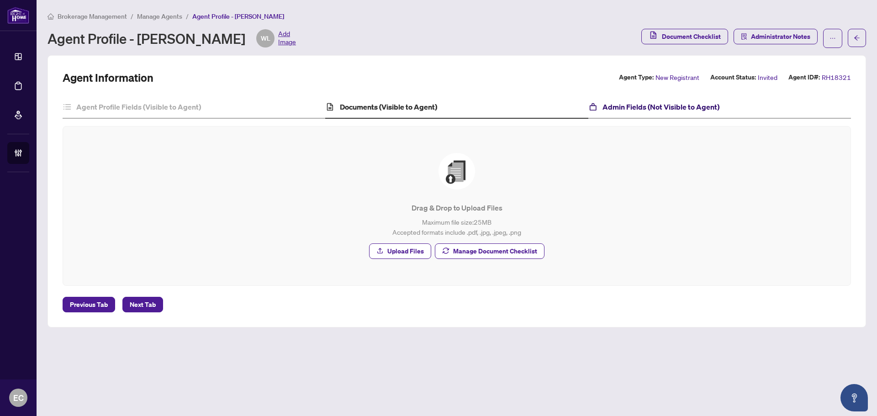
click at [654, 102] on h4 "Admin Fields (Not Visible to Agent)" at bounding box center [660, 106] width 117 height 11
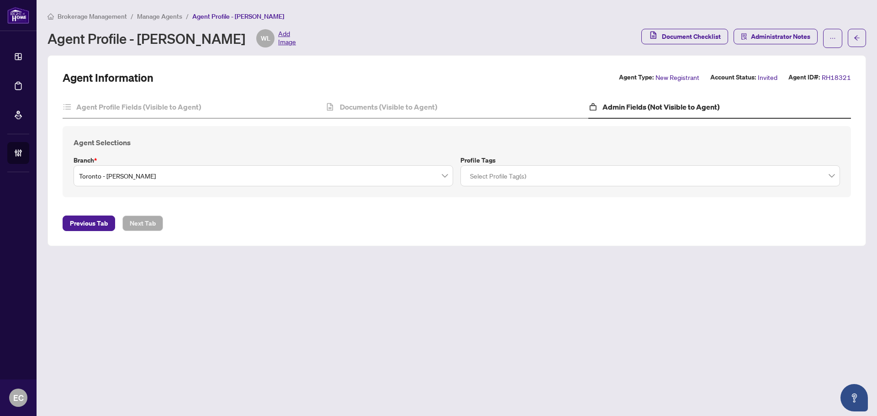
click at [203, 121] on div "Agent Profile Fields (Visible to Agent) Documents (Visible to Agent) Admin Fiel…" at bounding box center [457, 150] width 788 height 109
drag, startPoint x: 202, startPoint y: 111, endPoint x: 213, endPoint y: 110, distance: 11.0
click at [204, 110] on div "Agent Profile Fields (Visible to Agent)" at bounding box center [194, 107] width 263 height 23
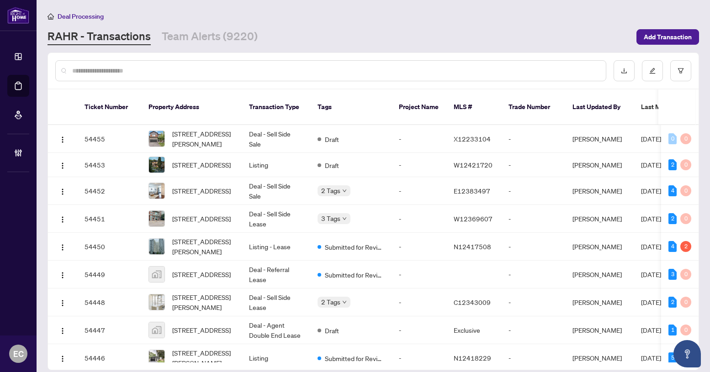
click at [48, 58] on div at bounding box center [373, 71] width 650 height 36
click at [84, 71] on input "text" at bounding box center [335, 71] width 526 height 10
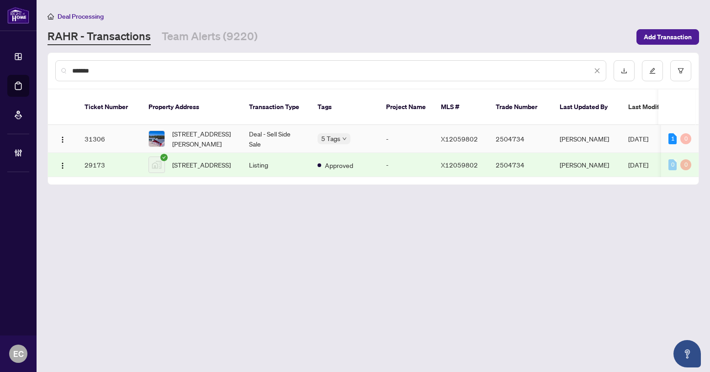
type input "*******"
click at [226, 132] on span "159 Y Rd, Bancroft, Ontario K0L 1C0, Canada" at bounding box center [203, 139] width 62 height 20
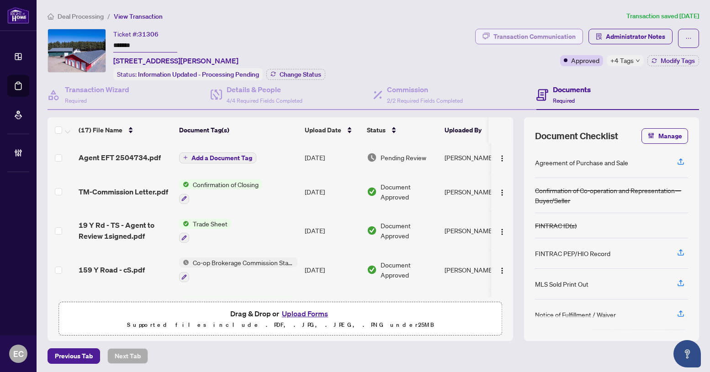
click at [495, 36] on div "Transaction Communication" at bounding box center [534, 36] width 82 height 15
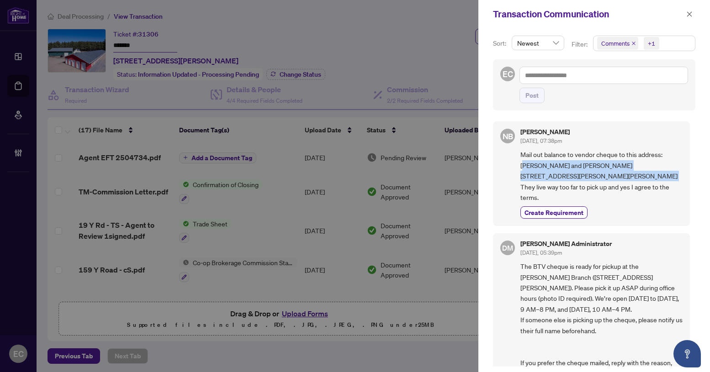
drag, startPoint x: 522, startPoint y: 167, endPoint x: 549, endPoint y: 200, distance: 41.9
click at [549, 200] on span "Mail out balance to vendor cheque to this address: Paola Gottardi and Philip Vi…" at bounding box center [601, 175] width 162 height 53
click at [532, 171] on span "Mail out balance to vendor cheque to this address: Paola Gottardi and Philip Vi…" at bounding box center [601, 175] width 162 height 53
drag, startPoint x: 521, startPoint y: 164, endPoint x: 549, endPoint y: 200, distance: 45.6
click at [550, 200] on span "Mail out balance to vendor cheque to this address: Paola Gottardi and Philip Vi…" at bounding box center [601, 175] width 162 height 53
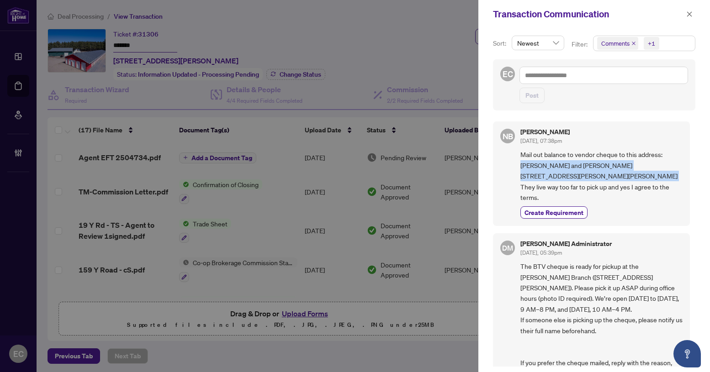
copy span "Paola Gottardi and Philip Vickers 540 Carr Rd, RR5 Bancroft, Ontario k0L1C0"
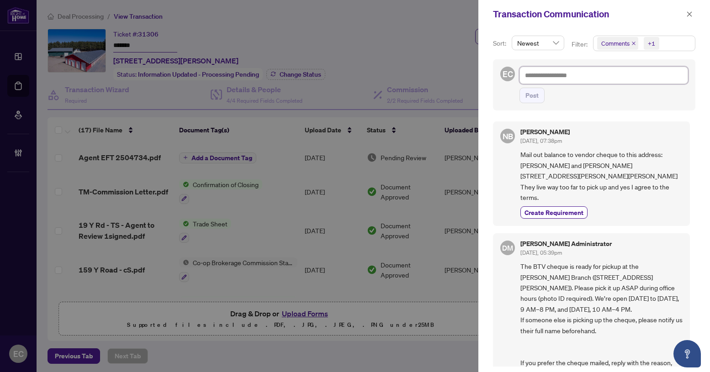
click at [547, 76] on textarea at bounding box center [603, 75] width 169 height 17
type textarea "*"
type textarea "**"
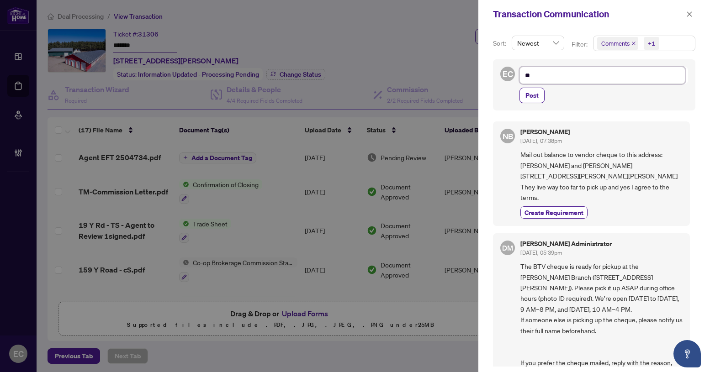
type textarea "**"
type textarea "****"
type textarea "*****"
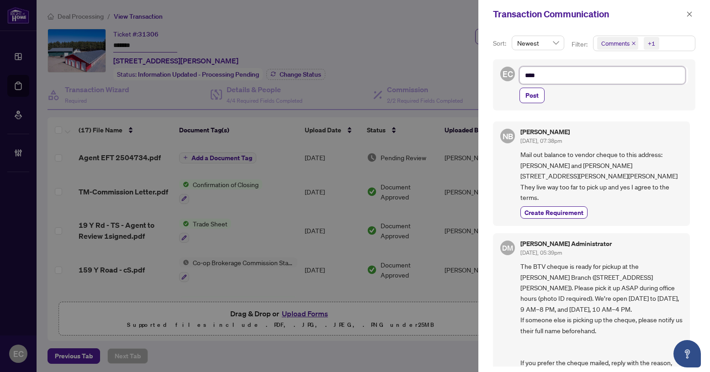
type textarea "*****"
type textarea "******"
type textarea "*******"
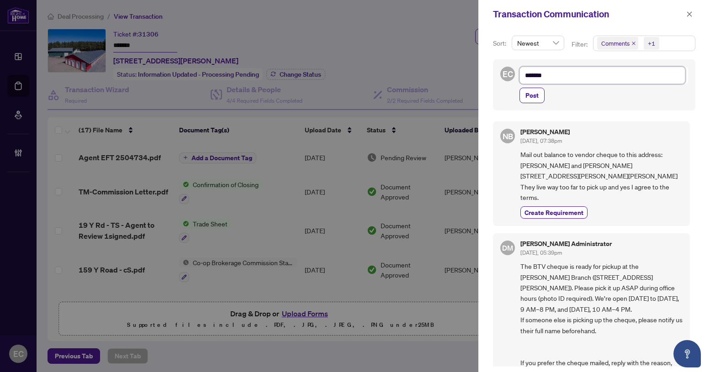
type textarea "********"
type textarea "*********"
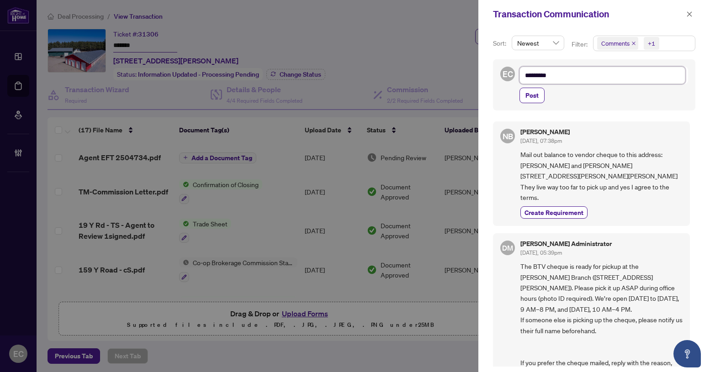
type textarea "*********"
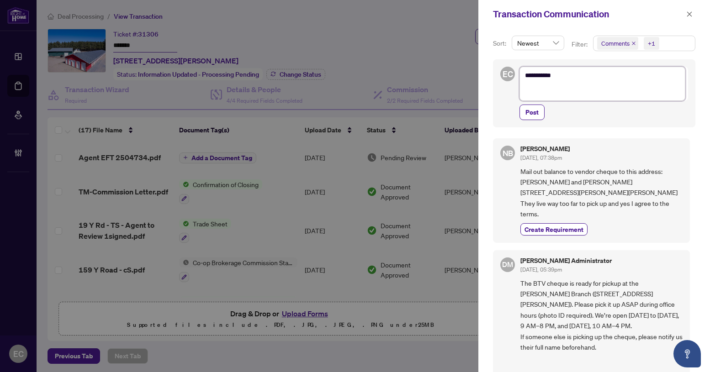
scroll to position [0, 0]
type textarea "********* *"
type textarea "********* **"
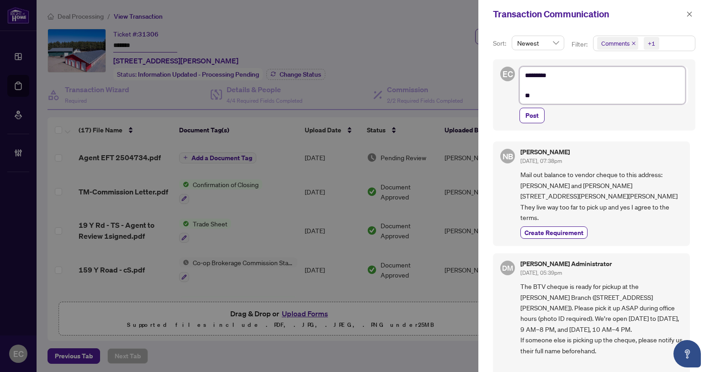
type textarea "********* ***"
type textarea "********* ****"
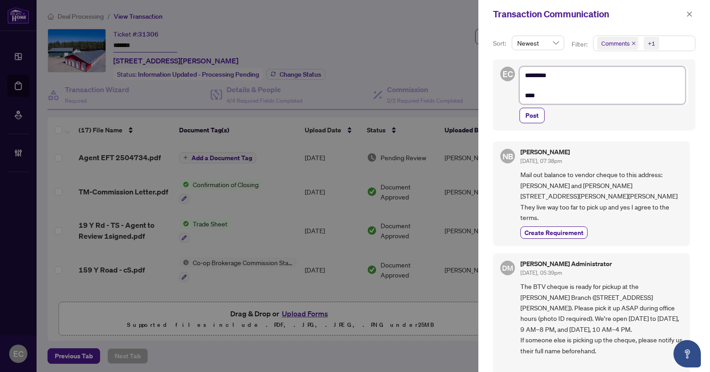
type textarea "********* ****"
type textarea "********* ******"
type textarea "********* *******"
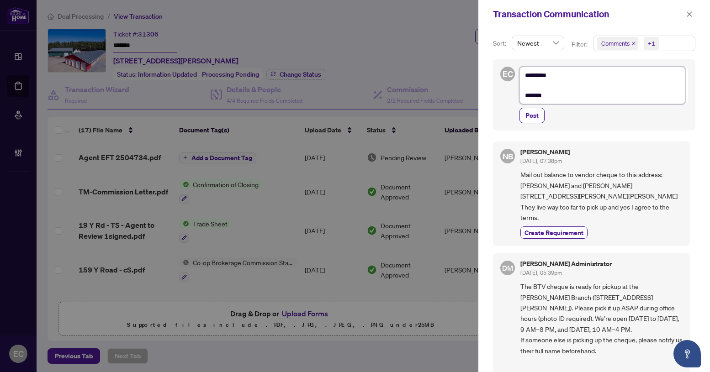
type textarea "********* *******"
type textarea "********* *********"
type textarea "**********"
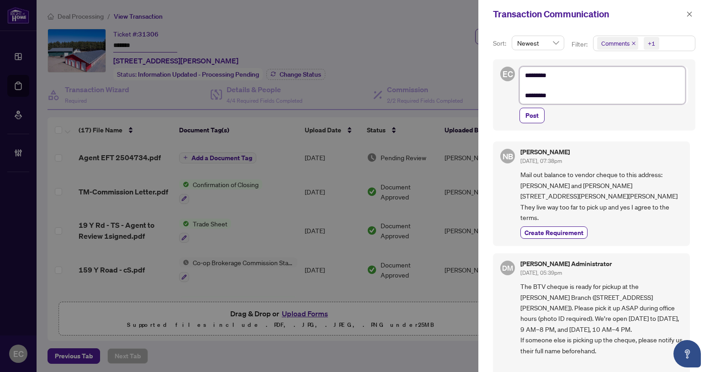
type textarea "**********"
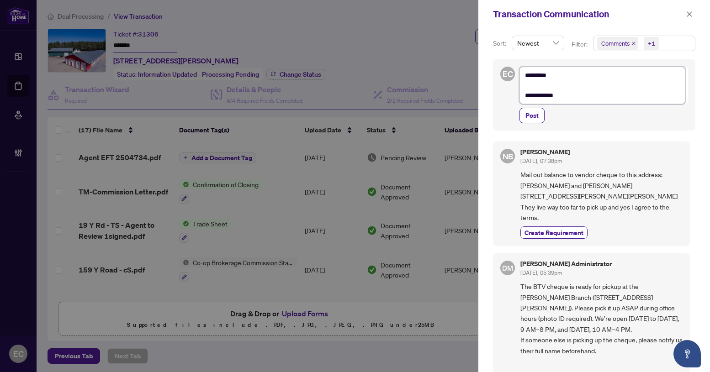
type textarea "**********"
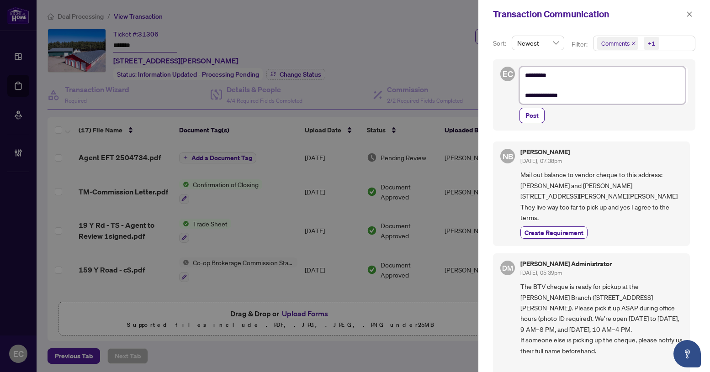
type textarea "**********"
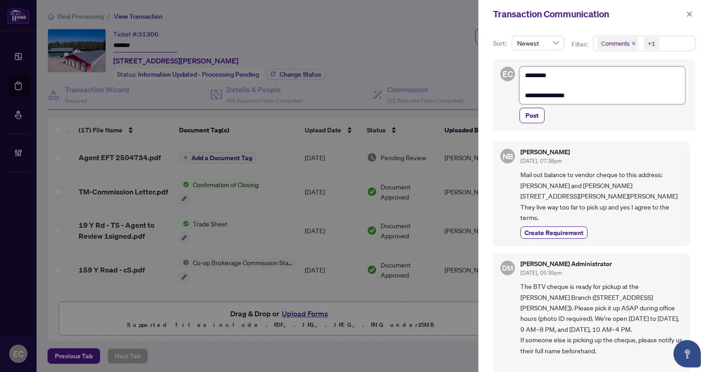
type textarea "**********"
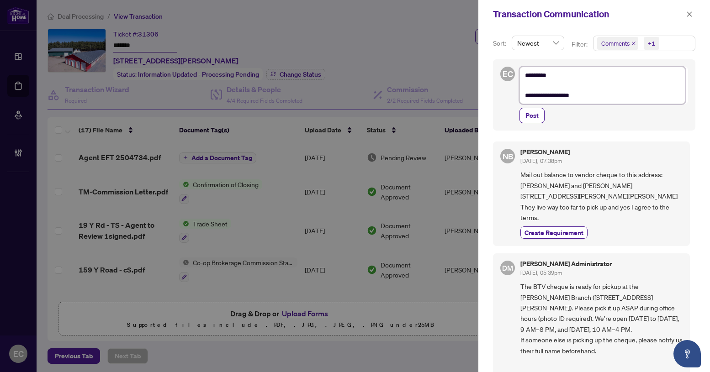
type textarea "**********"
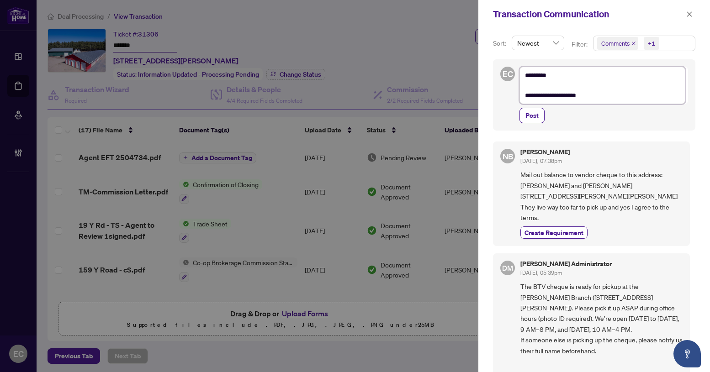
type textarea "**********"
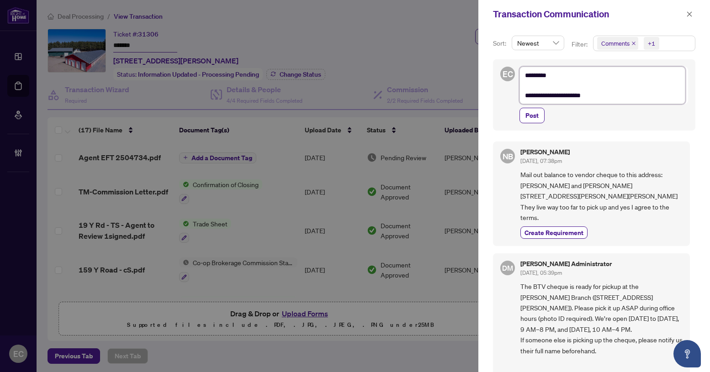
type textarea "**********"
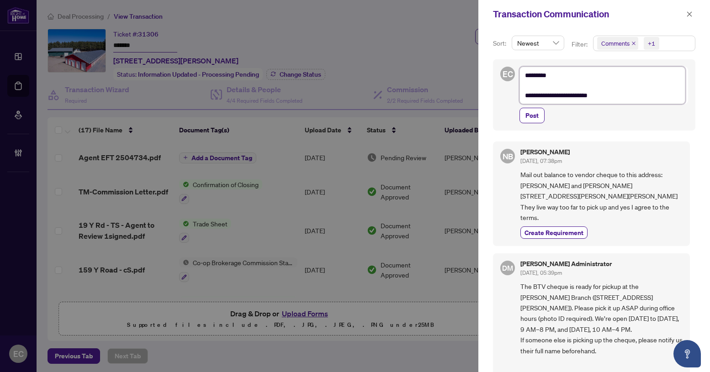
type textarea "**********"
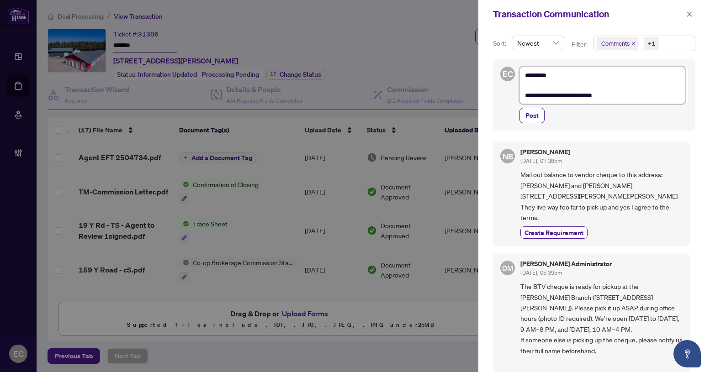
type textarea "**********"
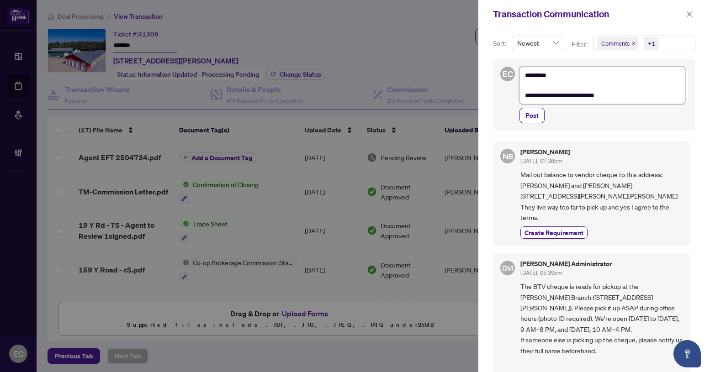
type textarea "**********"
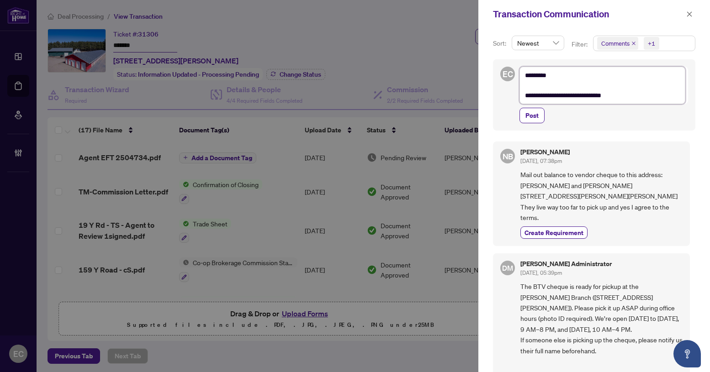
type textarea "**********"
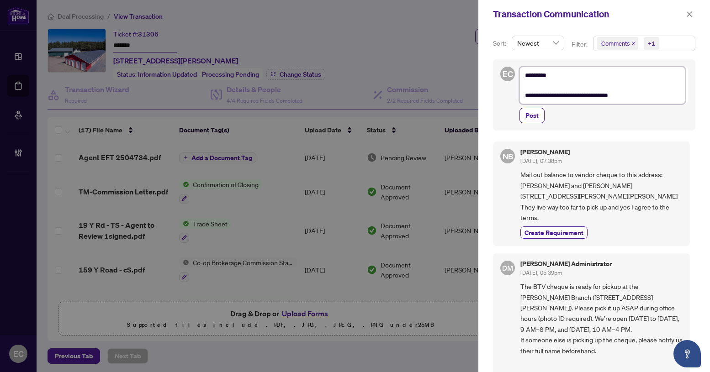
type textarea "**********"
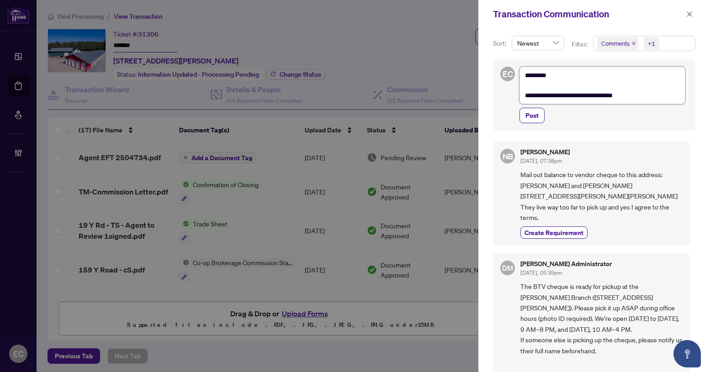
type textarea "**********"
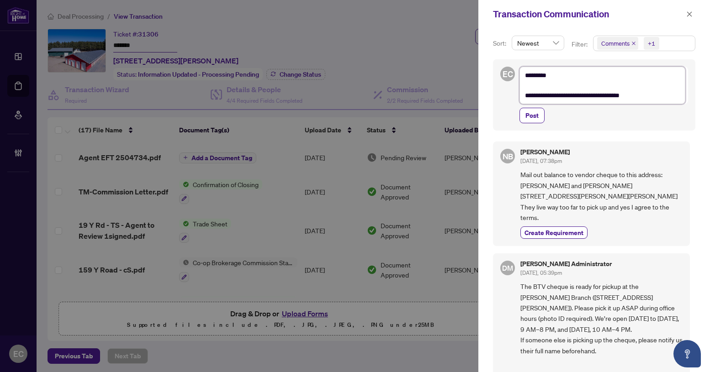
type textarea "**********"
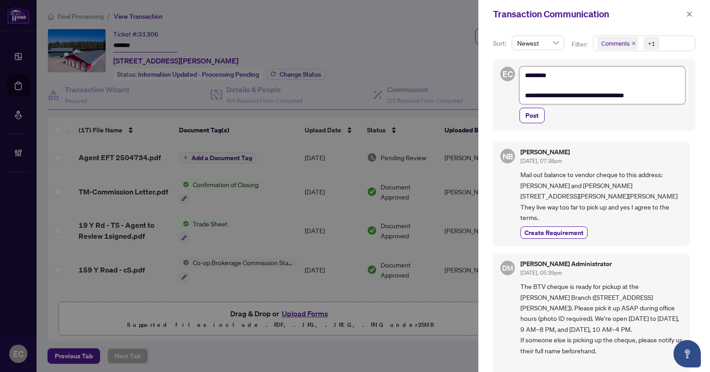
type textarea "**********"
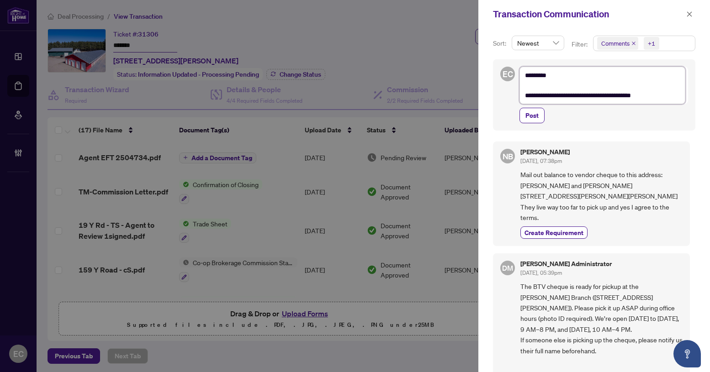
type textarea "**********"
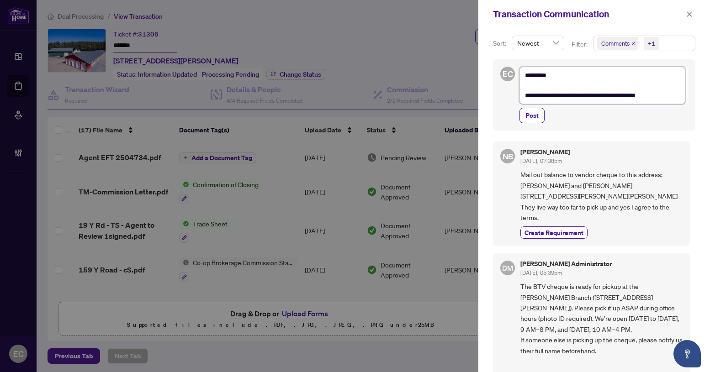
type textarea "**********"
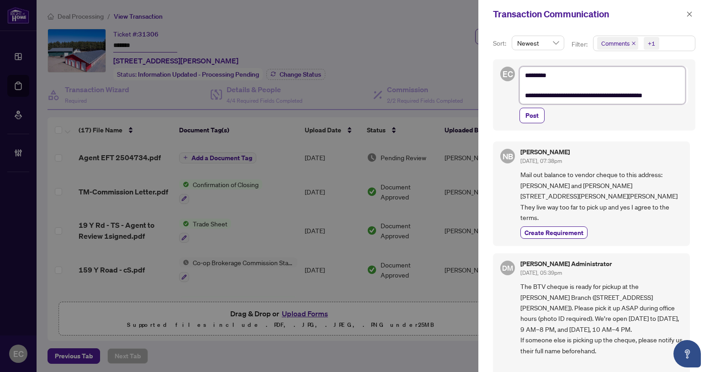
type textarea "**********"
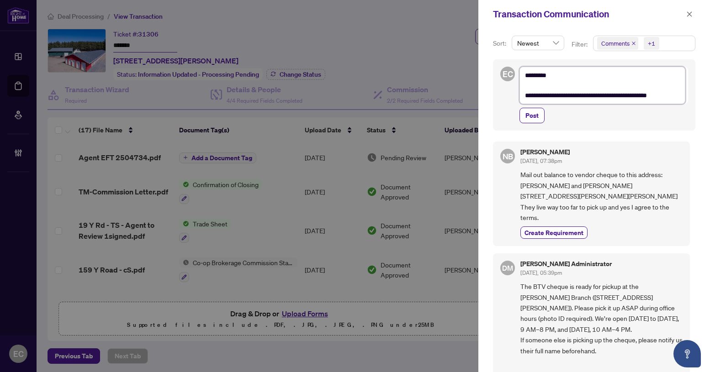
type textarea "**********"
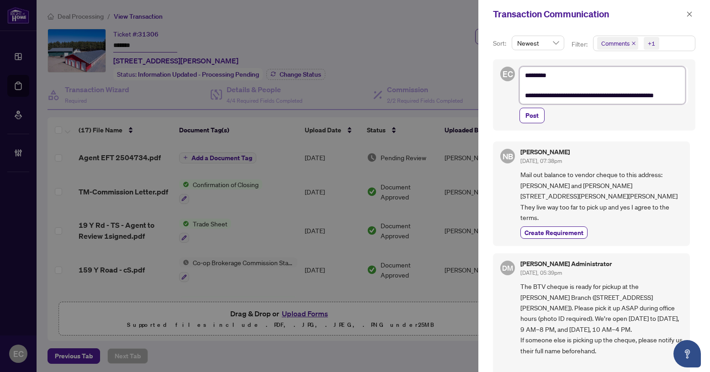
type textarea "**********"
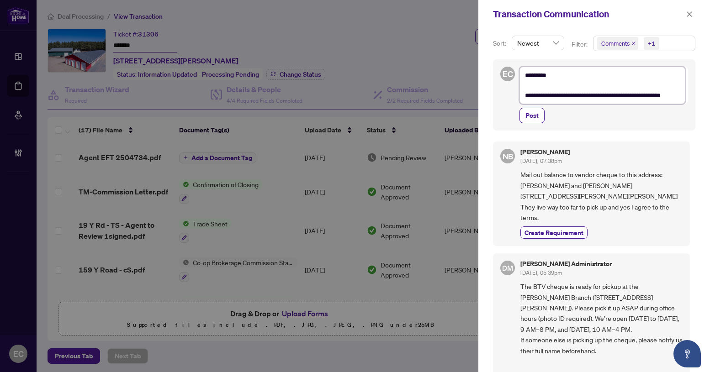
scroll to position [3, 0]
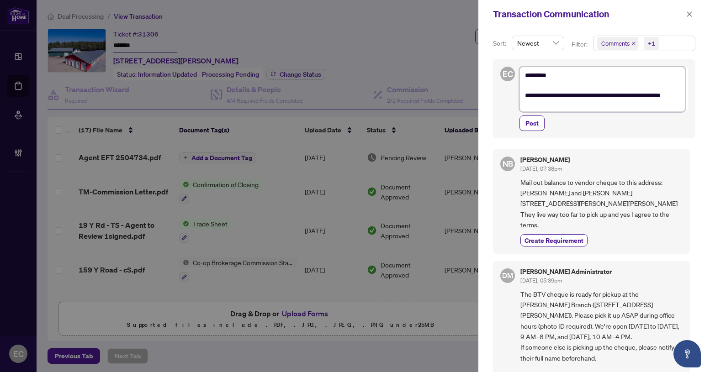
type textarea "**********"
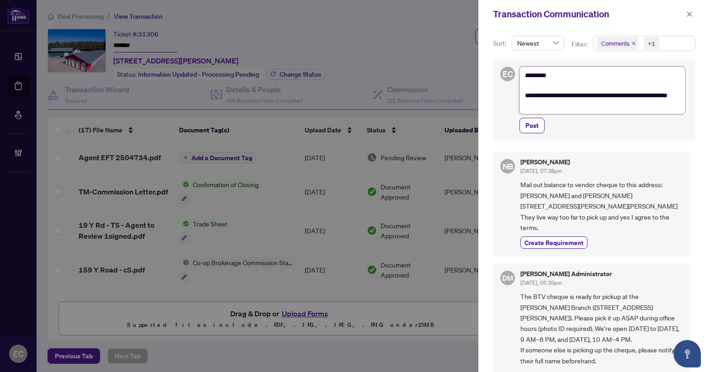
type textarea "**********"
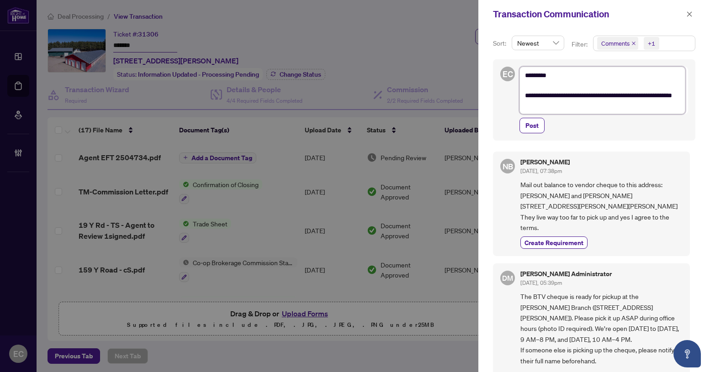
type textarea "**********"
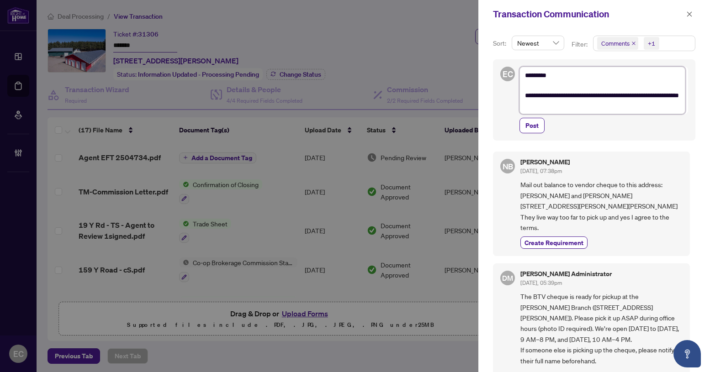
type textarea "**********"
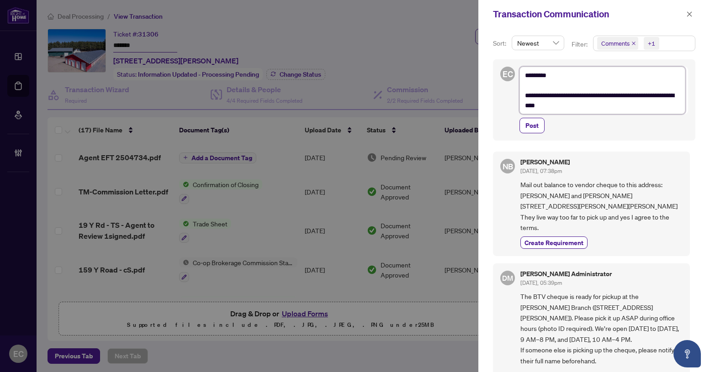
type textarea "**********"
paste textarea "**********"
type textarea "**********"
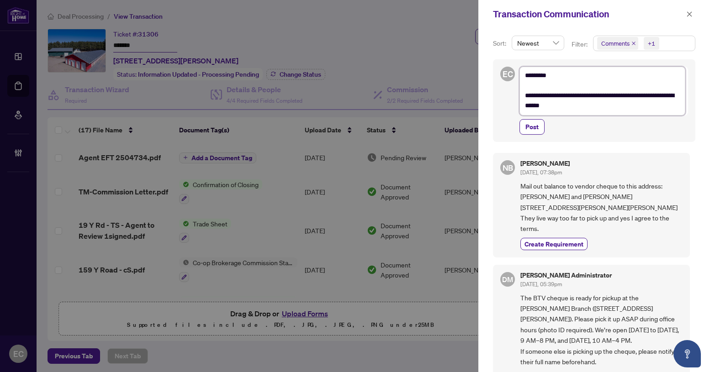
type textarea "**********"
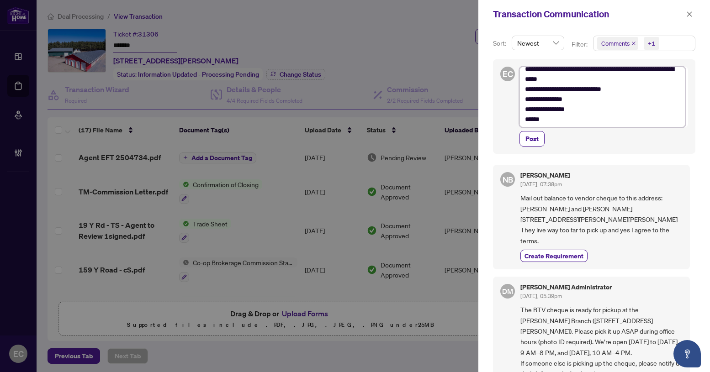
scroll to position [7, 0]
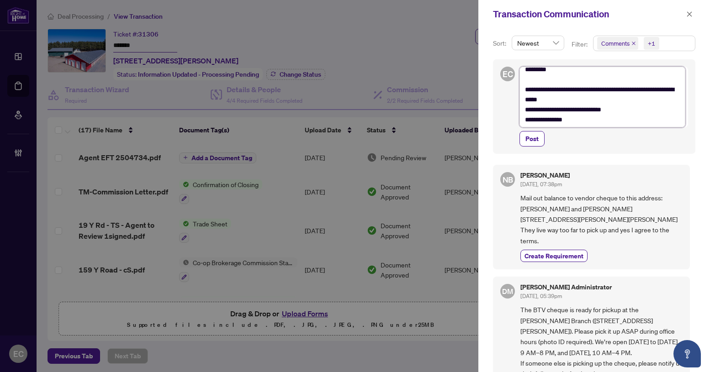
type textarea "**********"
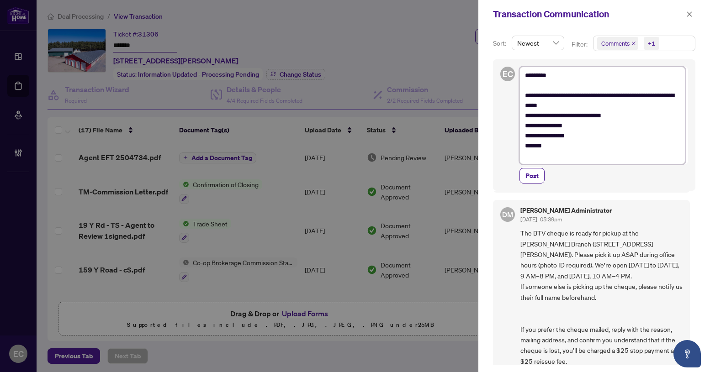
scroll to position [91, 0]
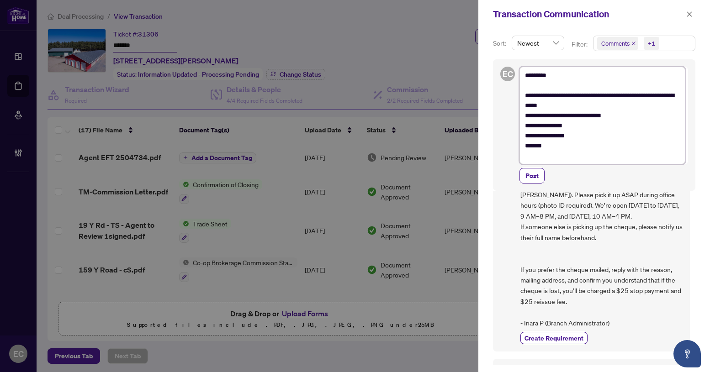
type textarea "**********"
drag, startPoint x: 661, startPoint y: 302, endPoint x: 670, endPoint y: 316, distance: 16.8
click at [670, 316] on span "The BTV cheque is ready for pickup at the Don Mills Branch (1396 Don Mills Rd B…" at bounding box center [601, 248] width 162 height 160
copy span "if the cheque is lost, you’ll be charged a $25 stop payment"
click at [670, 316] on span "The BTV cheque is ready for pickup at the Don Mills Branch (1396 Don Mills Rd B…" at bounding box center [601, 248] width 162 height 160
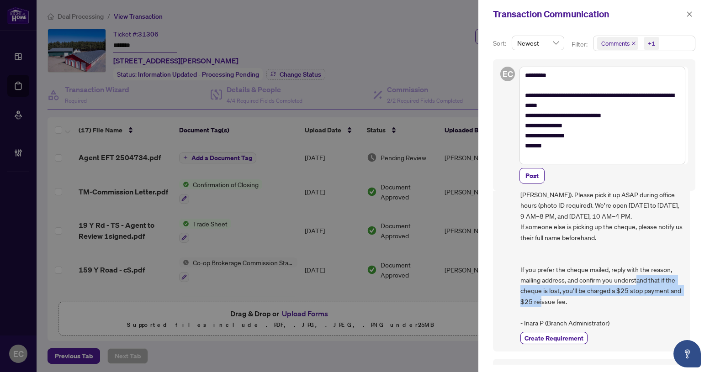
drag, startPoint x: 658, startPoint y: 323, endPoint x: 662, endPoint y: 300, distance: 23.3
click at [662, 300] on span "The BTV cheque is ready for pickup at the Don Mills Branch (1396 Don Mills Rd B…" at bounding box center [601, 248] width 162 height 160
copy span "if the cheque is lost, you’ll be charged a $25 stop payment and $25 reissue fee."
click at [560, 162] on textarea "**********" at bounding box center [602, 116] width 166 height 98
paste textarea "**********"
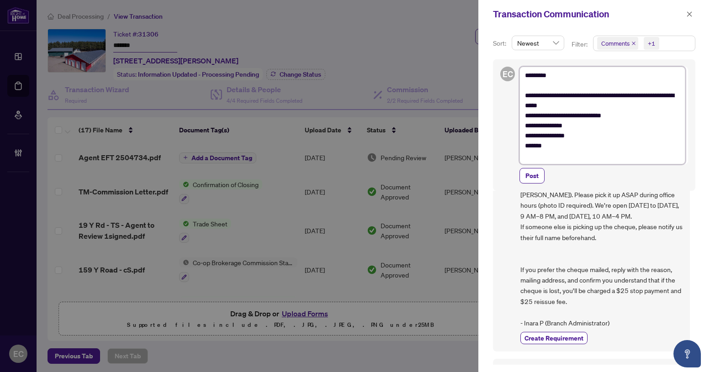
type textarea "**********"
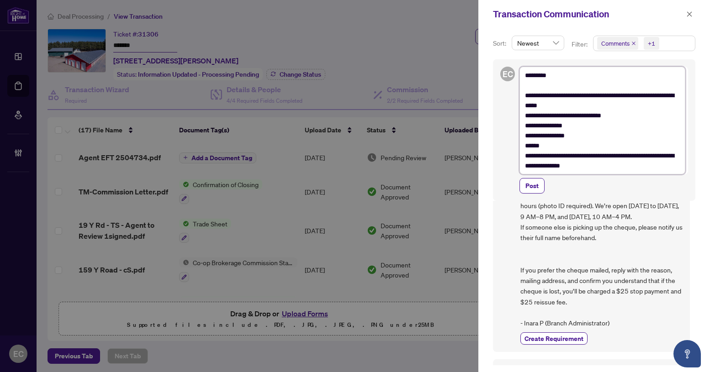
scroll to position [0, 0]
click at [521, 156] on textarea "**********" at bounding box center [602, 121] width 166 height 108
type textarea "**********"
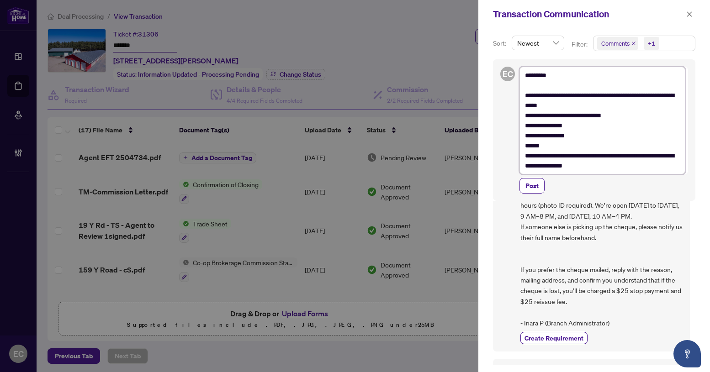
type textarea "**********"
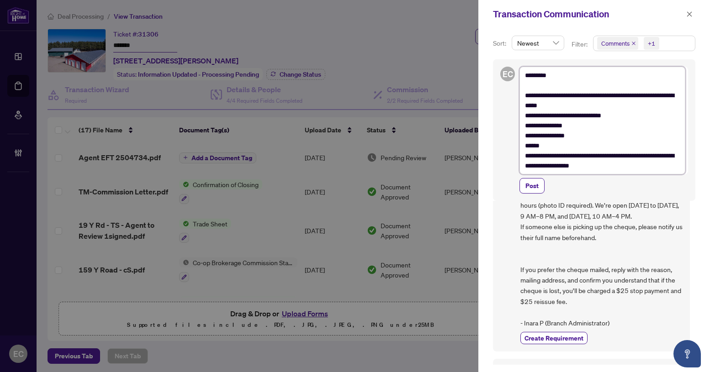
type textarea "**********"
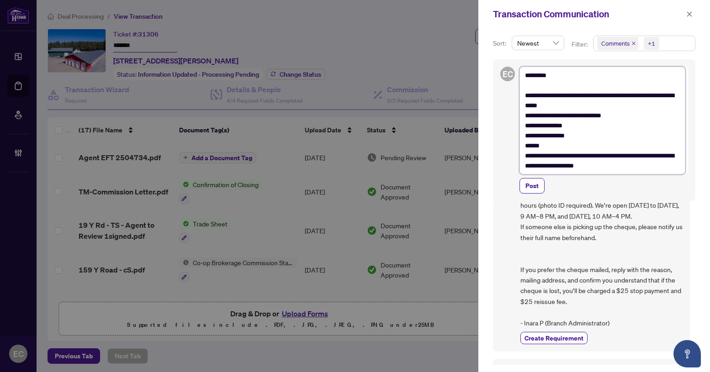
type textarea "**********"
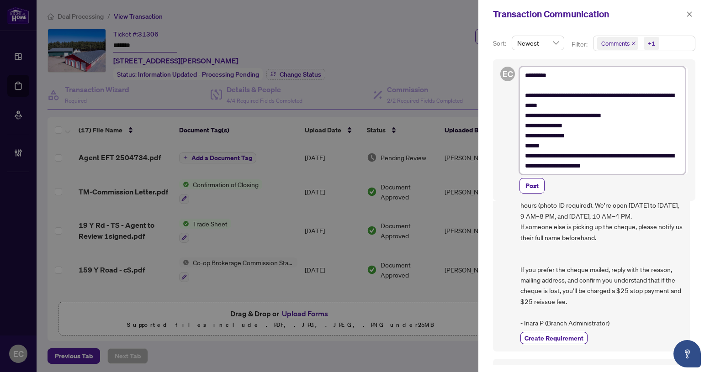
type textarea "**********"
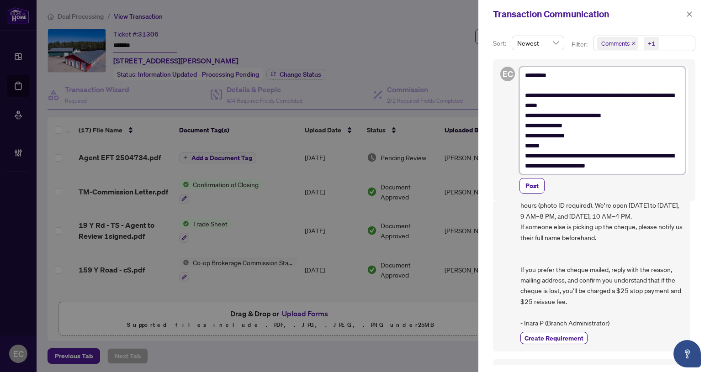
type textarea "**********"
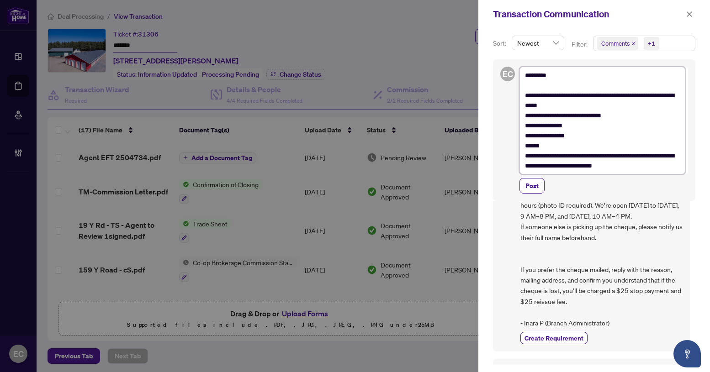
type textarea "**********"
drag, startPoint x: 644, startPoint y: 170, endPoint x: 522, endPoint y: 57, distance: 166.7
click at [522, 57] on div "**********" at bounding box center [594, 118] width 210 height 165
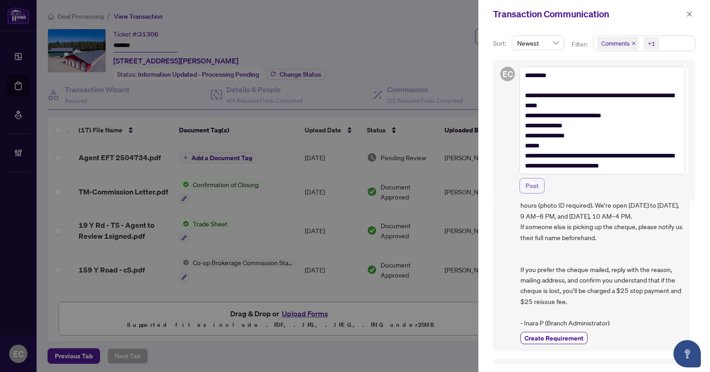
drag, startPoint x: 538, startPoint y: 190, endPoint x: 527, endPoint y: 181, distance: 13.3
click at [538, 189] on span "Post" at bounding box center [531, 186] width 13 height 15
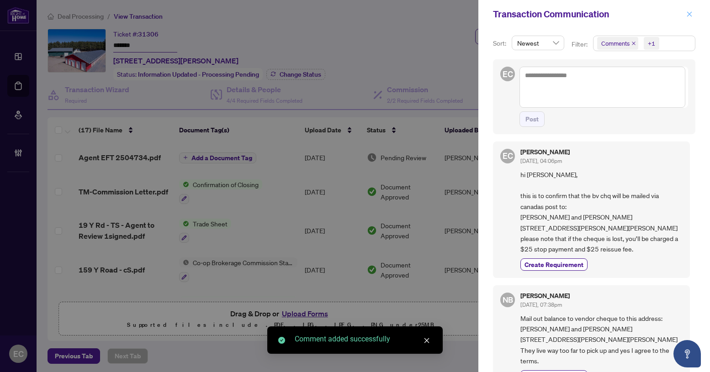
scroll to position [2, 0]
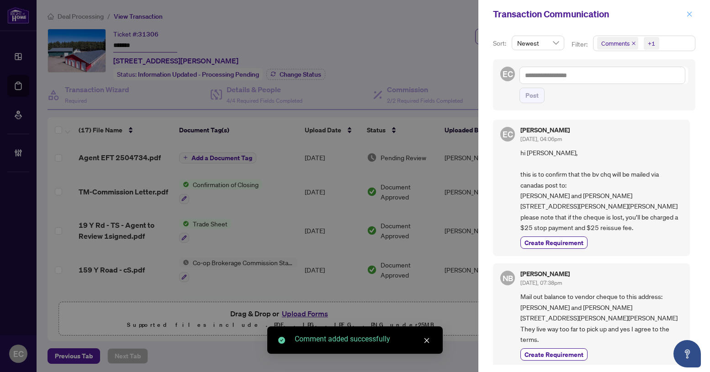
click at [691, 15] on icon "close" at bounding box center [689, 14] width 6 height 6
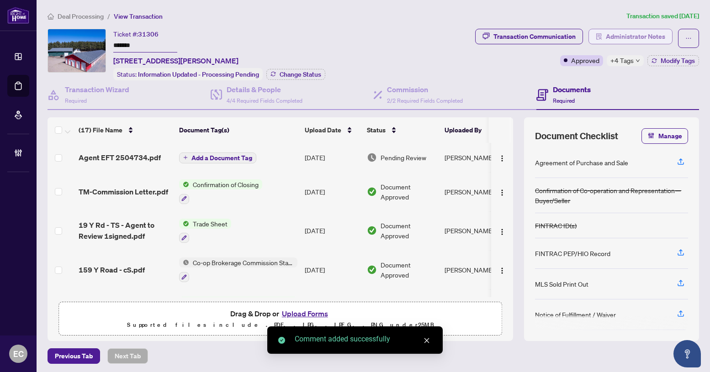
click at [632, 35] on span "Administrator Notes" at bounding box center [635, 36] width 59 height 15
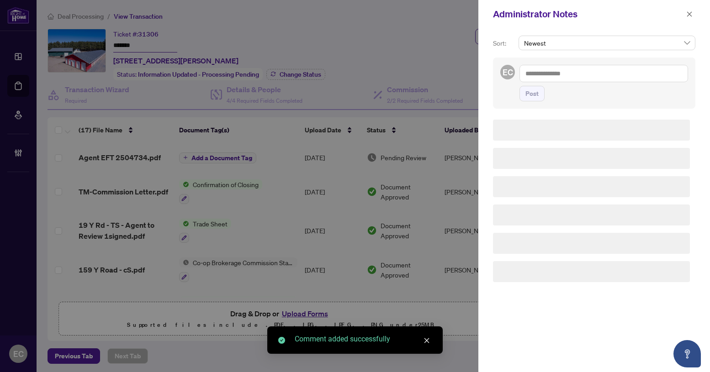
click at [620, 74] on textarea at bounding box center [603, 73] width 169 height 17
paste textarea "**********"
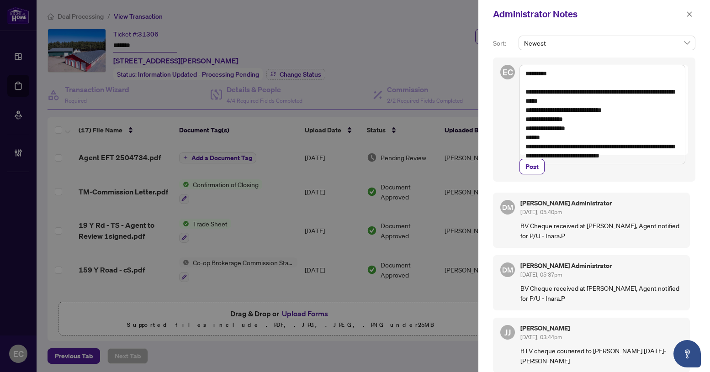
click at [579, 103] on textarea "**********" at bounding box center [602, 115] width 166 height 100
drag, startPoint x: 589, startPoint y: 140, endPoint x: 655, endPoint y: 161, distance: 69.3
click at [655, 161] on textarea "**********" at bounding box center [602, 115] width 166 height 100
drag, startPoint x: 541, startPoint y: 170, endPoint x: 288, endPoint y: 118, distance: 258.2
click at [541, 169] on button "Post" at bounding box center [531, 167] width 25 height 16
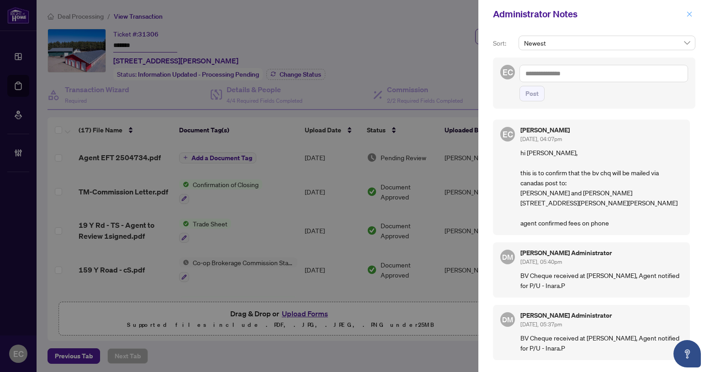
click at [688, 16] on icon "close" at bounding box center [689, 13] width 5 height 5
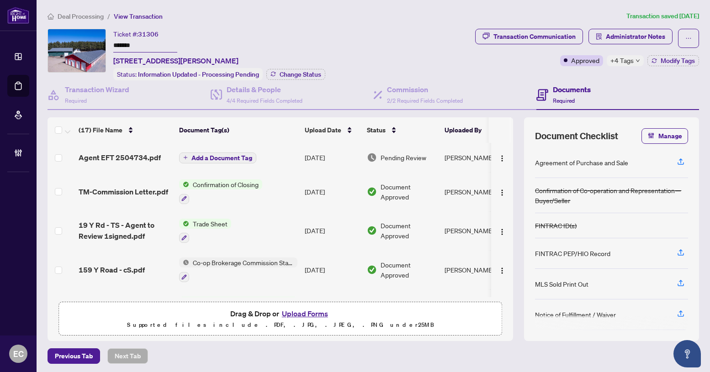
drag, startPoint x: 138, startPoint y: 45, endPoint x: 92, endPoint y: 41, distance: 46.3
click at [92, 41] on div "Ticket #: 31306 ******* 159 Y Rd, Bancroft, Ontario K0L 1C0, Canada Status: Inf…" at bounding box center [259, 55] width 424 height 52
click at [506, 35] on div "Transaction Communication" at bounding box center [534, 36] width 82 height 15
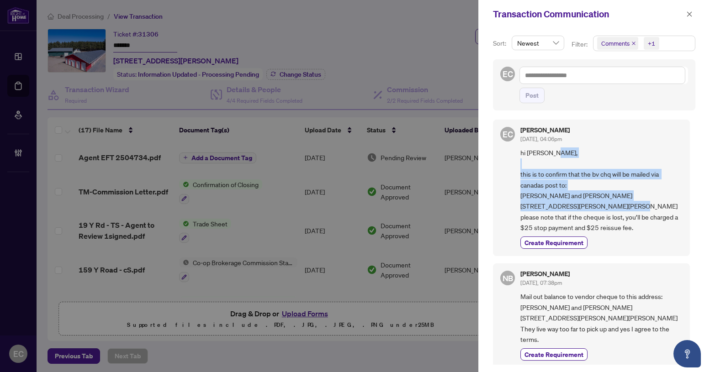
copy span "his is to confirm that the bv chq will be mailed via canadas post to: Paola Got…"
drag, startPoint x: 522, startPoint y: 174, endPoint x: 590, endPoint y: 227, distance: 86.5
click at [590, 227] on span "hi Nancy, this is to confirm that the bv chq will be mailed via canadas post to…" at bounding box center [601, 189] width 162 height 85
drag, startPoint x: 688, startPoint y: 12, endPoint x: 679, endPoint y: 31, distance: 20.6
click at [688, 12] on icon "close" at bounding box center [689, 14] width 6 height 6
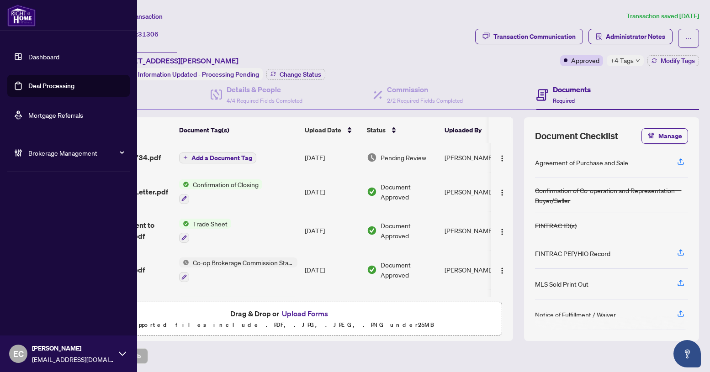
click at [44, 85] on link "Deal Processing" at bounding box center [51, 86] width 46 height 8
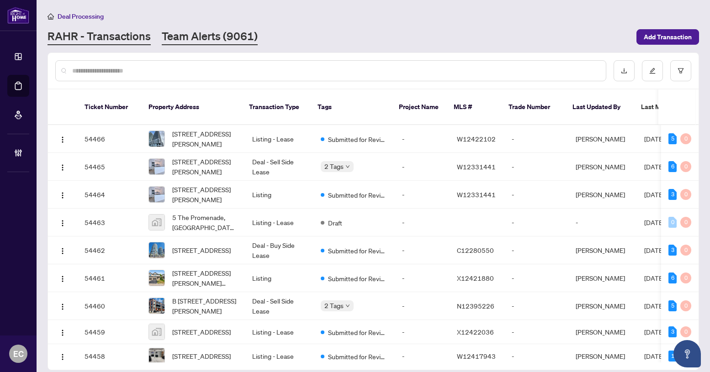
click at [197, 42] on link "Team Alerts (9061)" at bounding box center [210, 37] width 96 height 16
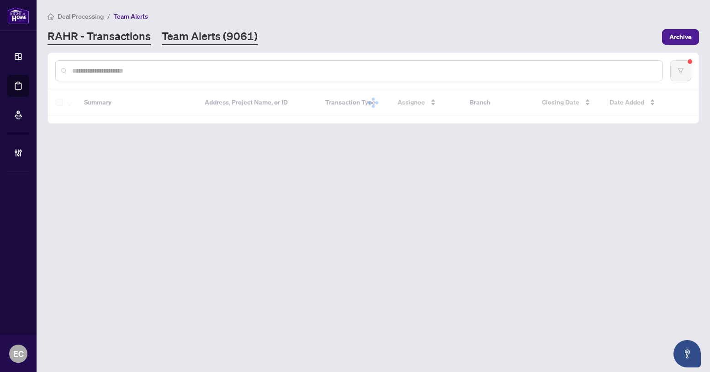
click at [102, 33] on link "RAHR - Transactions" at bounding box center [98, 37] width 103 height 16
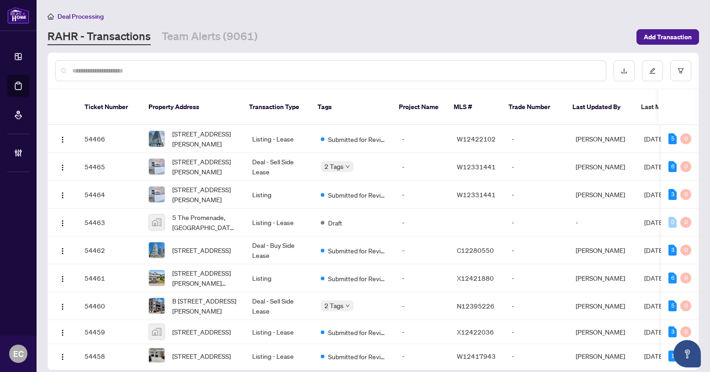
click at [167, 74] on input "text" at bounding box center [335, 71] width 526 height 10
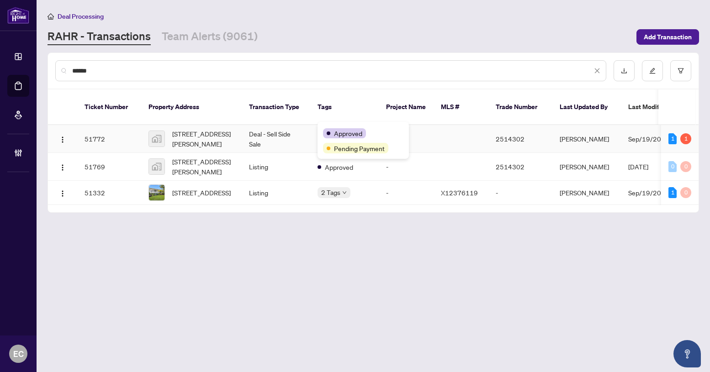
click at [326, 125] on div "Approved Pending Payment" at bounding box center [362, 140] width 91 height 37
click at [312, 128] on td "2 Tags" at bounding box center [344, 139] width 68 height 28
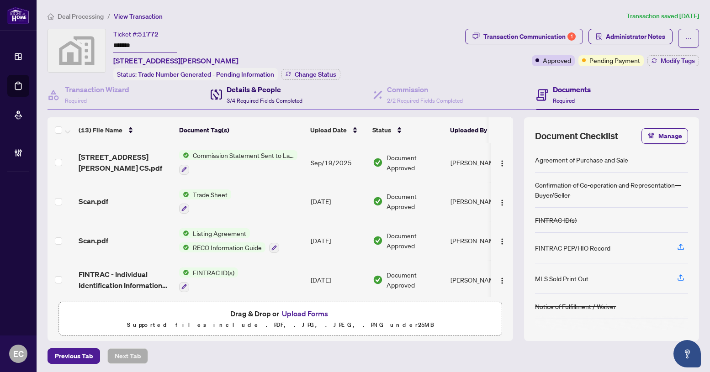
click at [247, 84] on h4 "Details & People" at bounding box center [264, 89] width 76 height 11
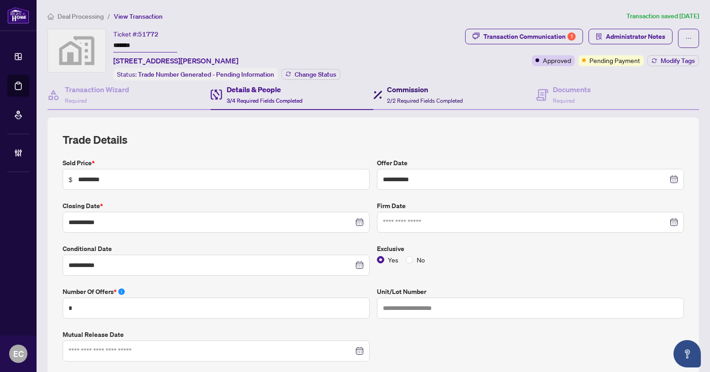
click at [415, 84] on h4 "Commission" at bounding box center [425, 89] width 76 height 11
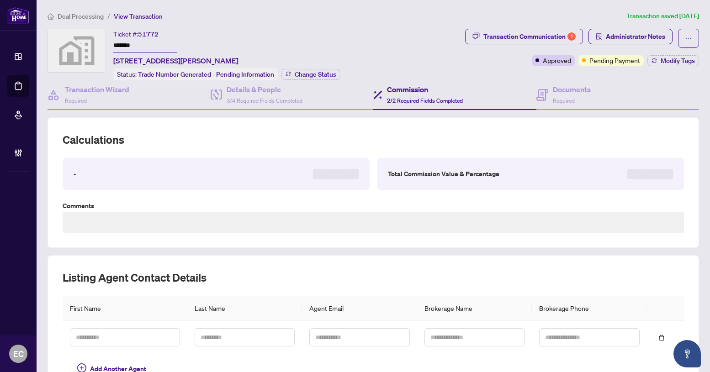
click at [458, 96] on div "Commission 2/2 Required Fields Completed" at bounding box center [425, 94] width 76 height 21
click at [553, 104] on div "Documents Required" at bounding box center [572, 94] width 38 height 21
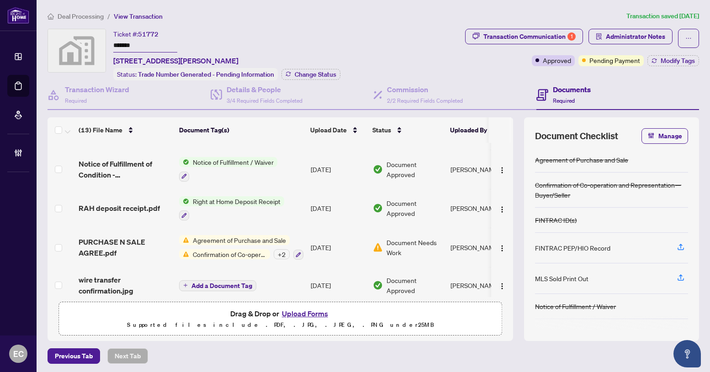
scroll to position [343, 0]
click at [543, 35] on div "Transaction Communication 1" at bounding box center [529, 36] width 92 height 15
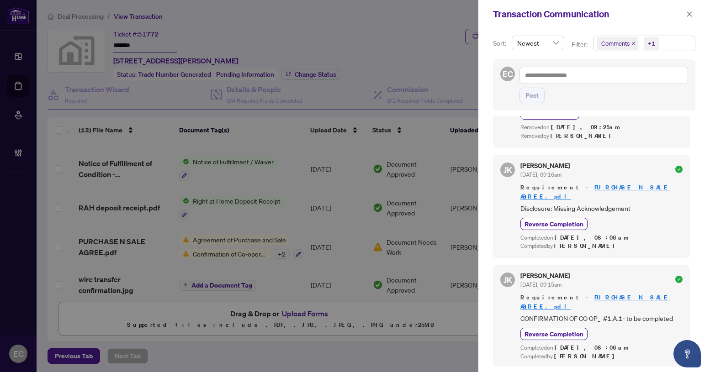
scroll to position [1096, 0]
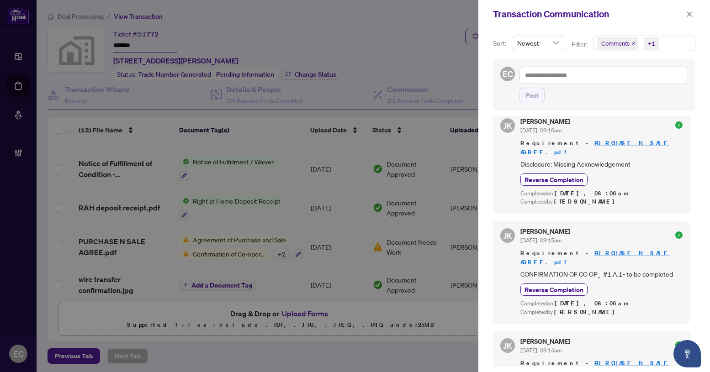
click at [646, 43] on span "+1" at bounding box center [651, 43] width 16 height 13
click at [602, 94] on span "Select Requirements" at bounding box center [601, 93] width 7 height 7
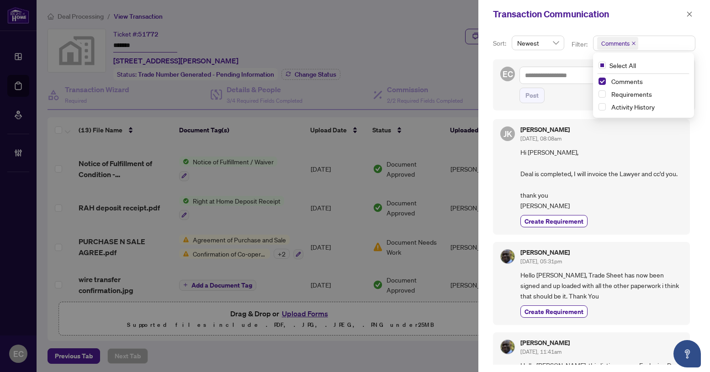
scroll to position [0, 0]
click at [693, 13] on button "button" at bounding box center [689, 14] width 12 height 11
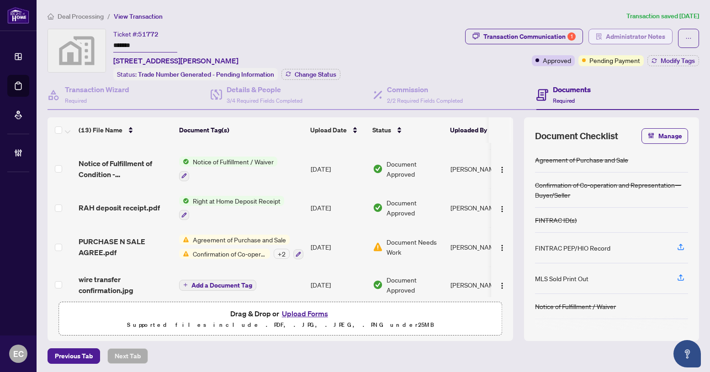
click at [642, 39] on span "Administrator Notes" at bounding box center [635, 36] width 59 height 15
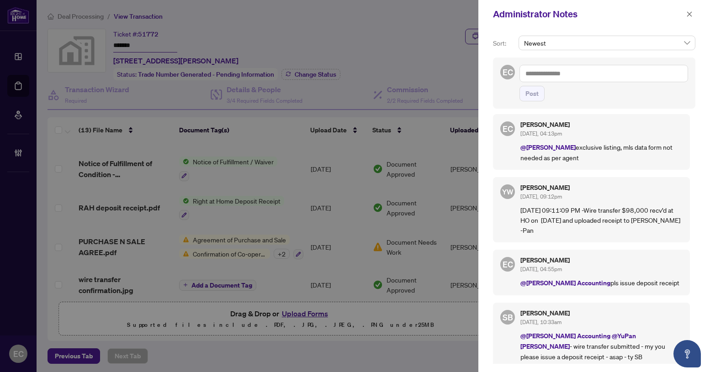
scroll to position [9, 0]
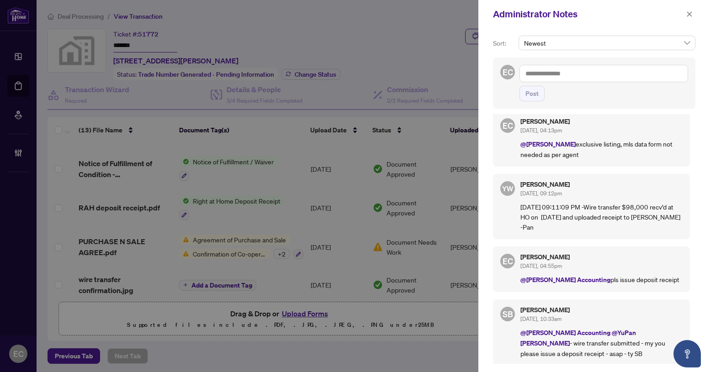
click at [685, 8] on div "Administrator Notes" at bounding box center [594, 14] width 232 height 28
click at [685, 9] on button "button" at bounding box center [689, 14] width 12 height 11
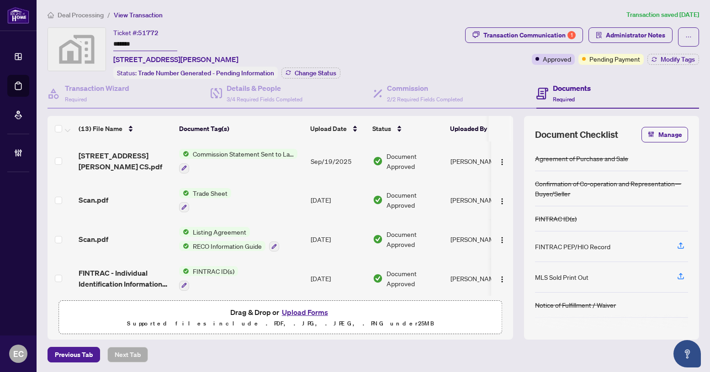
scroll to position [0, 0]
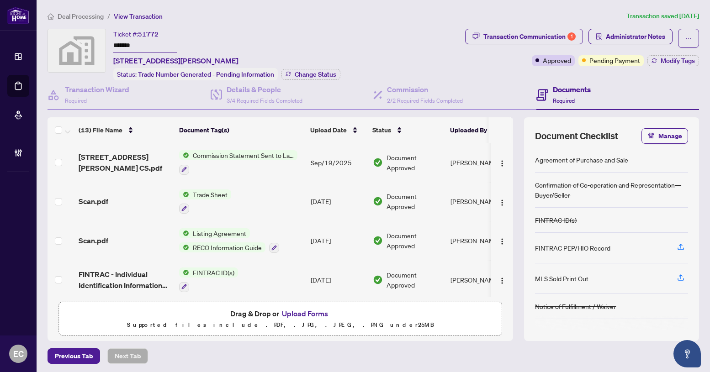
click at [126, 148] on td "124 Crawford Street CS.pdf" at bounding box center [125, 162] width 100 height 39
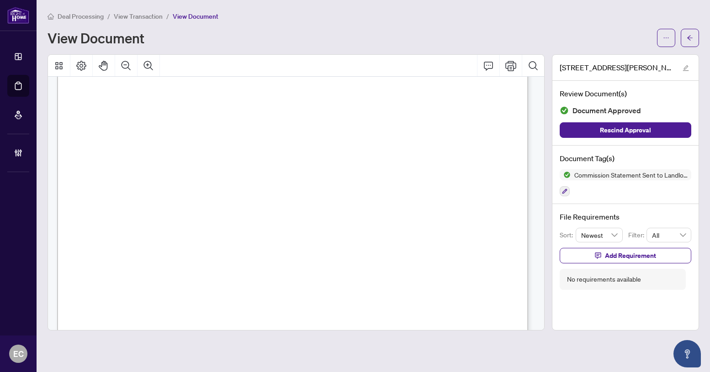
scroll to position [374, 0]
click at [687, 40] on icon "arrow-left" at bounding box center [689, 38] width 6 height 6
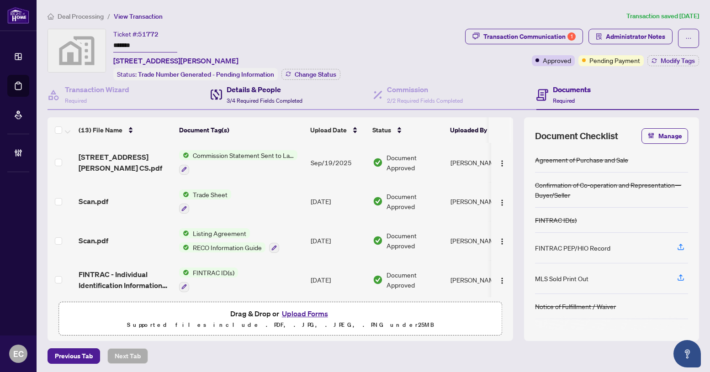
click at [245, 100] on span "3/4 Required Fields Completed" at bounding box center [264, 100] width 76 height 7
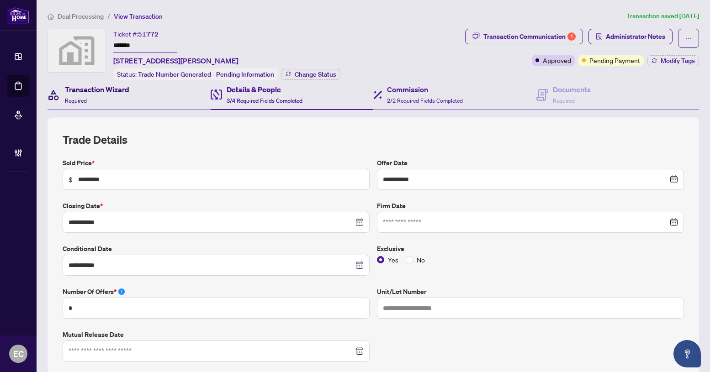
drag, startPoint x: 95, startPoint y: 91, endPoint x: 478, endPoint y: 105, distance: 382.9
click at [95, 91] on h4 "Transaction Wizard" at bounding box center [97, 89] width 64 height 11
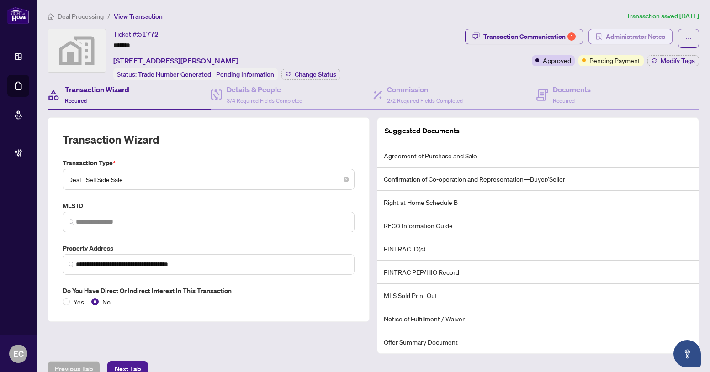
click at [621, 32] on span "Administrator Notes" at bounding box center [635, 36] width 59 height 15
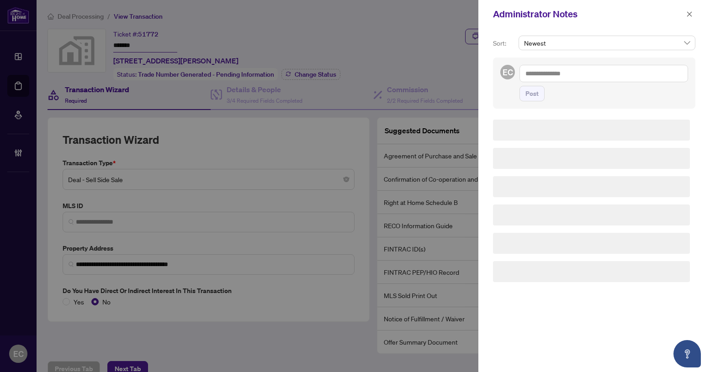
click at [569, 81] on textarea at bounding box center [603, 73] width 169 height 17
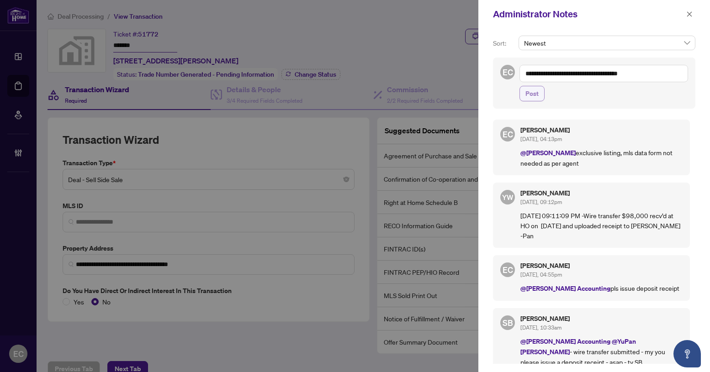
click at [537, 95] on span "Post" at bounding box center [531, 93] width 13 height 15
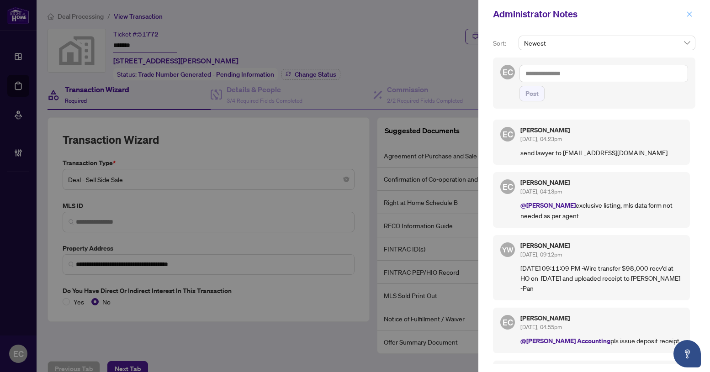
click at [685, 15] on button "button" at bounding box center [689, 14] width 12 height 11
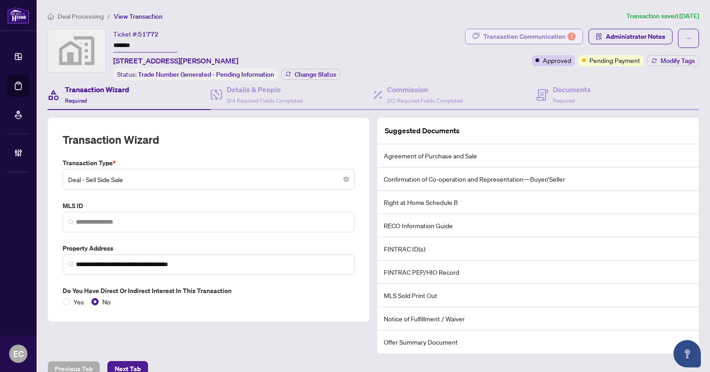
click at [532, 30] on div "Transaction Communication 1" at bounding box center [529, 36] width 92 height 15
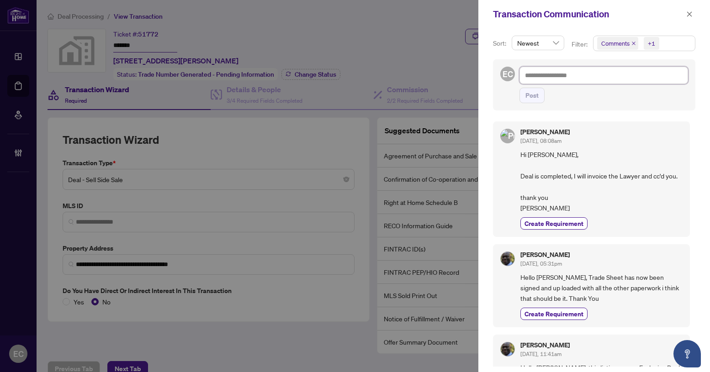
drag, startPoint x: 616, startPoint y: 70, endPoint x: 614, endPoint y: 75, distance: 5.9
click at [615, 74] on textarea at bounding box center [603, 75] width 169 height 17
click at [532, 98] on span "Post" at bounding box center [531, 95] width 13 height 15
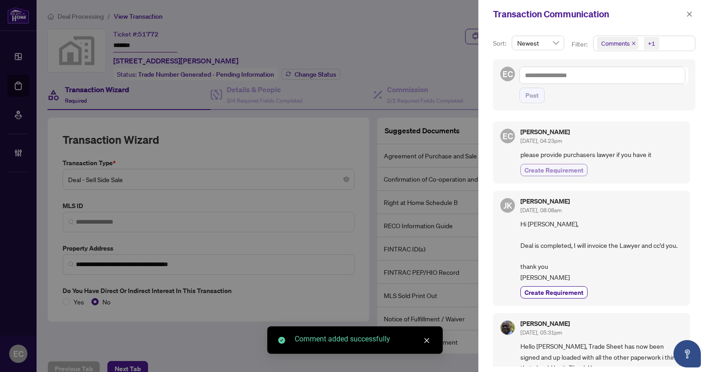
click at [541, 174] on span "Create Requirement" at bounding box center [553, 170] width 59 height 10
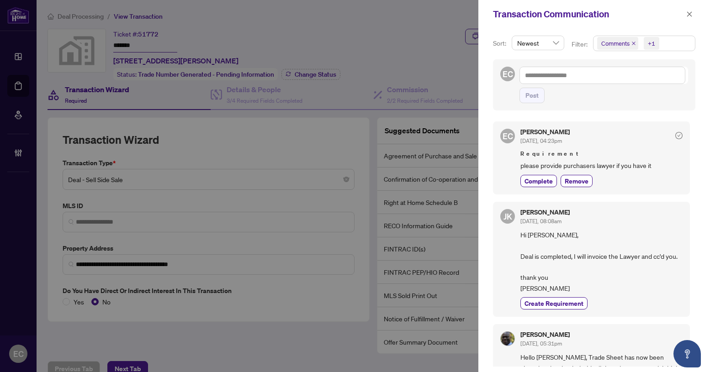
click at [699, 16] on div "Transaction Communication" at bounding box center [594, 14] width 232 height 28
click at [695, 16] on div "Transaction Communication" at bounding box center [594, 14] width 232 height 28
click at [681, 11] on div "Transaction Communication" at bounding box center [588, 14] width 190 height 14
click at [689, 18] on span "button" at bounding box center [689, 14] width 6 height 15
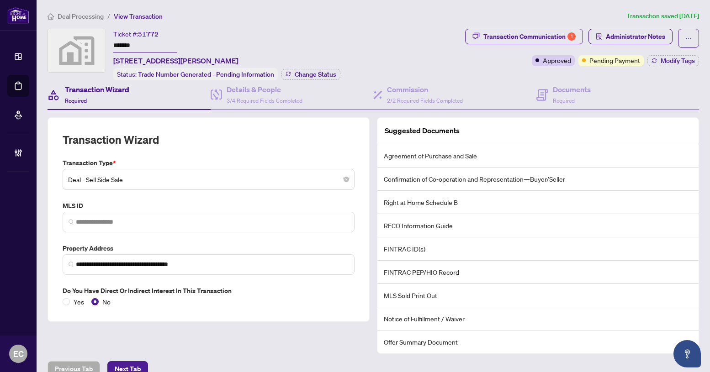
click at [0, 0] on link "Deal Processing" at bounding box center [0, 0] width 0 height 0
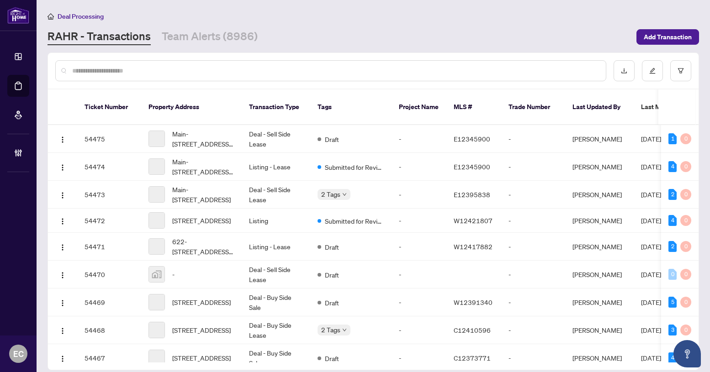
click at [105, 66] on input "text" at bounding box center [335, 71] width 526 height 10
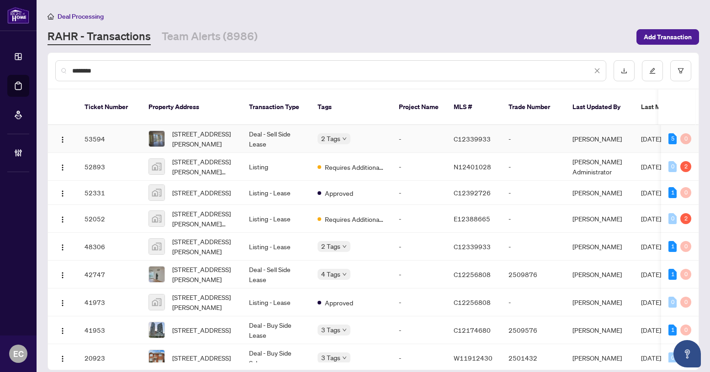
click at [228, 130] on span "[STREET_ADDRESS][PERSON_NAME]" at bounding box center [203, 139] width 62 height 20
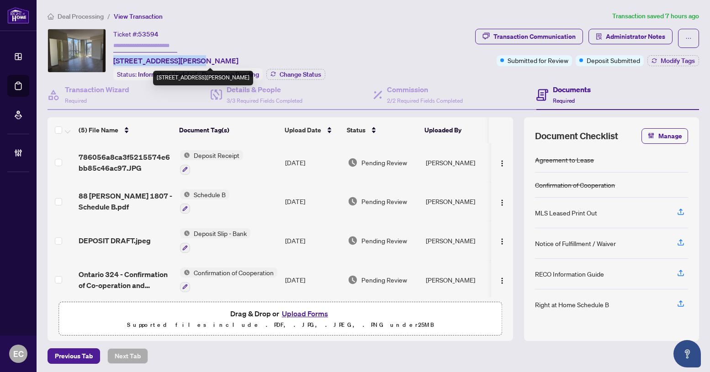
copy span "1807-88 Sheppard Ave,"
drag, startPoint x: 115, startPoint y: 58, endPoint x: 194, endPoint y: 62, distance: 79.6
click at [194, 62] on span "[STREET_ADDRESS][PERSON_NAME]" at bounding box center [175, 60] width 125 height 11
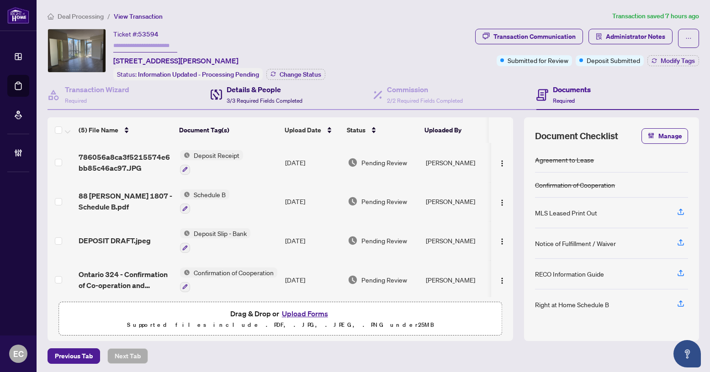
click at [251, 86] on h4 "Details & People" at bounding box center [264, 89] width 76 height 11
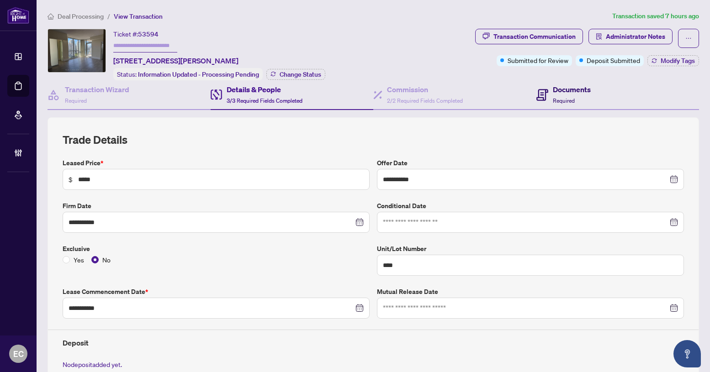
click at [566, 98] on span "Required" at bounding box center [564, 100] width 22 height 7
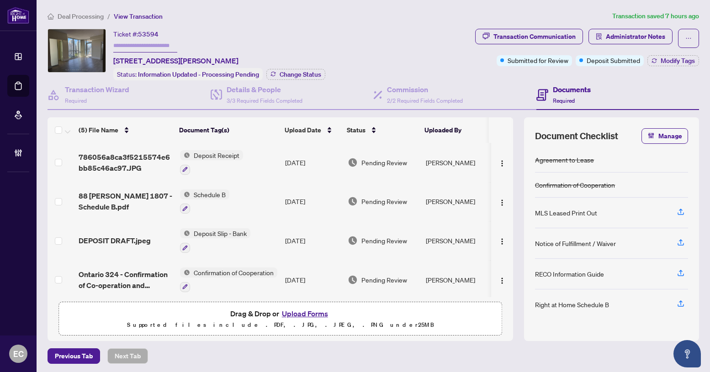
click at [245, 159] on td "Deposit Receipt" at bounding box center [228, 162] width 105 height 39
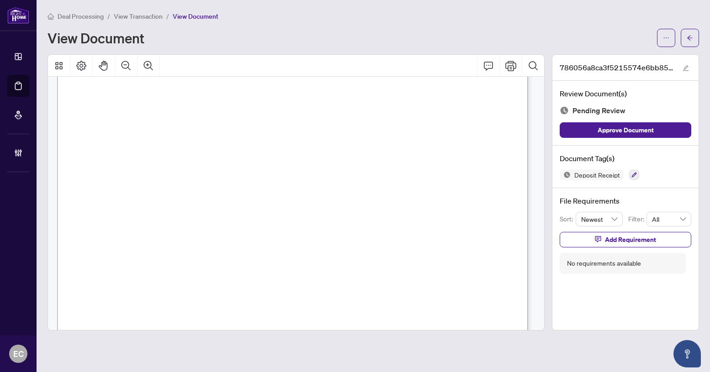
scroll to position [431, 0]
click at [690, 35] on icon "arrow-left" at bounding box center [689, 38] width 6 height 6
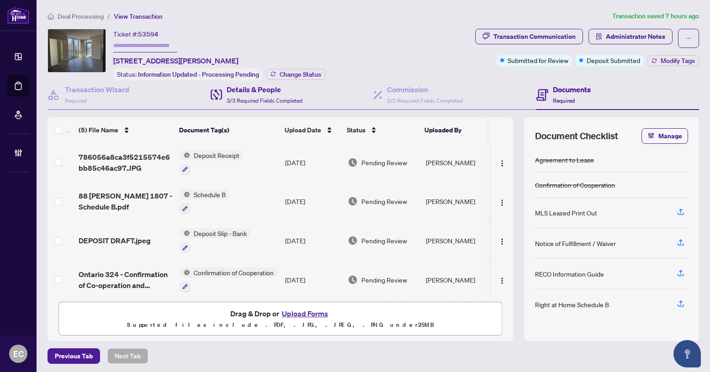
click at [266, 105] on div "Details & People 3/3 Required Fields Completed" at bounding box center [292, 95] width 163 height 30
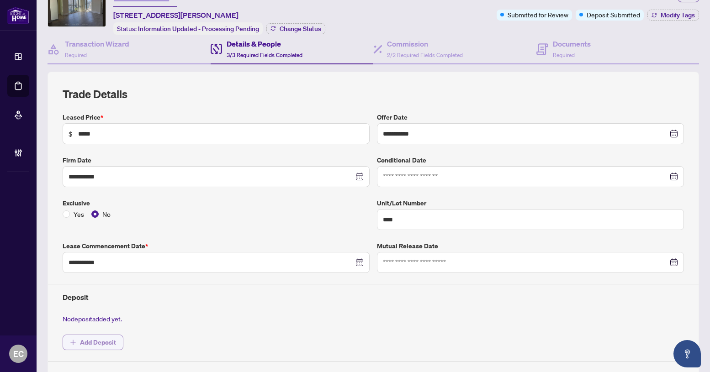
scroll to position [91, 0]
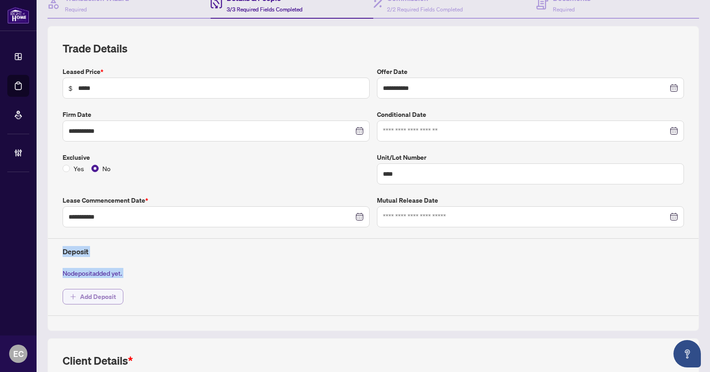
drag, startPoint x: 78, startPoint y: 251, endPoint x: 119, endPoint y: 303, distance: 66.0
click at [119, 303] on div "**********" at bounding box center [373, 191] width 628 height 249
click at [132, 275] on div "No deposit added yet." at bounding box center [373, 273] width 628 height 10
click at [107, 295] on span "Add Deposit" at bounding box center [98, 297] width 36 height 15
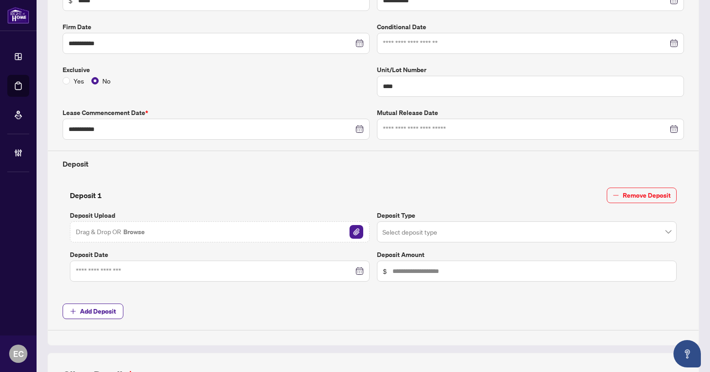
scroll to position [183, 0]
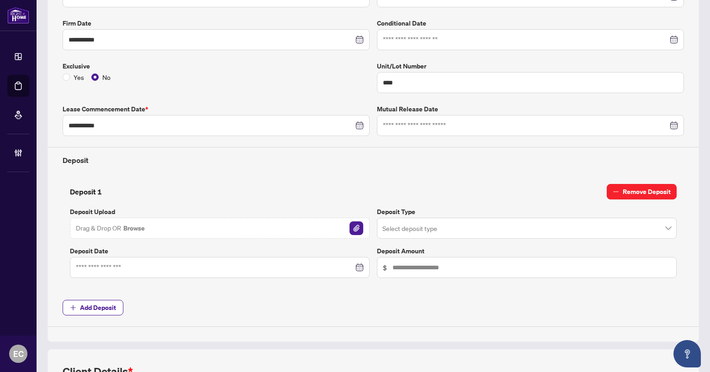
click at [663, 193] on span "Remove Deposit" at bounding box center [646, 191] width 48 height 15
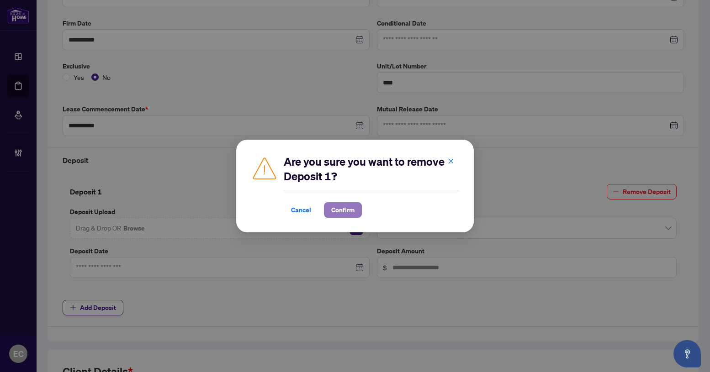
click at [336, 216] on span "Confirm" at bounding box center [342, 210] width 23 height 15
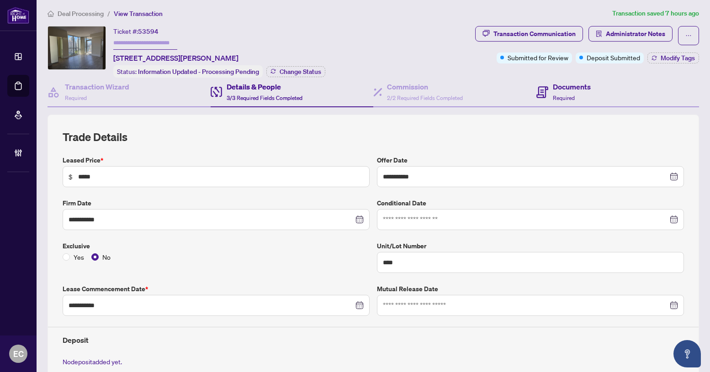
scroll to position [0, 0]
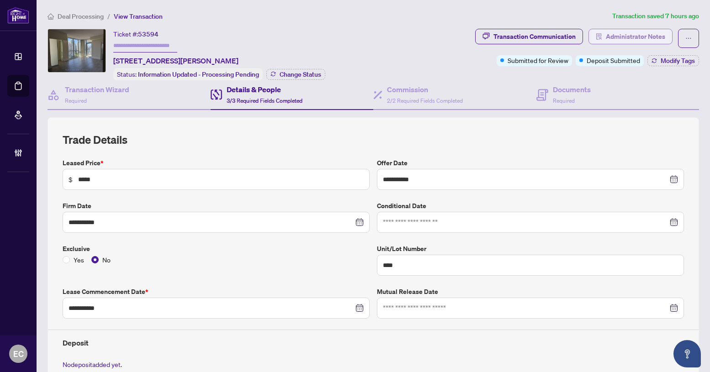
click at [637, 42] on span "Administrator Notes" at bounding box center [635, 36] width 59 height 15
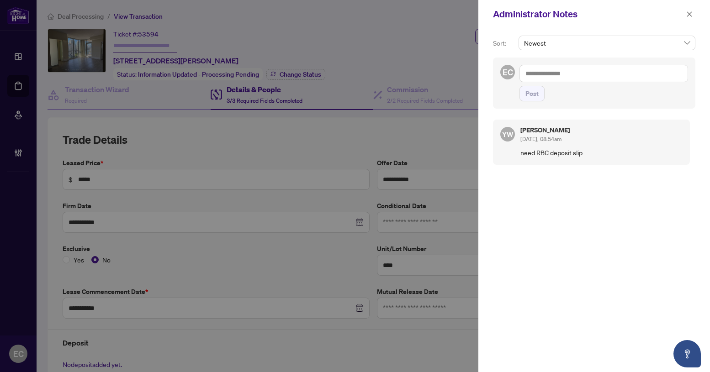
click at [576, 73] on textarea at bounding box center [603, 73] width 169 height 17
click at [688, 11] on icon "close" at bounding box center [689, 14] width 6 height 6
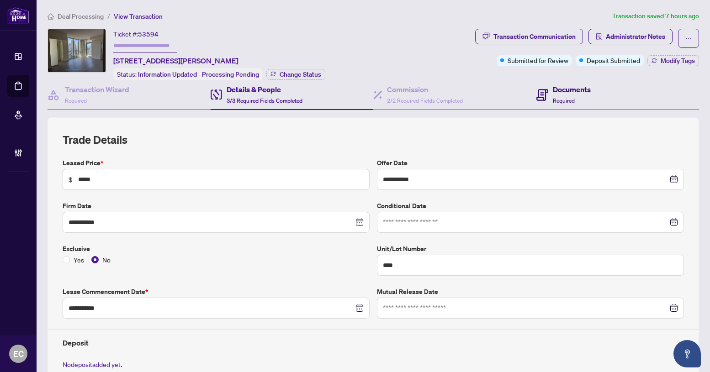
click at [572, 91] on h4 "Documents" at bounding box center [572, 89] width 38 height 11
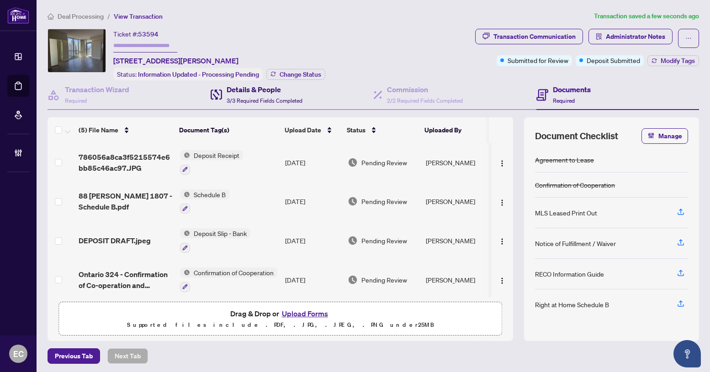
click at [252, 104] on div "Details & People 3/3 Required Fields Completed" at bounding box center [264, 94] width 76 height 21
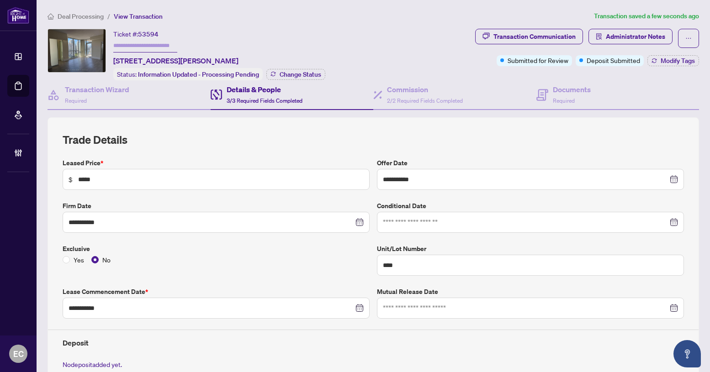
drag, startPoint x: 593, startPoint y: 111, endPoint x: 584, endPoint y: 111, distance: 9.1
click at [591, 111] on div "**********" at bounding box center [372, 343] width 651 height 527
click at [558, 97] on span "Required" at bounding box center [564, 100] width 22 height 7
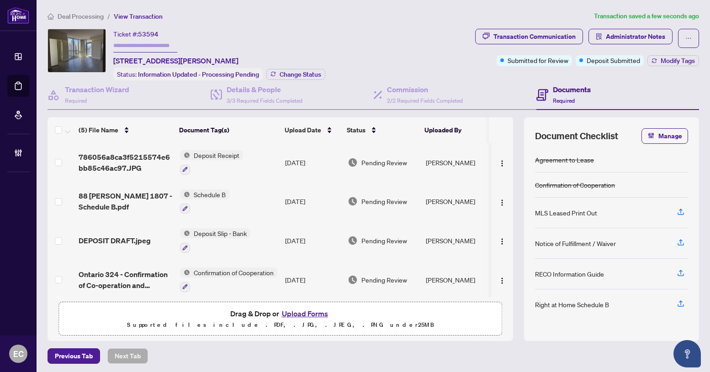
click at [263, 231] on td "Deposit Slip - Bank" at bounding box center [228, 240] width 105 height 39
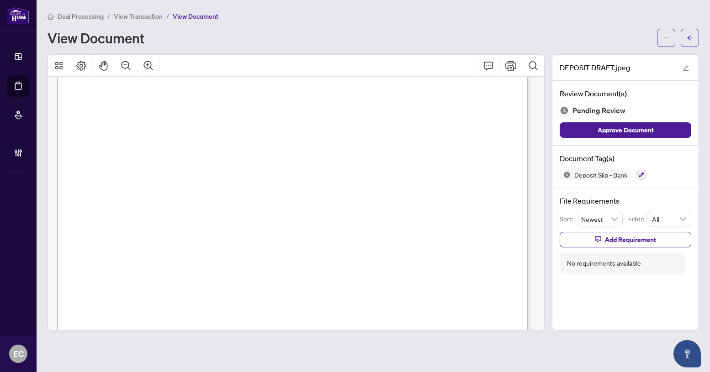
scroll to position [431, 0]
click at [691, 42] on span "button" at bounding box center [689, 38] width 6 height 15
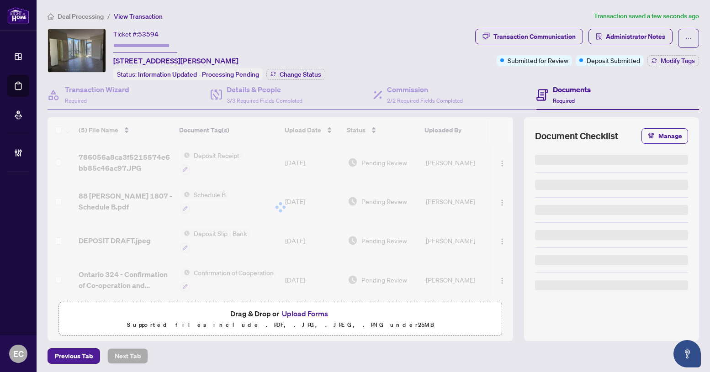
click at [263, 162] on div at bounding box center [279, 207] width 465 height 180
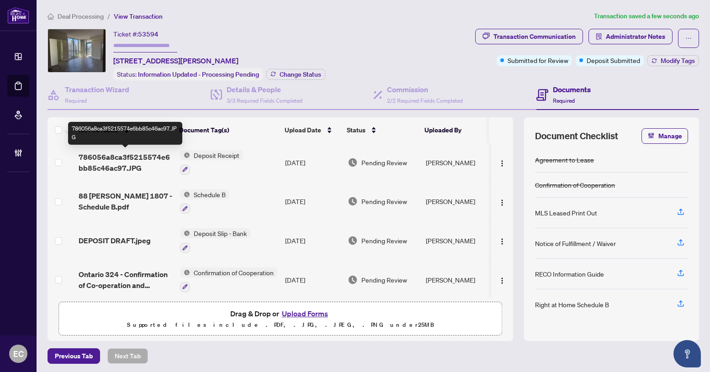
click at [152, 163] on span "786056a8ca3f5215574e6bb85c46ac97.JPG" at bounding box center [126, 163] width 94 height 22
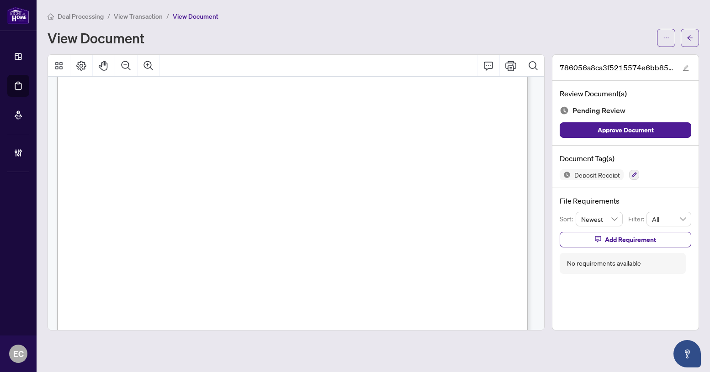
scroll to position [411, 0]
click at [692, 44] on span "button" at bounding box center [689, 38] width 6 height 15
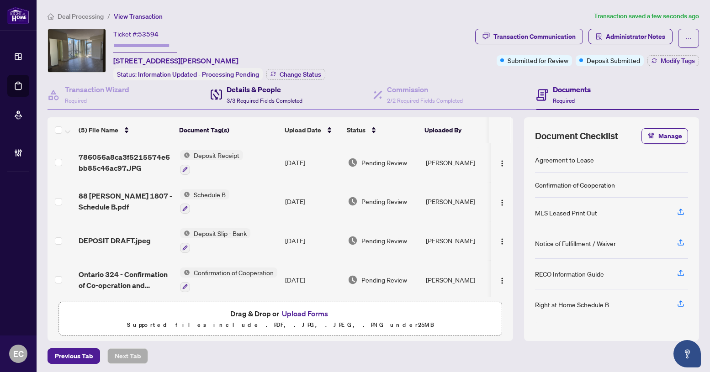
click at [288, 102] on span "3/3 Required Fields Completed" at bounding box center [264, 100] width 76 height 7
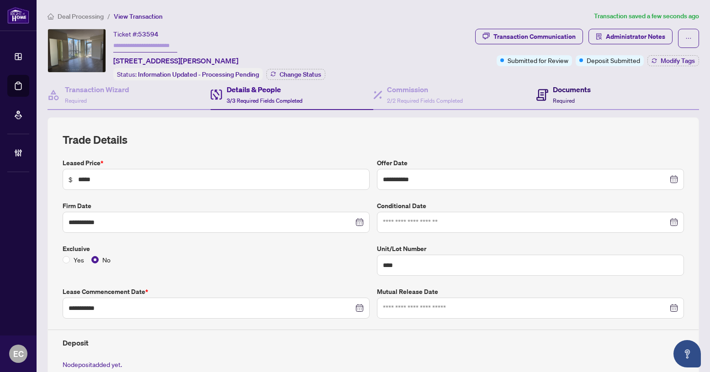
click at [577, 92] on h4 "Documents" at bounding box center [572, 89] width 38 height 11
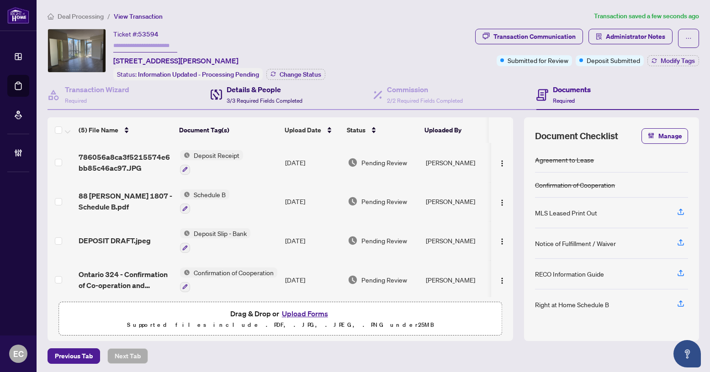
click at [268, 95] on div "Details & People 3/3 Required Fields Completed" at bounding box center [264, 94] width 76 height 21
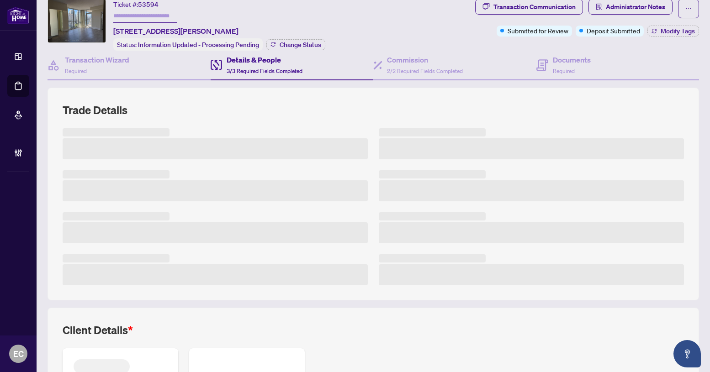
scroll to position [46, 0]
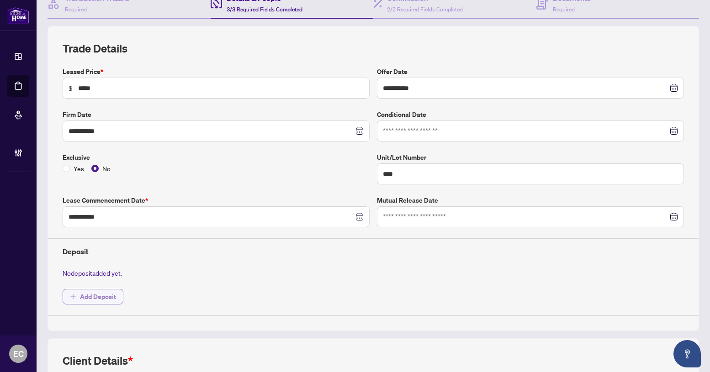
click at [101, 293] on span "Add Deposit" at bounding box center [98, 297] width 36 height 15
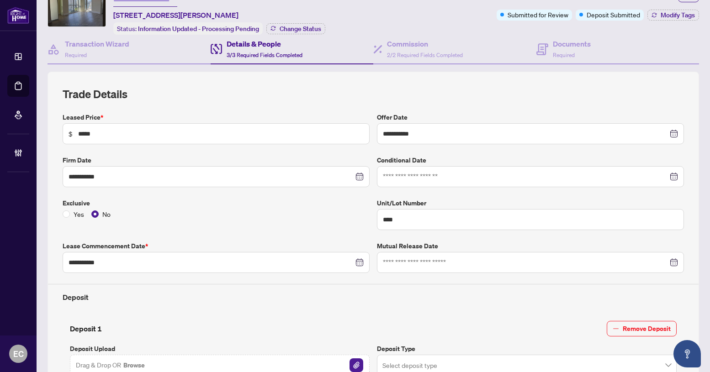
scroll to position [91, 0]
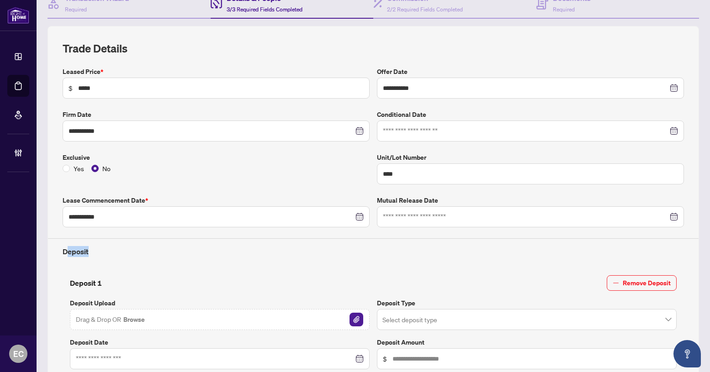
drag, startPoint x: 97, startPoint y: 252, endPoint x: 67, endPoint y: 251, distance: 30.1
click at [67, 251] on h4 "Deposit" at bounding box center [373, 251] width 621 height 11
click at [116, 251] on h4 "Deposit" at bounding box center [373, 251] width 621 height 11
click at [651, 286] on span "Remove Deposit" at bounding box center [646, 283] width 48 height 15
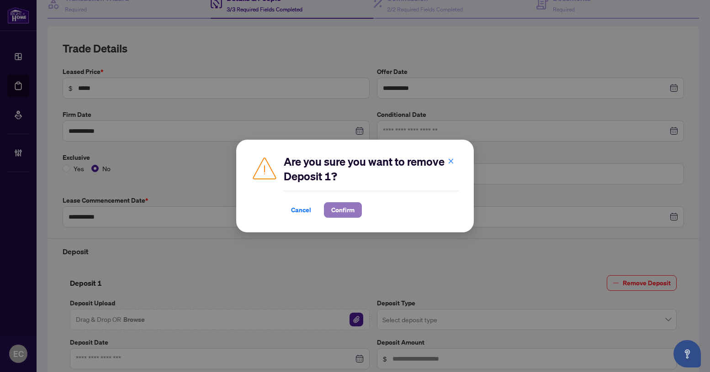
click at [348, 210] on span "Confirm" at bounding box center [342, 210] width 23 height 15
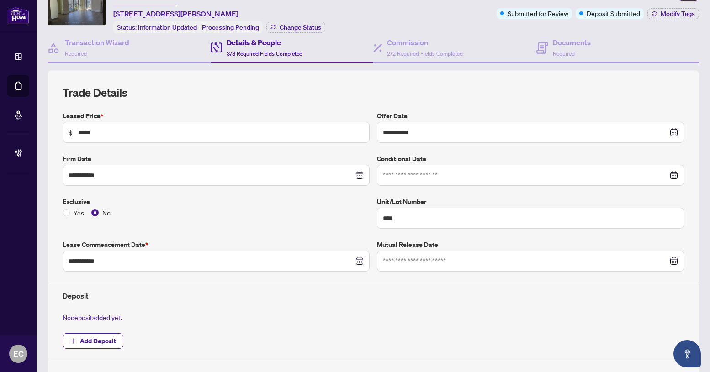
scroll to position [0, 0]
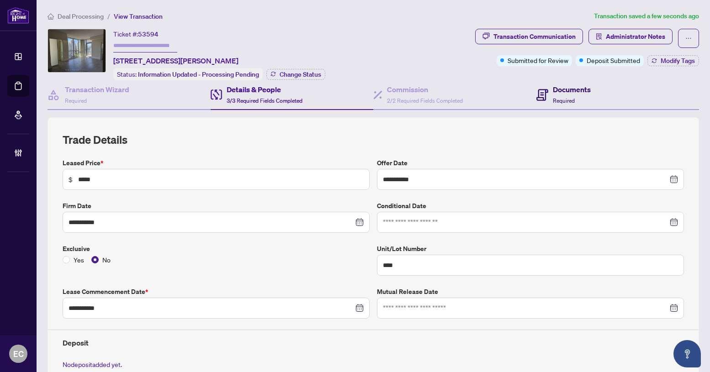
click at [553, 97] on span "Required" at bounding box center [564, 100] width 22 height 7
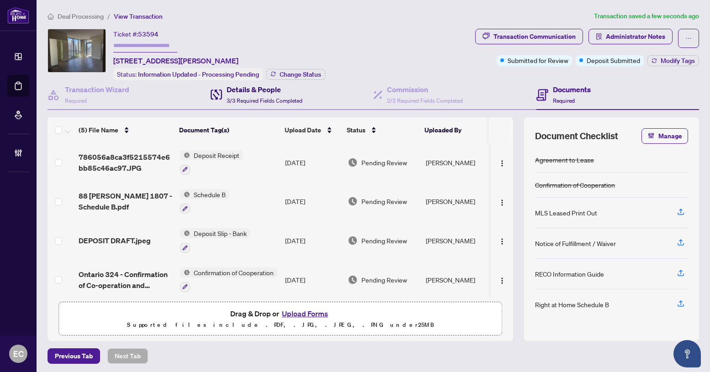
click at [240, 100] on span "3/3 Required Fields Completed" at bounding box center [264, 100] width 76 height 7
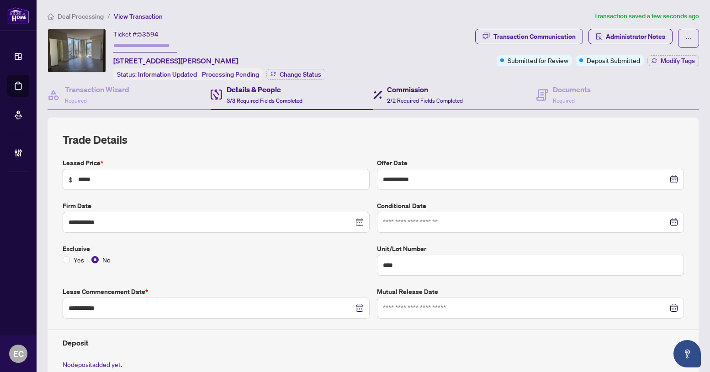
click at [419, 100] on span "2/2 Required Fields Completed" at bounding box center [425, 100] width 76 height 7
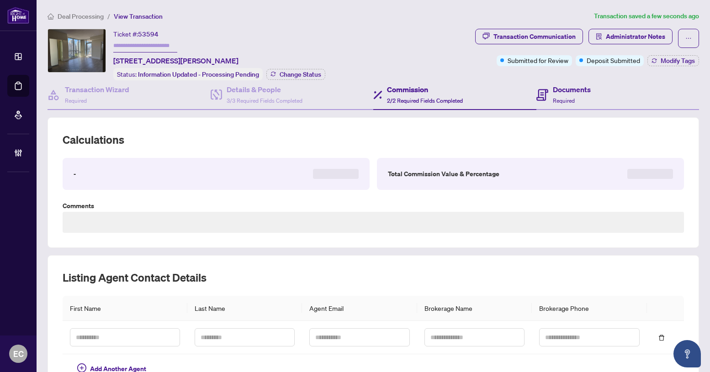
click at [565, 82] on div "Documents Required" at bounding box center [617, 95] width 163 height 30
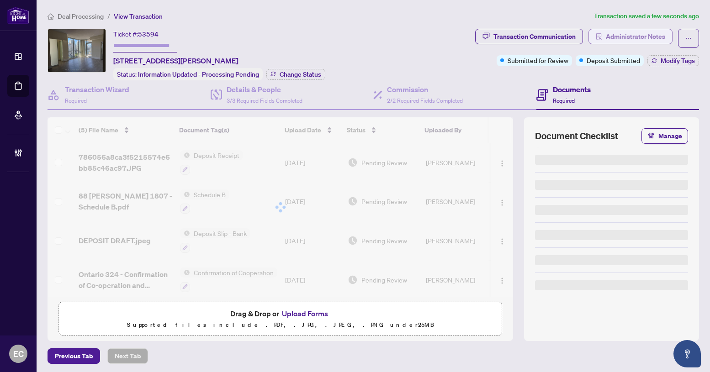
click at [612, 40] on span "Administrator Notes" at bounding box center [635, 36] width 59 height 15
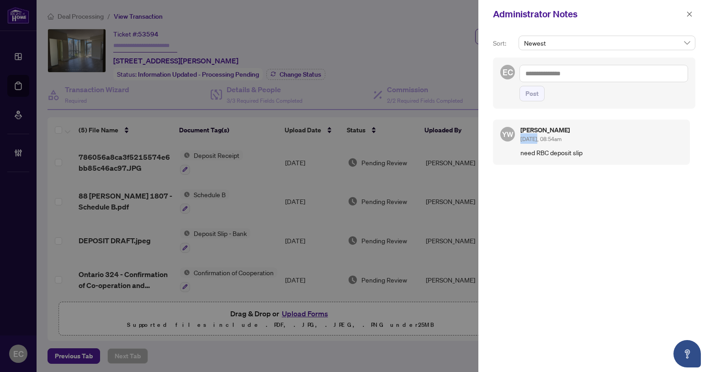
drag, startPoint x: 520, startPoint y: 141, endPoint x: 538, endPoint y: 140, distance: 17.8
click at [538, 140] on span "[DATE], 08:54am" at bounding box center [540, 139] width 41 height 7
click at [688, 19] on span "button" at bounding box center [689, 14] width 6 height 15
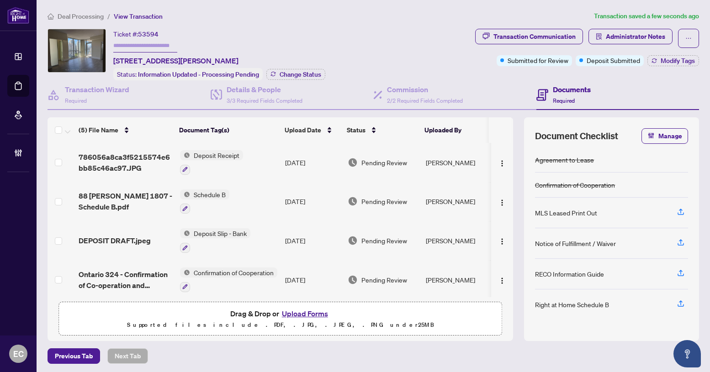
click at [263, 158] on td "Deposit Receipt" at bounding box center [228, 162] width 105 height 39
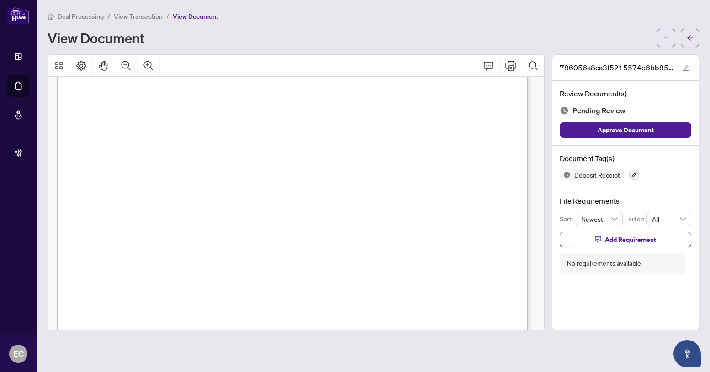
scroll to position [411, 0]
click at [690, 38] on icon "arrow-left" at bounding box center [689, 38] width 6 height 6
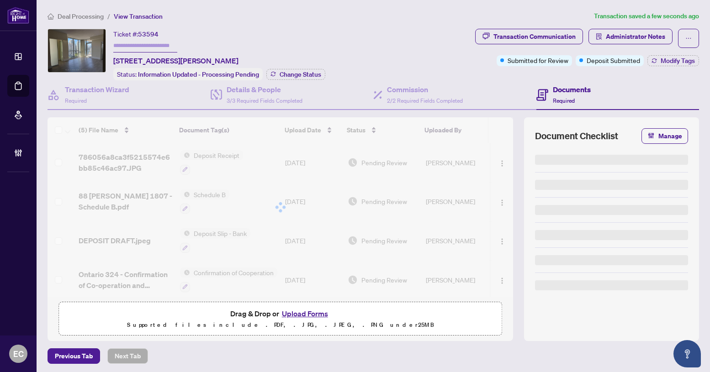
scroll to position [1, 0]
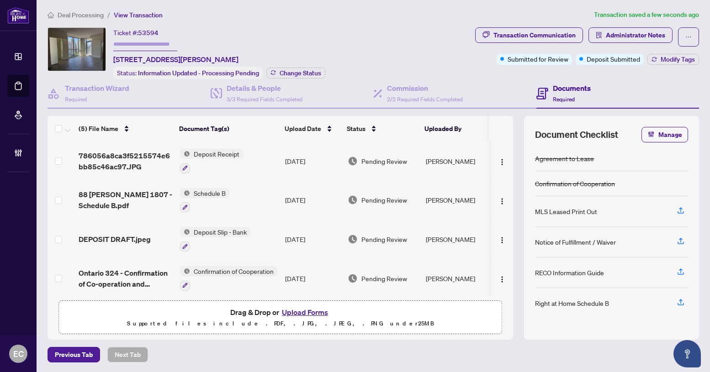
click at [259, 225] on td "Deposit Slip - Bank" at bounding box center [228, 239] width 105 height 39
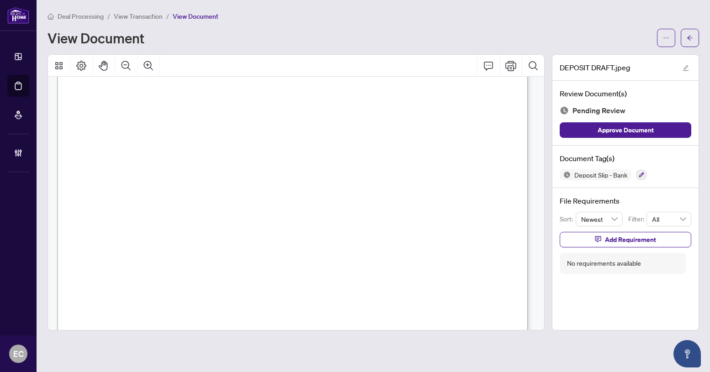
scroll to position [111, 0]
click at [694, 39] on button "button" at bounding box center [689, 38] width 18 height 18
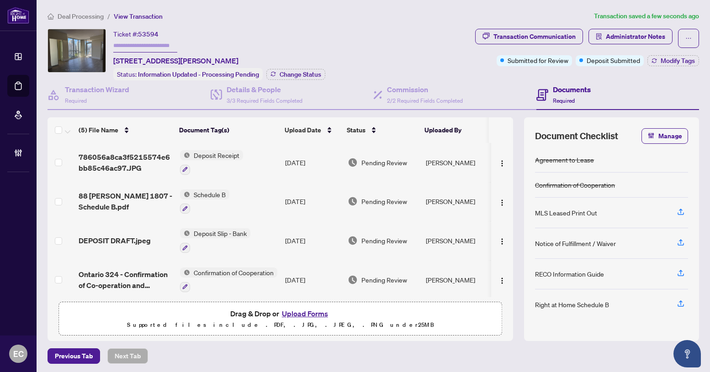
click at [613, 22] on div "Deal Processing / View Transaction Transaction saved a few seconds ago Ticket #…" at bounding box center [373, 187] width 658 height 353
click at [608, 37] on span "Administrator Notes" at bounding box center [635, 36] width 59 height 15
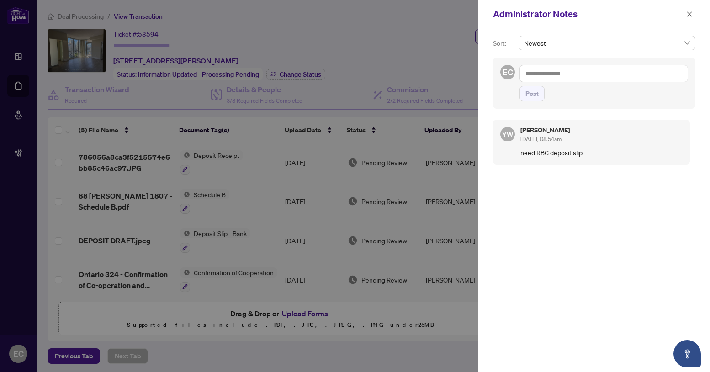
click at [597, 70] on textarea at bounding box center [603, 73] width 169 height 17
click at [554, 77] on span "RAHR Acc ounting" at bounding box center [582, 80] width 82 height 8
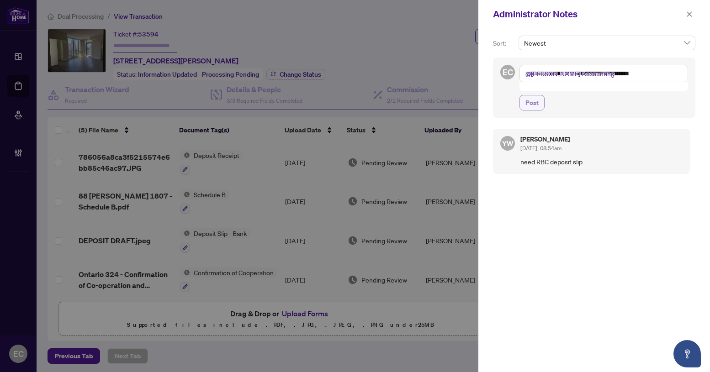
click at [537, 95] on span "Post" at bounding box center [531, 102] width 13 height 15
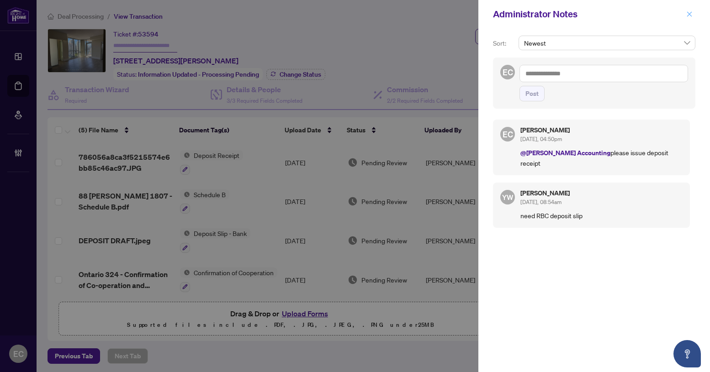
click at [689, 16] on icon "close" at bounding box center [689, 14] width 6 height 6
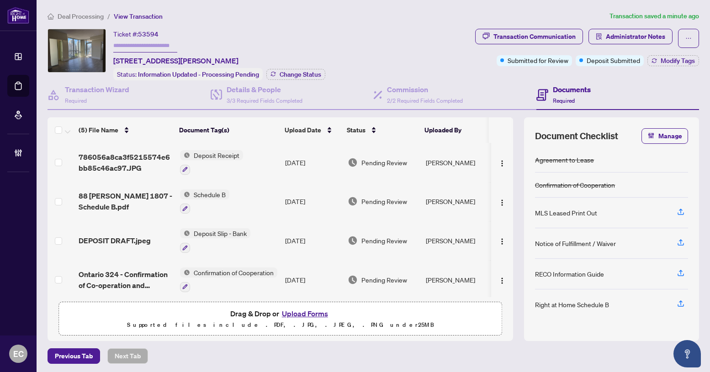
drag, startPoint x: 506, startPoint y: 201, endPoint x: 506, endPoint y: 217, distance: 15.6
click at [506, 217] on div "(5) File Name Document Tag(s) Upload Date Status Uploaded By 786056a8ca3f521557…" at bounding box center [372, 229] width 651 height 224
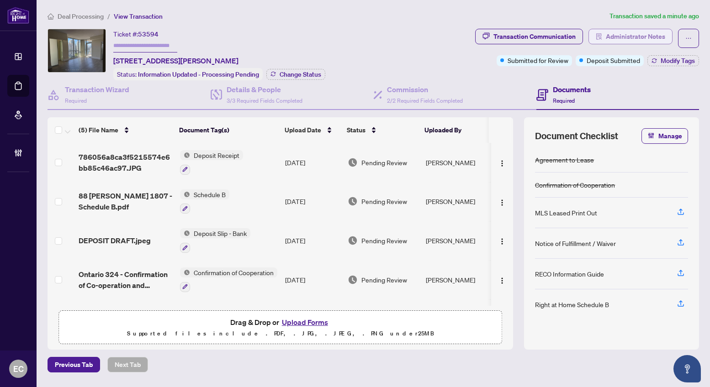
click at [597, 29] on span "button" at bounding box center [598, 36] width 6 height 15
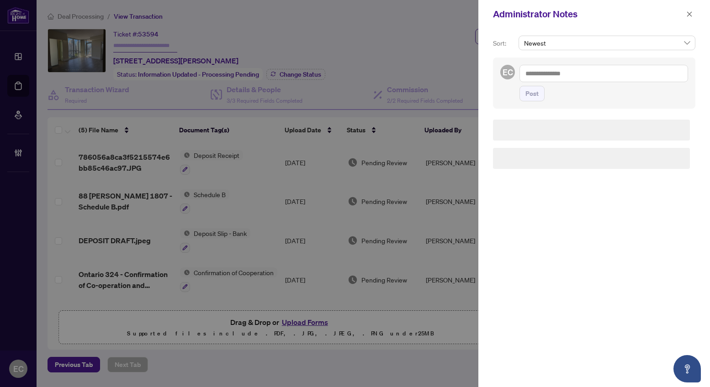
click at [592, 60] on div "EC Post" at bounding box center [594, 83] width 202 height 51
click at [588, 65] on textarea at bounding box center [603, 73] width 169 height 17
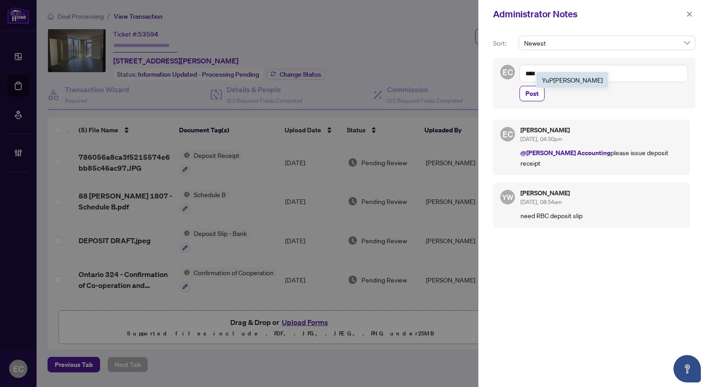
click at [565, 83] on span "YuP an Wang" at bounding box center [572, 80] width 61 height 8
drag, startPoint x: 524, startPoint y: 154, endPoint x: 659, endPoint y: 147, distance: 135.3
click at [659, 147] on p "@RAHR Accounting please issue deposit receipt" at bounding box center [601, 157] width 162 height 21
click at [659, 148] on p "@RAHR Accounting please issue deposit receipt" at bounding box center [601, 157] width 162 height 21
click at [599, 76] on textarea "**********" at bounding box center [603, 73] width 169 height 17
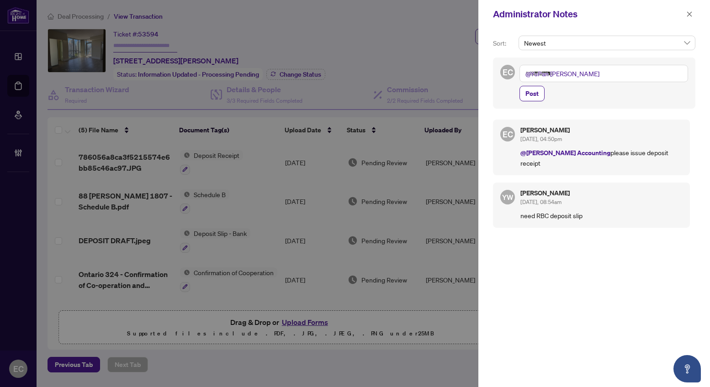
drag, startPoint x: 569, startPoint y: 75, endPoint x: 532, endPoint y: 75, distance: 37.4
click at [532, 75] on textarea "**********" at bounding box center [603, 73] width 169 height 17
click at [626, 77] on textarea "**********" at bounding box center [603, 73] width 169 height 17
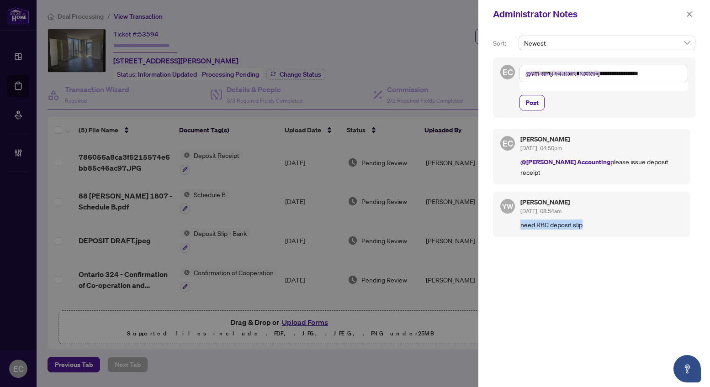
drag, startPoint x: 520, startPoint y: 207, endPoint x: 583, endPoint y: 207, distance: 63.5
click at [583, 207] on div "YW YuPan Wang Sep/19/2025, 08:54am need RBC deposit slip" at bounding box center [591, 214] width 197 height 45
click at [588, 220] on p "need RBC deposit slip" at bounding box center [601, 225] width 162 height 10
drag, startPoint x: 589, startPoint y: 207, endPoint x: 515, endPoint y: 207, distance: 74.4
click at [515, 207] on div "YW YuPan Wang Sep/19/2025, 08:54am need RBC deposit slip" at bounding box center [591, 214] width 197 height 45
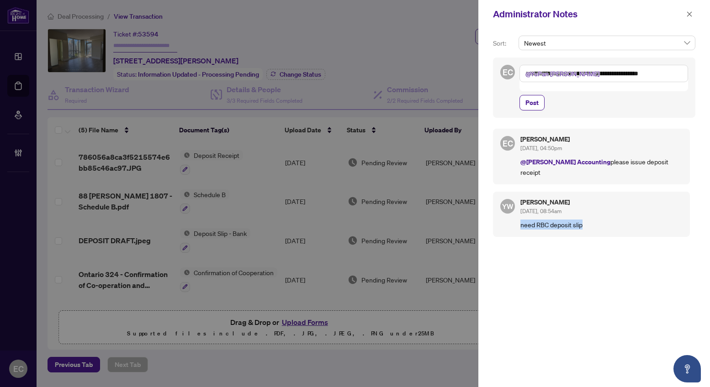
click at [539, 220] on p "need RBC deposit slip" at bounding box center [601, 225] width 162 height 10
drag, startPoint x: 537, startPoint y: 206, endPoint x: 584, endPoint y: 206, distance: 47.0
click at [584, 220] on p "need RBC deposit slip" at bounding box center [601, 225] width 162 height 10
click at [589, 220] on p "need RBC deposit slip" at bounding box center [601, 225] width 162 height 10
drag, startPoint x: 589, startPoint y: 206, endPoint x: 520, endPoint y: 206, distance: 69.0
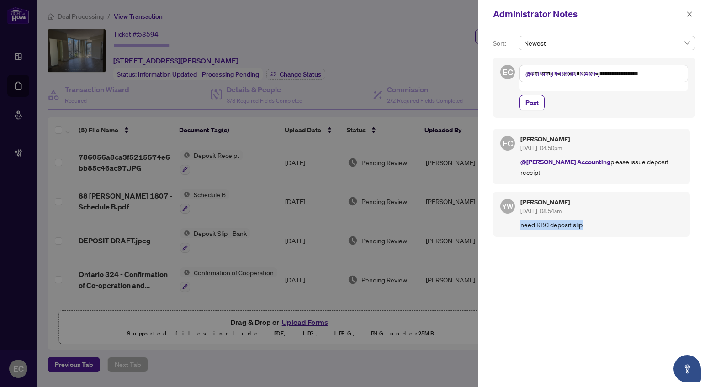
click at [520, 220] on p "need RBC deposit slip" at bounding box center [601, 225] width 162 height 10
drag, startPoint x: 520, startPoint y: 206, endPoint x: 578, endPoint y: 206, distance: 57.5
click at [578, 220] on p "need RBC deposit slip" at bounding box center [601, 225] width 162 height 10
click at [584, 220] on p "need RBC deposit slip" at bounding box center [601, 225] width 162 height 10
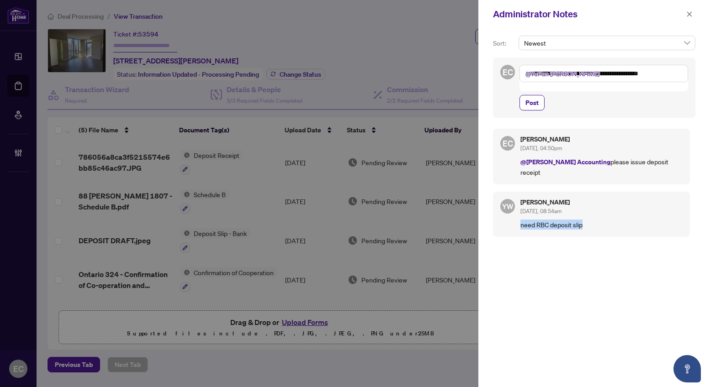
click at [580, 220] on p "need RBC deposit slip" at bounding box center [601, 225] width 162 height 10
drag, startPoint x: 521, startPoint y: 183, endPoint x: 607, endPoint y: 226, distance: 96.0
click at [588, 206] on div "YuPan Wang Sep/19/2025, 08:54am need RBC deposit slip" at bounding box center [601, 214] width 162 height 31
click at [550, 168] on div "EC Erika Cunanan Sep/23/2025, 04:50pm @RAHR Accounting please issue deposit rec…" at bounding box center [594, 255] width 202 height 265
drag, startPoint x: 520, startPoint y: 129, endPoint x: 661, endPoint y: 159, distance: 144.3
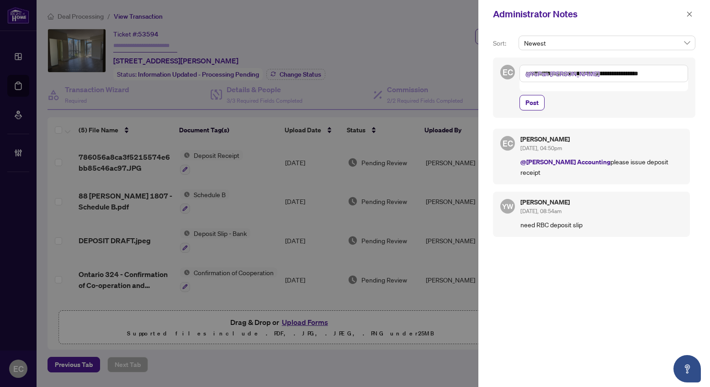
click at [661, 159] on div "EC Erika Cunanan Sep/23/2025, 04:50pm @RAHR Accounting please issue deposit rec…" at bounding box center [591, 157] width 197 height 56
click at [605, 141] on div "Erika Cunanan Sep/23/2025, 04:50pm" at bounding box center [601, 144] width 162 height 17
click at [573, 75] on textarea "**********" at bounding box center [603, 73] width 169 height 17
click at [681, 74] on textarea "**********" at bounding box center [603, 73] width 169 height 17
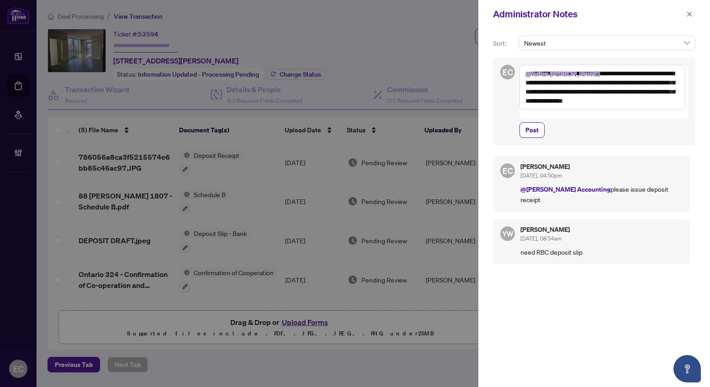
drag, startPoint x: 668, startPoint y: 100, endPoint x: 519, endPoint y: 76, distance: 151.3
click at [519, 76] on div "**********" at bounding box center [594, 102] width 202 height 88
drag, startPoint x: 685, startPoint y: 9, endPoint x: 639, endPoint y: 53, distance: 64.3
click at [685, 9] on button "button" at bounding box center [689, 14] width 12 height 11
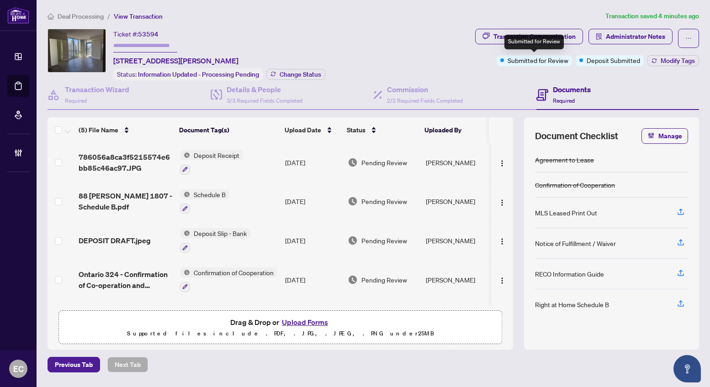
click at [523, 43] on div "Submitted for Review" at bounding box center [533, 42] width 59 height 15
click at [505, 38] on div "Transaction Communication" at bounding box center [534, 36] width 82 height 15
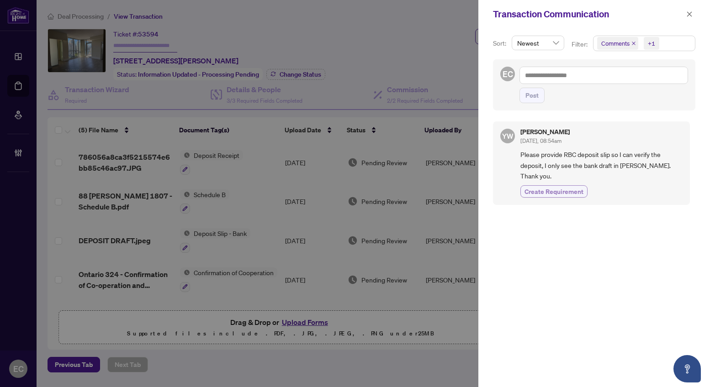
click at [568, 187] on span "Create Requirement" at bounding box center [553, 192] width 59 height 10
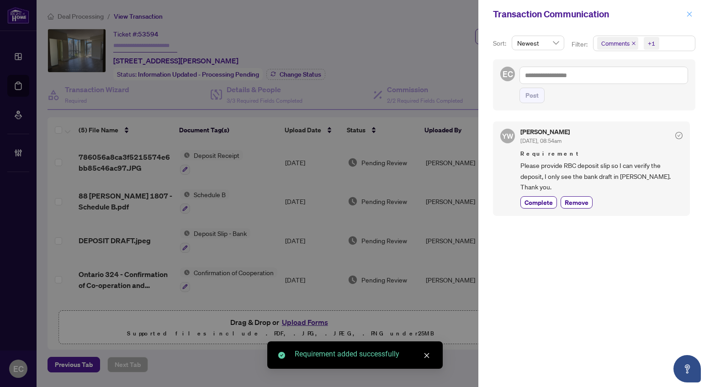
click at [687, 17] on icon "close" at bounding box center [689, 14] width 6 height 6
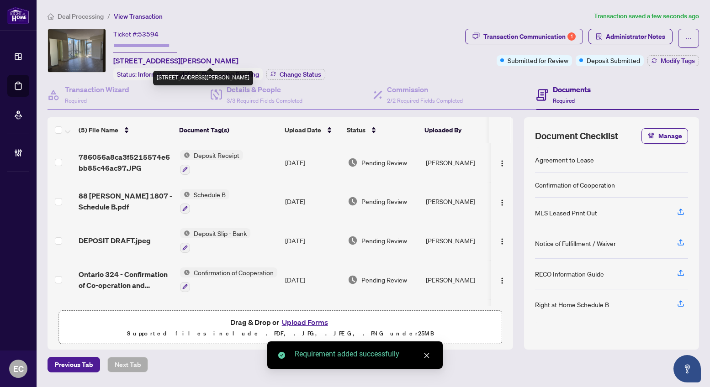
drag, startPoint x: 109, startPoint y: 30, endPoint x: 157, endPoint y: 97, distance: 82.2
click at [221, 58] on div "Ticket #: 53594 1807-88 Sheppard Ave, Toronto, Ontario M2N 0G9, Canada Status: …" at bounding box center [254, 55] width 414 height 52
copy div "Ticket #: 53594 1807-88 Sheppard Ave, Toronto,"
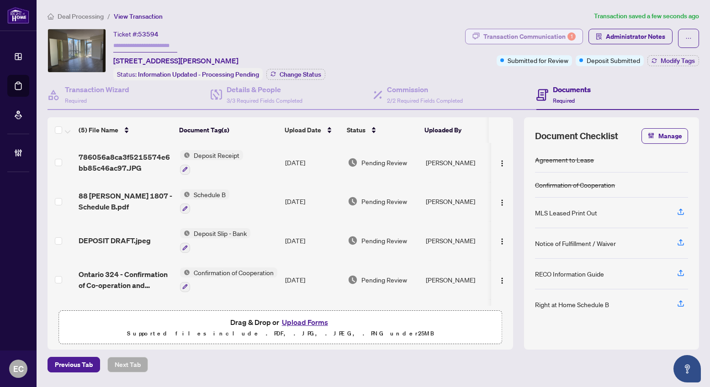
click at [538, 34] on div "Transaction Communication 1" at bounding box center [529, 36] width 92 height 15
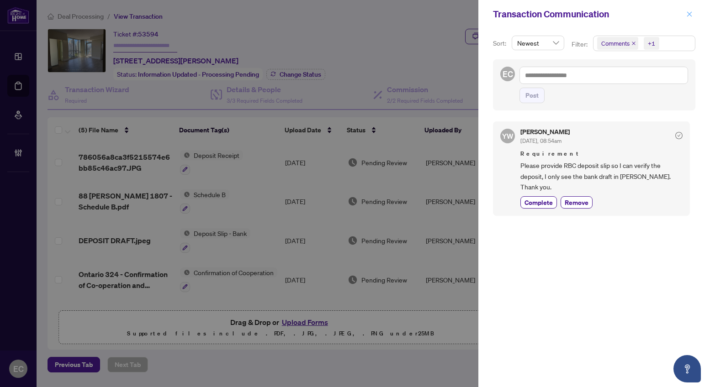
click at [694, 13] on button "button" at bounding box center [689, 14] width 12 height 11
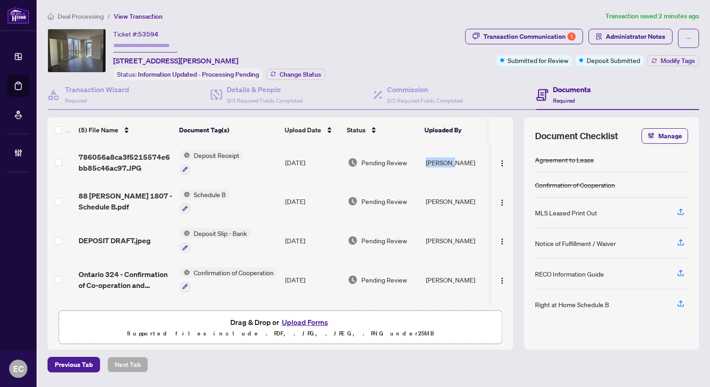
drag, startPoint x: 454, startPoint y: 163, endPoint x: 422, endPoint y: 171, distance: 33.0
click at [422, 171] on td "[PERSON_NAME]" at bounding box center [456, 162] width 69 height 39
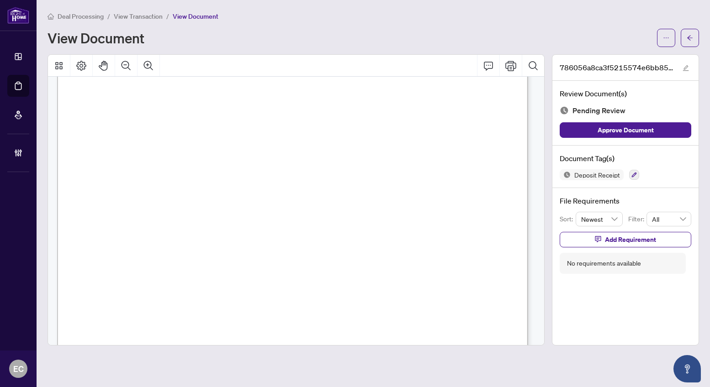
scroll to position [416, 0]
click at [684, 32] on button "button" at bounding box center [689, 38] width 18 height 18
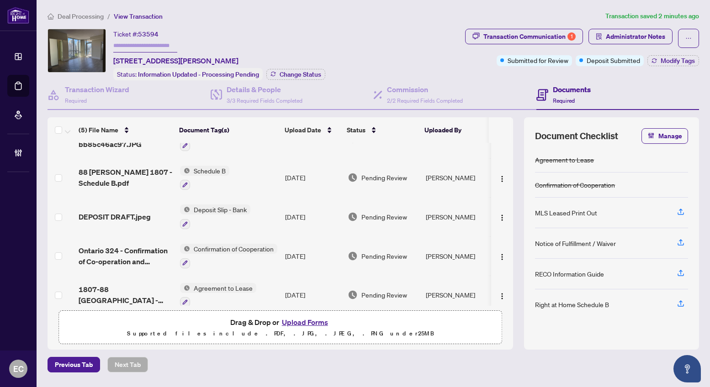
scroll to position [35, 0]
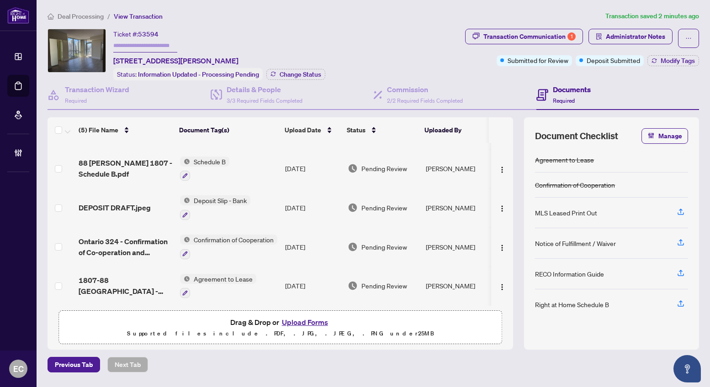
click at [541, 24] on div "Deal Processing / View Transaction Transaction saved 2 minutes ago Ticket #: 53…" at bounding box center [373, 192] width 658 height 362
click at [544, 42] on div "Transaction Communication 1" at bounding box center [529, 36] width 92 height 15
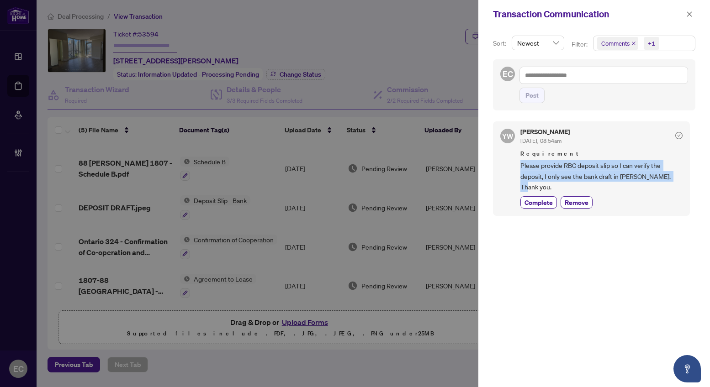
drag, startPoint x: 520, startPoint y: 162, endPoint x: 680, endPoint y: 178, distance: 161.1
click at [680, 178] on div "YW [PERSON_NAME] [DATE], 08:54am Requirement Please provide RBC deposit slip so…" at bounding box center [591, 168] width 197 height 94
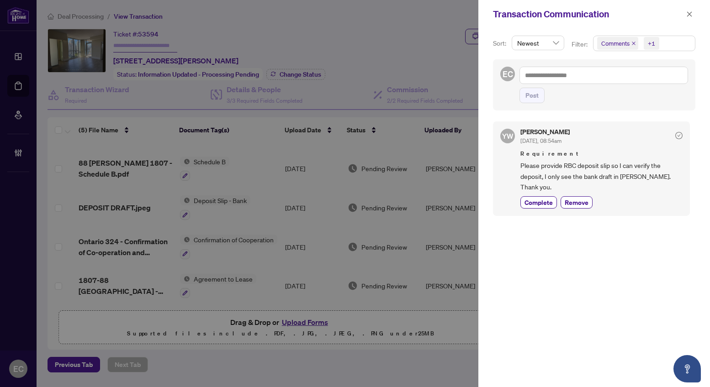
drag, startPoint x: 649, startPoint y: 228, endPoint x: 456, endPoint y: 242, distance: 193.6
click at [647, 228] on div "YW [PERSON_NAME] [DATE], 08:54am Requirement Please provide RBC deposit slip so…" at bounding box center [594, 249] width 202 height 266
click at [690, 11] on icon "close" at bounding box center [689, 14] width 6 height 6
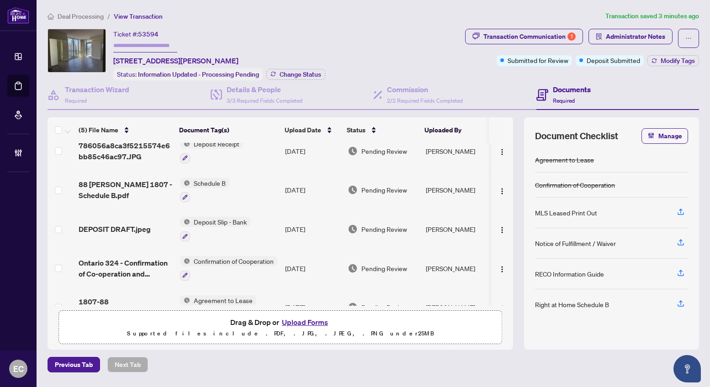
scroll to position [0, 0]
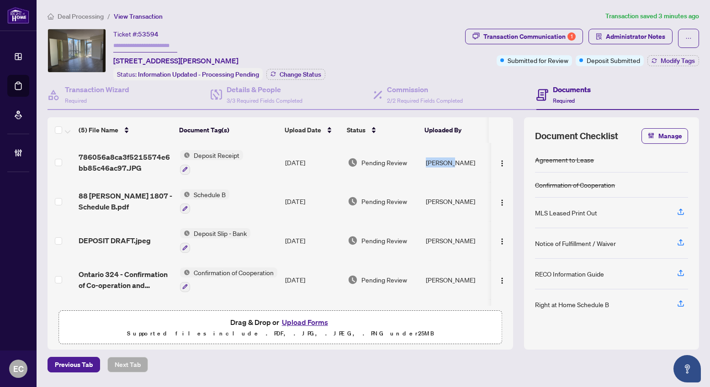
drag, startPoint x: 424, startPoint y: 162, endPoint x: 460, endPoint y: 161, distance: 36.5
click at [460, 161] on td "[PERSON_NAME]" at bounding box center [456, 162] width 69 height 39
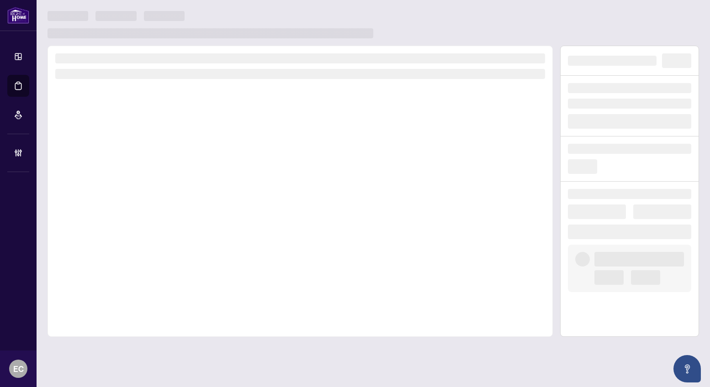
drag, startPoint x: 432, startPoint y: 163, endPoint x: 609, endPoint y: 7, distance: 235.5
click at [609, 7] on main at bounding box center [373, 193] width 673 height 387
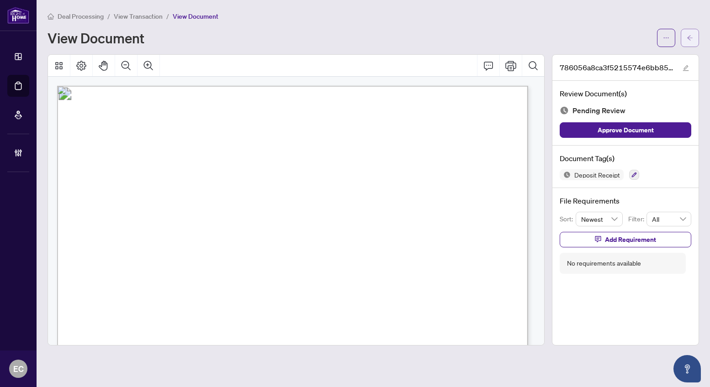
click at [693, 42] on button "button" at bounding box center [689, 38] width 18 height 18
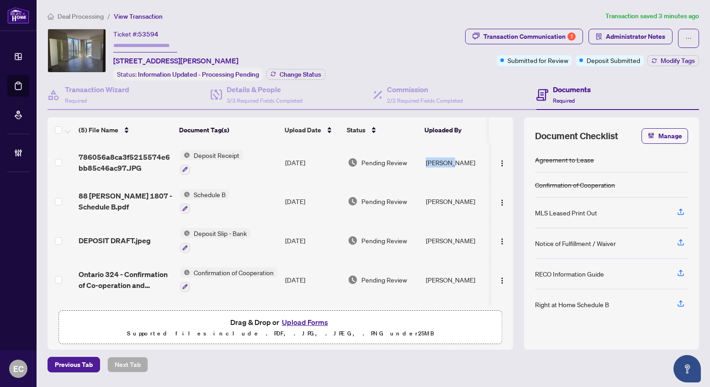
copy td "[PERSON_NAME]"
drag, startPoint x: 457, startPoint y: 168, endPoint x: 423, endPoint y: 168, distance: 33.8
click at [423, 168] on td "[PERSON_NAME]" at bounding box center [456, 162] width 69 height 39
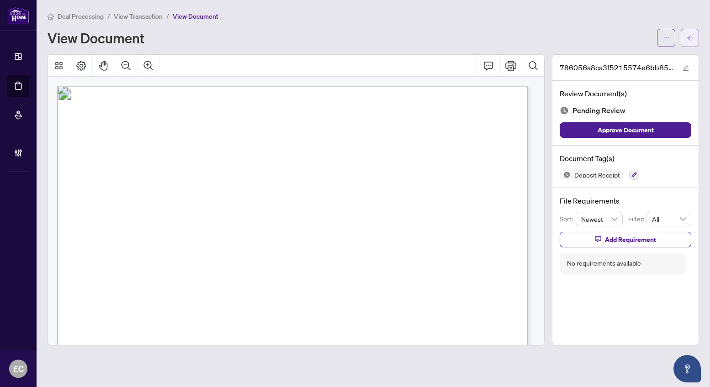
click at [690, 32] on span "button" at bounding box center [689, 38] width 6 height 15
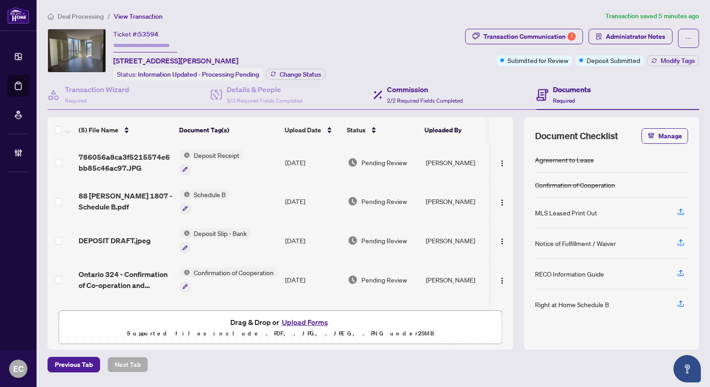
drag, startPoint x: 426, startPoint y: 163, endPoint x: 466, endPoint y: 97, distance: 77.6
click at [463, 93] on div "Commission 2/2 Required Fields Completed" at bounding box center [454, 95] width 163 height 30
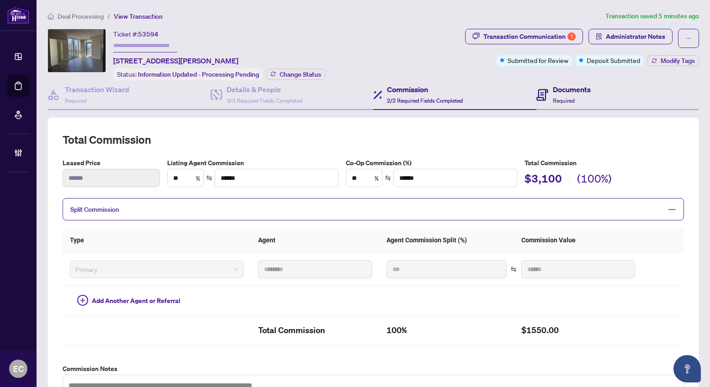
click at [560, 90] on h4 "Documents" at bounding box center [572, 89] width 38 height 11
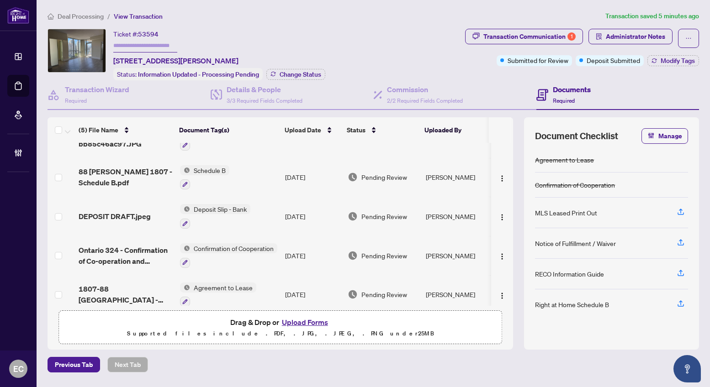
scroll to position [35, 0]
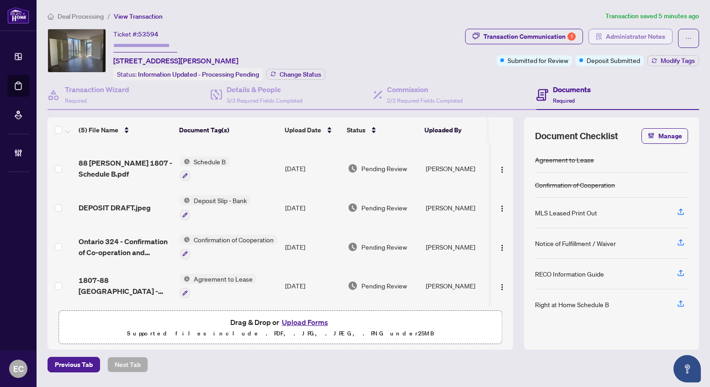
click at [616, 37] on span "Administrator Notes" at bounding box center [635, 36] width 59 height 15
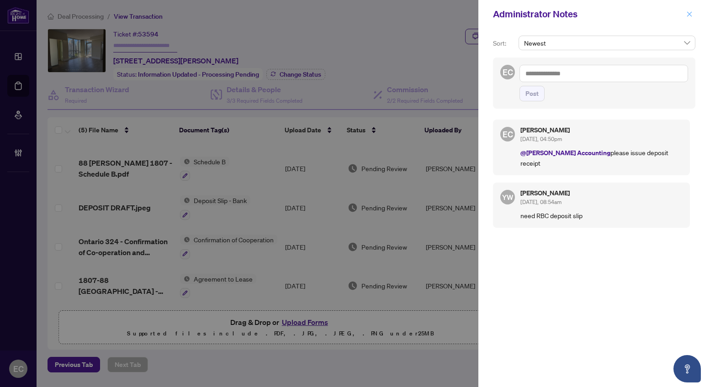
click at [694, 19] on button "button" at bounding box center [689, 14] width 12 height 11
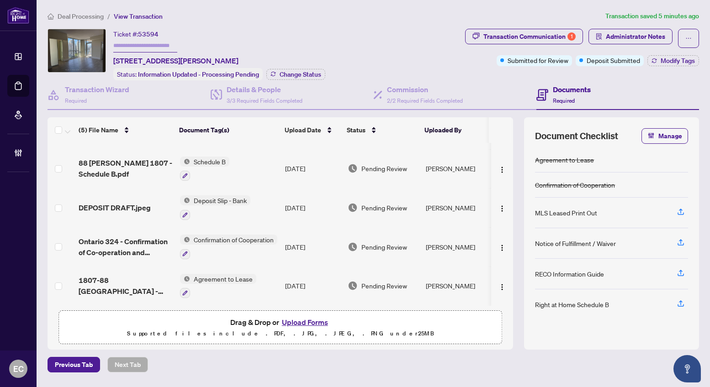
click at [534, 44] on span "Transaction Communication 1" at bounding box center [524, 38] width 118 height 19
click at [568, 31] on div "Transaction Communication 1" at bounding box center [529, 36] width 92 height 15
type textarea "**********"
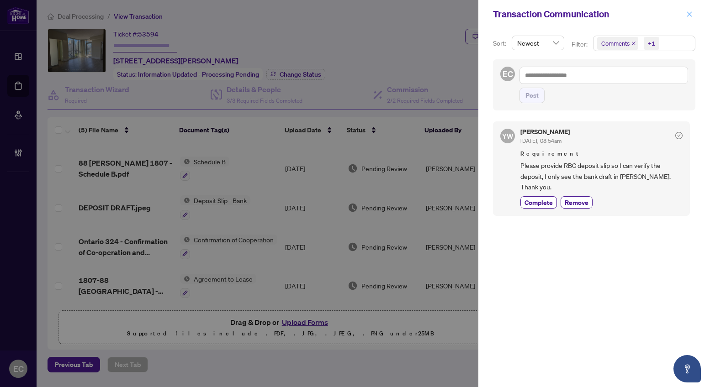
click at [687, 11] on icon "close" at bounding box center [689, 14] width 6 height 6
